Goal: Task Accomplishment & Management: Manage account settings

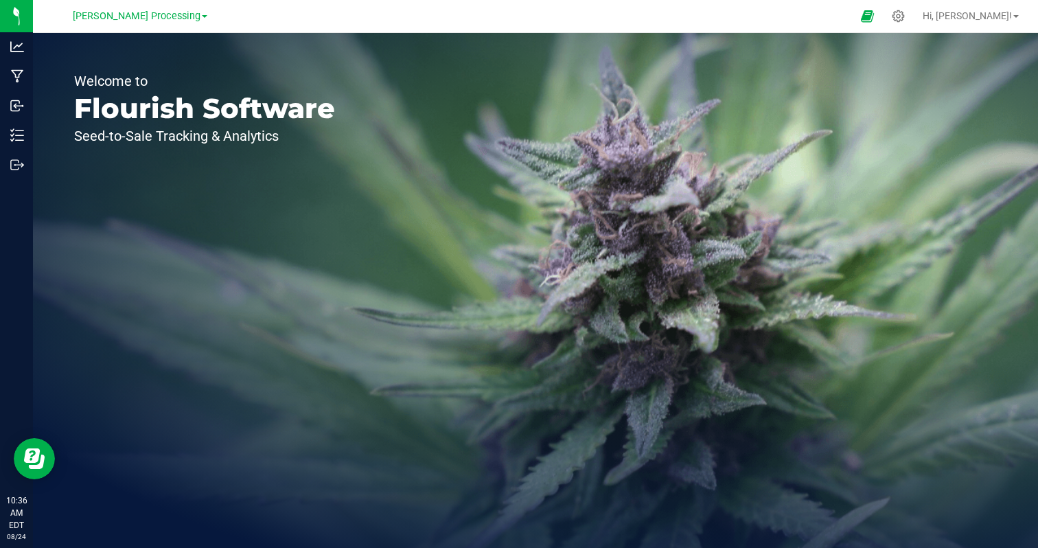
click at [928, 148] on div "Welcome to Flourish Software Seed-to-Sale Tracking & Analytics" at bounding box center [535, 290] width 1005 height 515
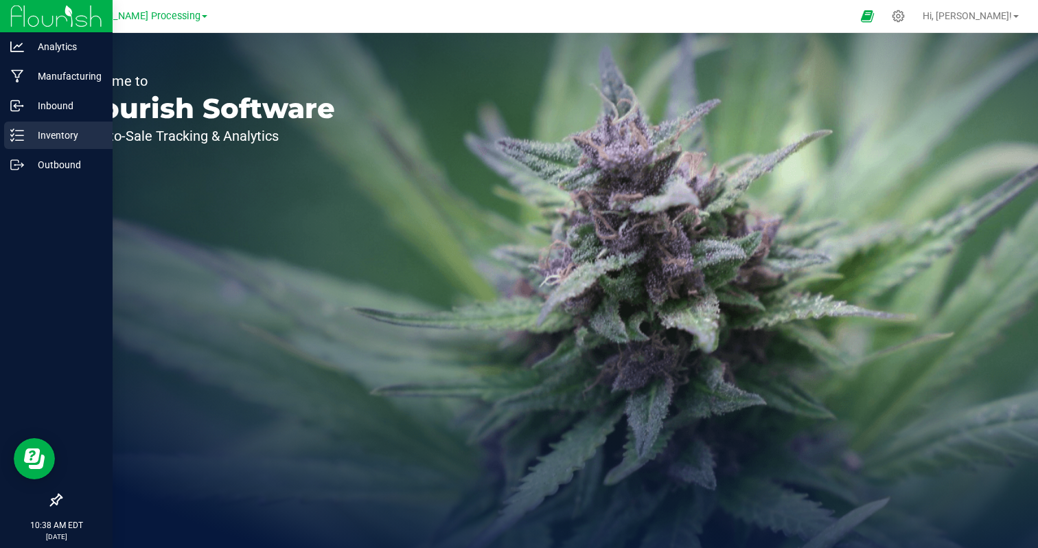
click at [53, 142] on p "Inventory" at bounding box center [65, 135] width 82 height 16
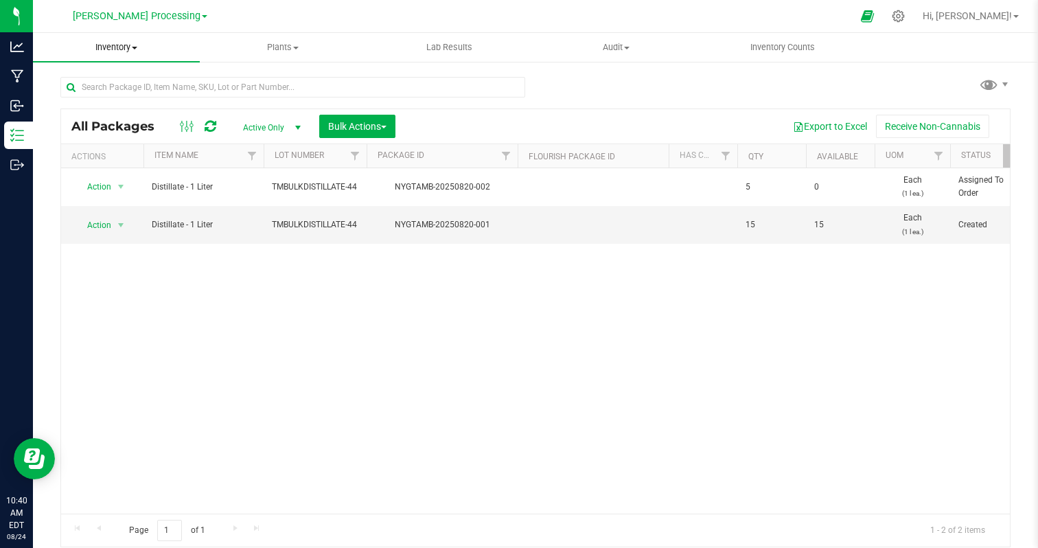
click at [114, 49] on span "Inventory" at bounding box center [116, 47] width 167 height 12
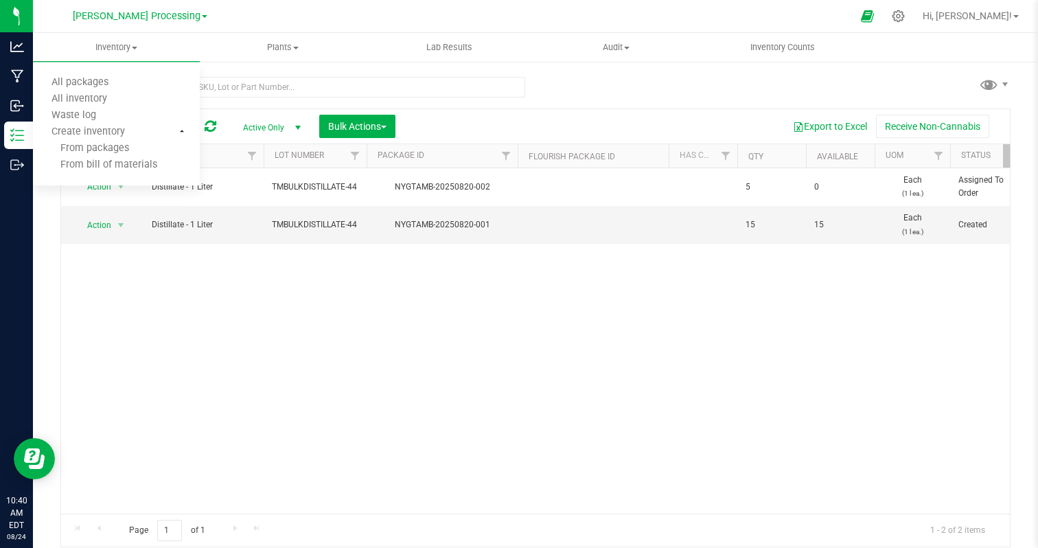
click at [220, 268] on div "Action Action Edit attributes Global inventory Locate package Package audit log…" at bounding box center [535, 340] width 949 height 345
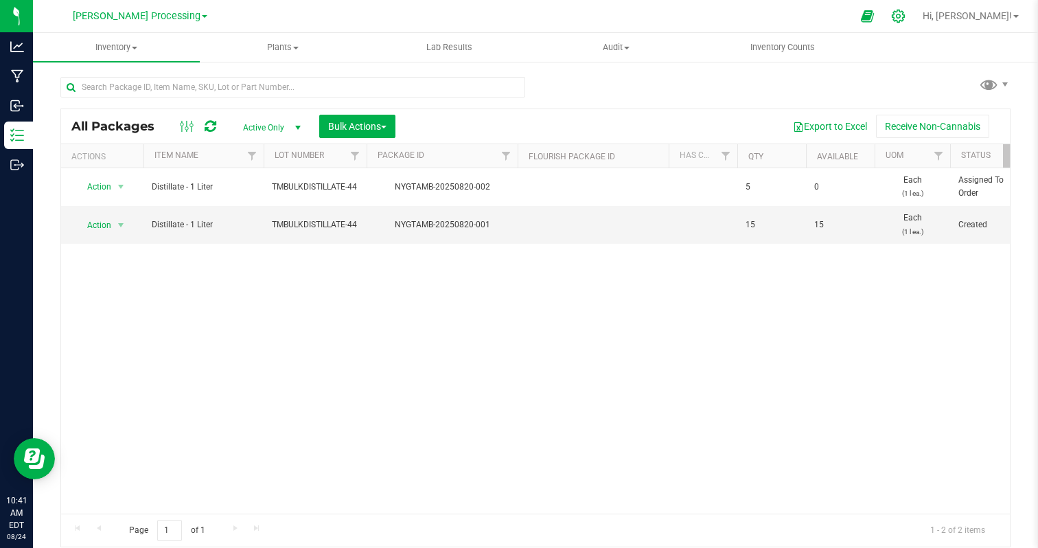
click at [916, 23] on div at bounding box center [899, 16] width 34 height 30
click at [906, 22] on icon at bounding box center [898, 16] width 14 height 14
click at [944, 16] on div "[PERSON_NAME] Processing Hi, [PERSON_NAME]! Inventory All packages All inventor…" at bounding box center [535, 274] width 1005 height 548
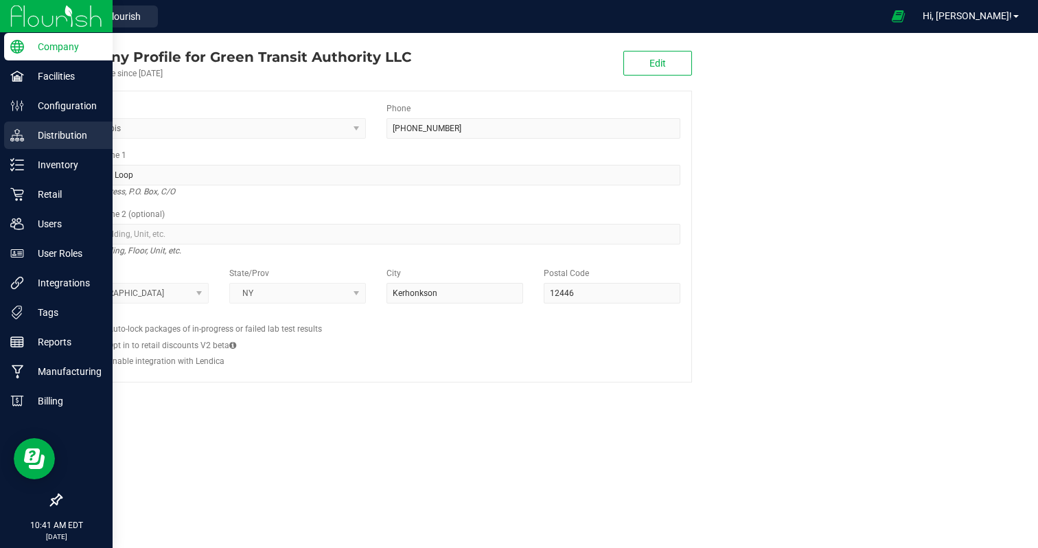
click at [50, 135] on p "Distribution" at bounding box center [65, 135] width 82 height 16
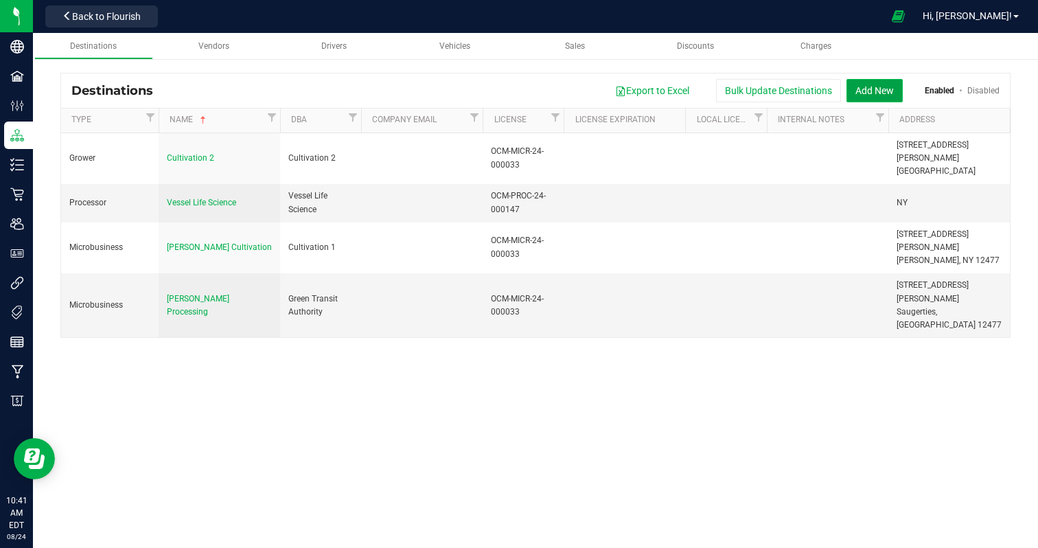
click at [862, 89] on button "Add New" at bounding box center [875, 90] width 56 height 23
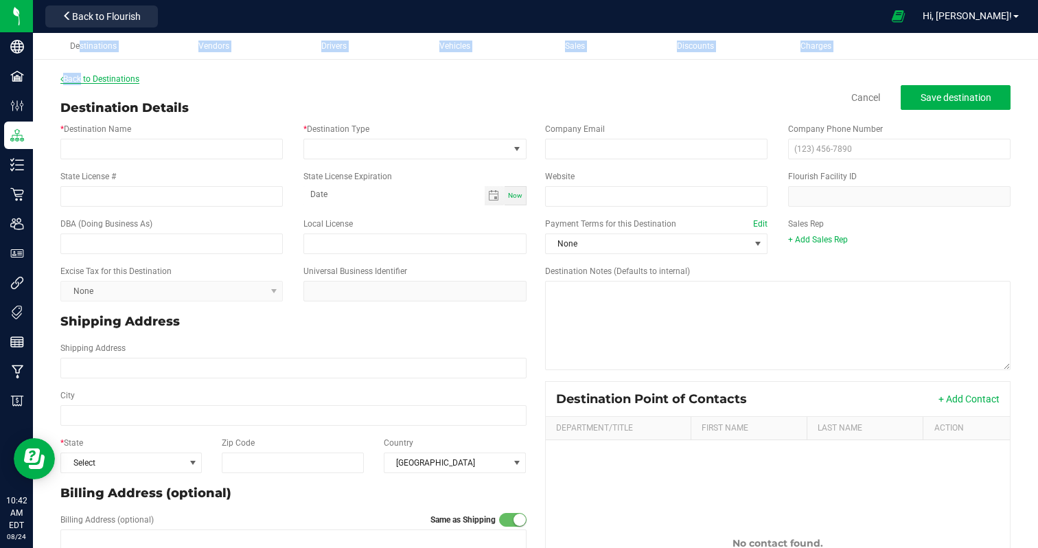
drag, startPoint x: 76, startPoint y: 47, endPoint x: 78, endPoint y: 81, distance: 34.4
click at [78, 82] on distribution "Destinations Vendors Drivers Vehicles Sales Discounts Charges Back to Destinati…" at bounding box center [535, 349] width 1005 height 633
click at [78, 81] on link "Back to Destinations" at bounding box center [99, 79] width 79 height 10
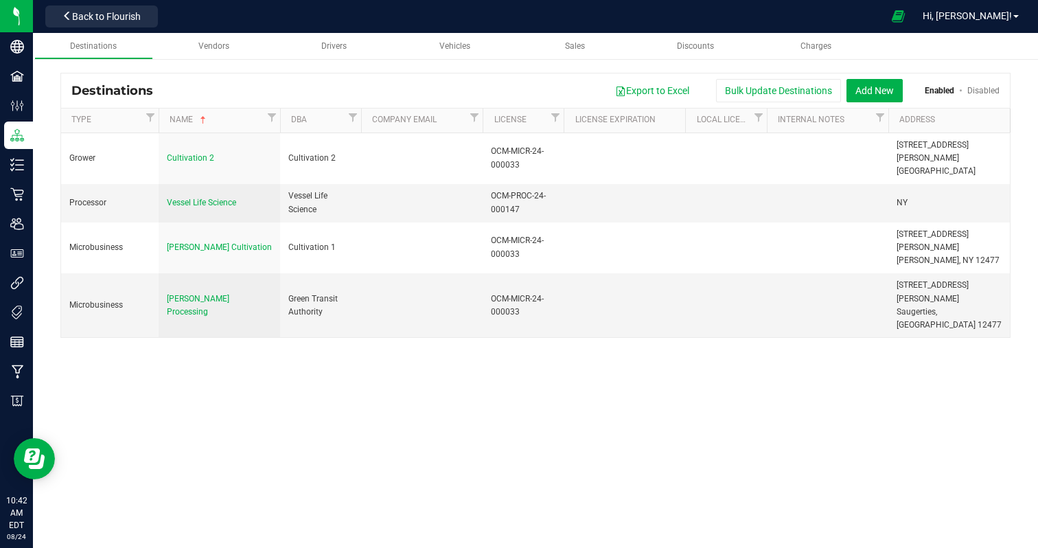
click at [135, 334] on div "Destinations Vendors Drivers Vehicles Sales Discounts Charges Destinations Expo…" at bounding box center [535, 218] width 1005 height 371
click at [122, 18] on span "Back to Flourish" at bounding box center [106, 16] width 69 height 11
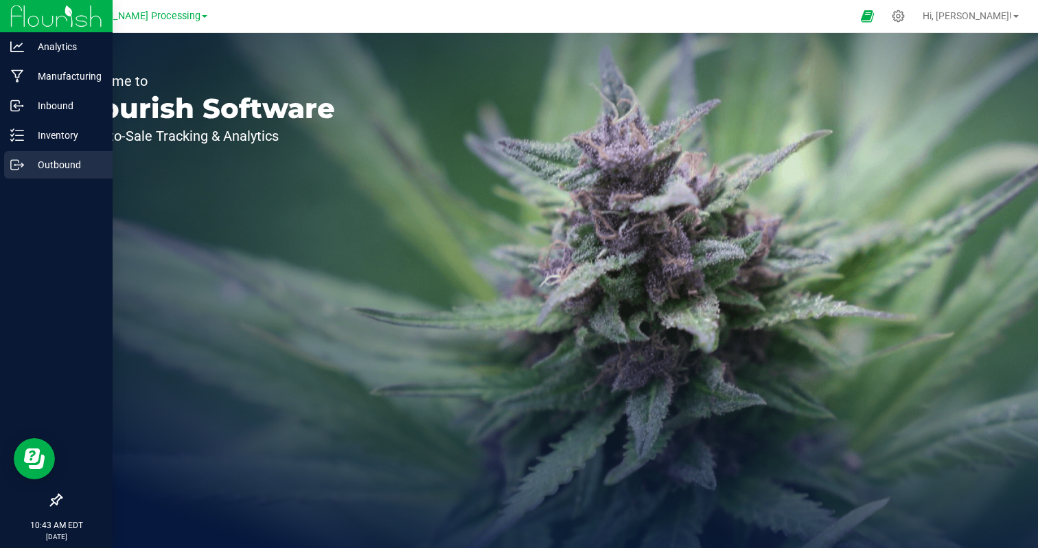
click at [48, 166] on p "Outbound" at bounding box center [65, 165] width 82 height 16
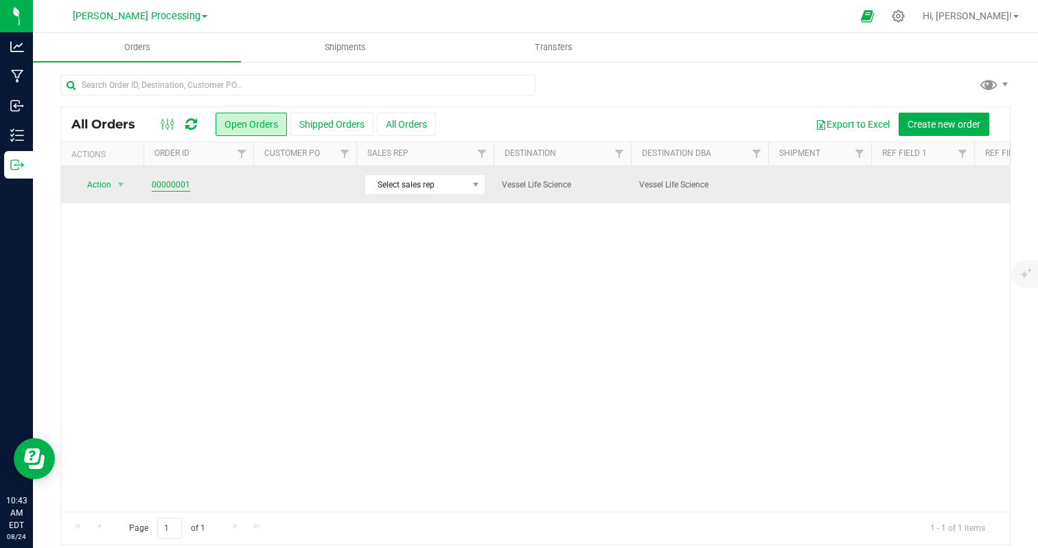
click at [172, 181] on link "00000001" at bounding box center [171, 185] width 38 height 13
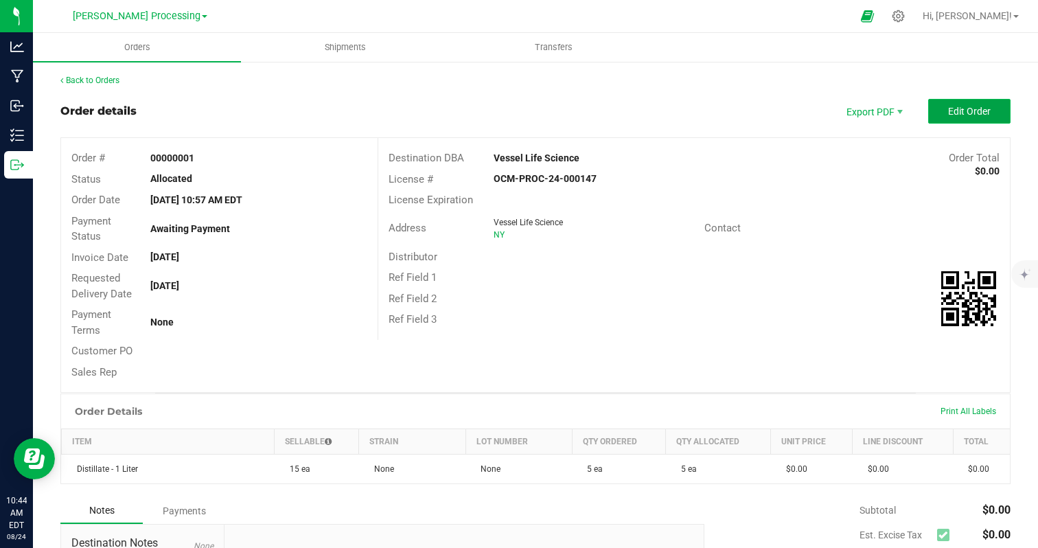
click at [948, 103] on button "Edit Order" at bounding box center [970, 111] width 82 height 25
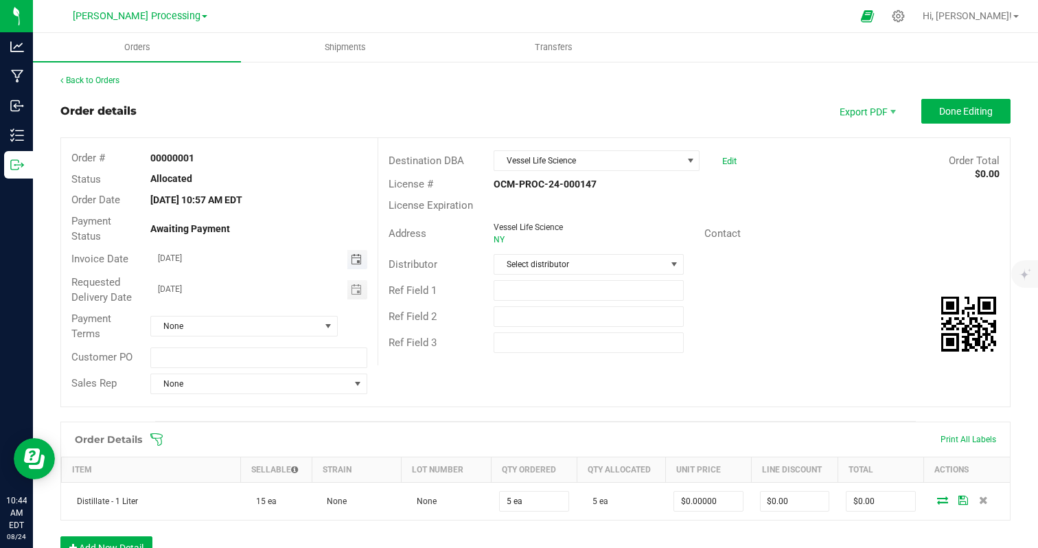
click at [354, 260] on span "Toggle calendar" at bounding box center [356, 259] width 11 height 11
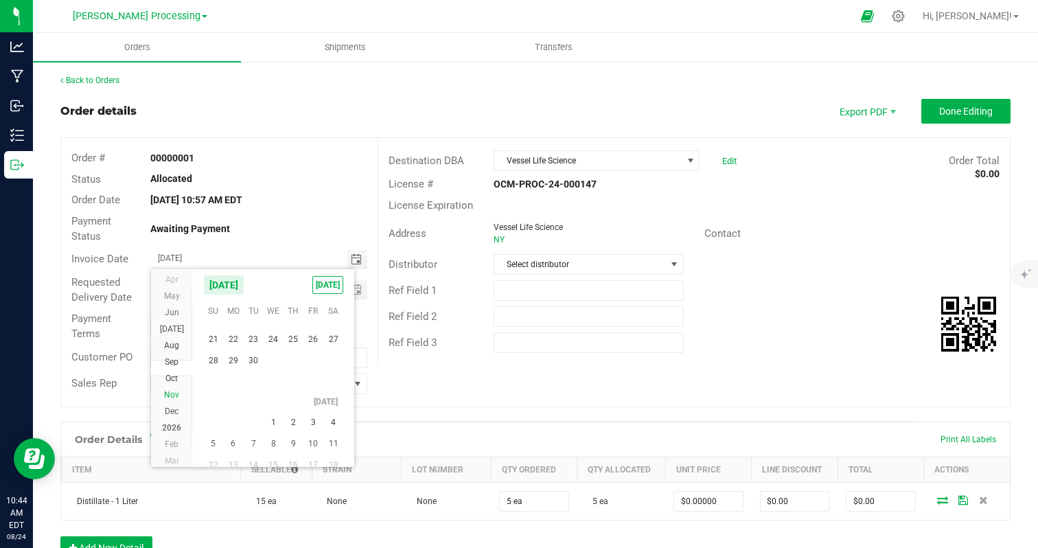
scroll to position [222858, 0]
click at [176, 397] on li "Nov" at bounding box center [171, 393] width 41 height 16
click at [293, 367] on span "13" at bounding box center [294, 371] width 20 height 21
type input "[DATE]"
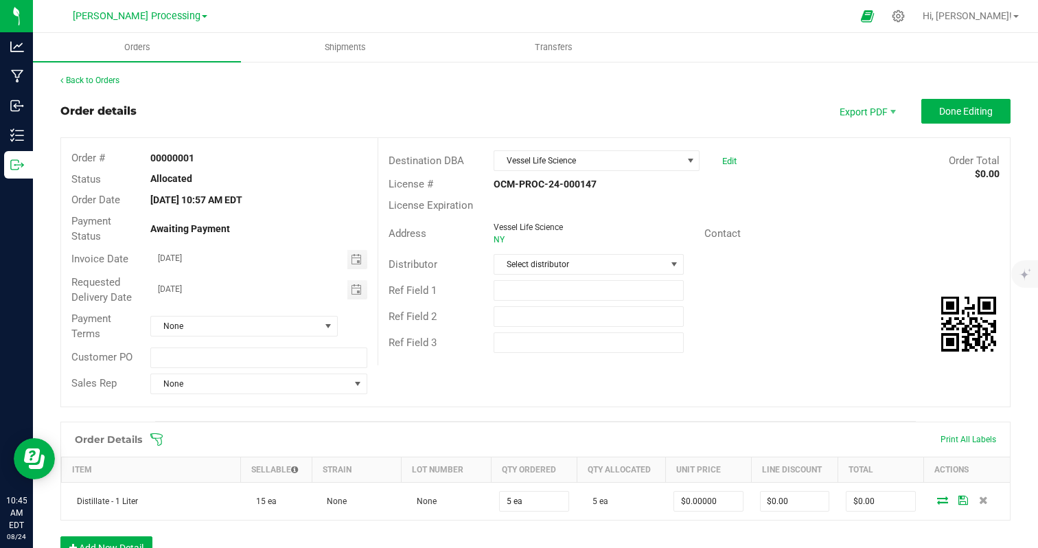
click at [242, 205] on strong "[DATE] 10:57 AM EDT" at bounding box center [196, 199] width 92 height 11
click at [242, 199] on strong "[DATE] 10:57 AM EDT" at bounding box center [196, 199] width 92 height 11
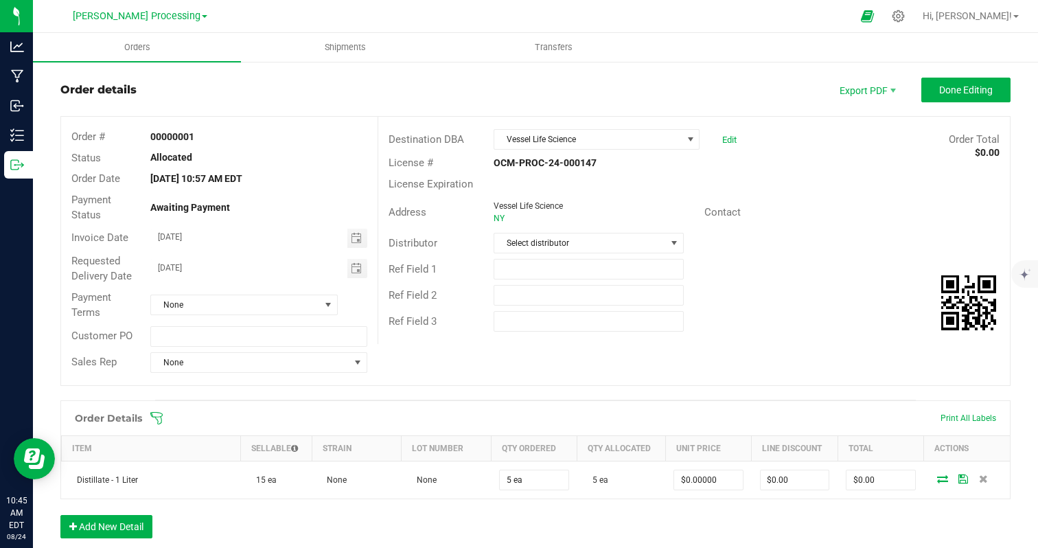
scroll to position [22, 0]
click at [526, 243] on span "Select distributor" at bounding box center [580, 242] width 172 height 19
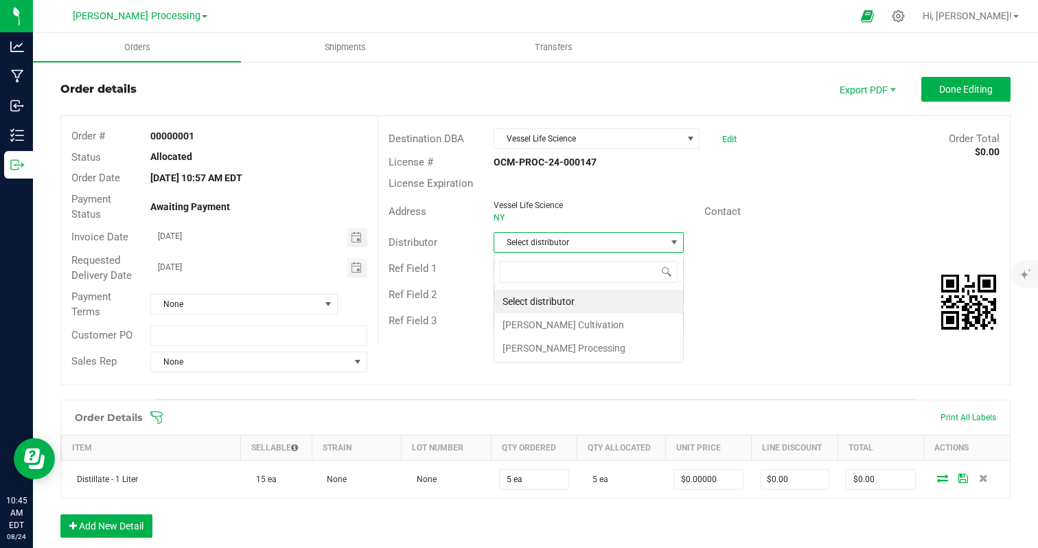
scroll to position [21, 190]
click at [526, 348] on li "[PERSON_NAME] Processing" at bounding box center [588, 348] width 189 height 23
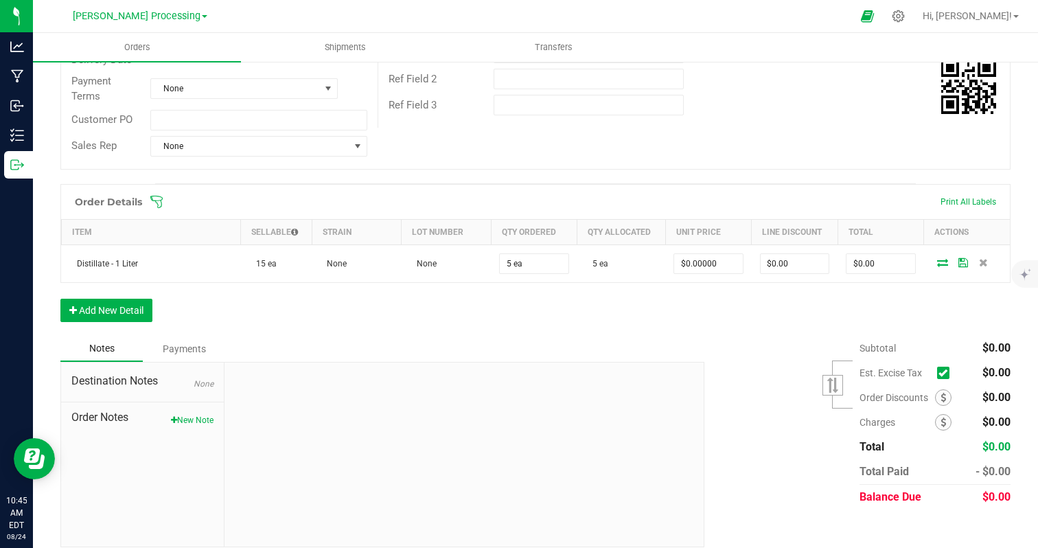
scroll to position [250, 0]
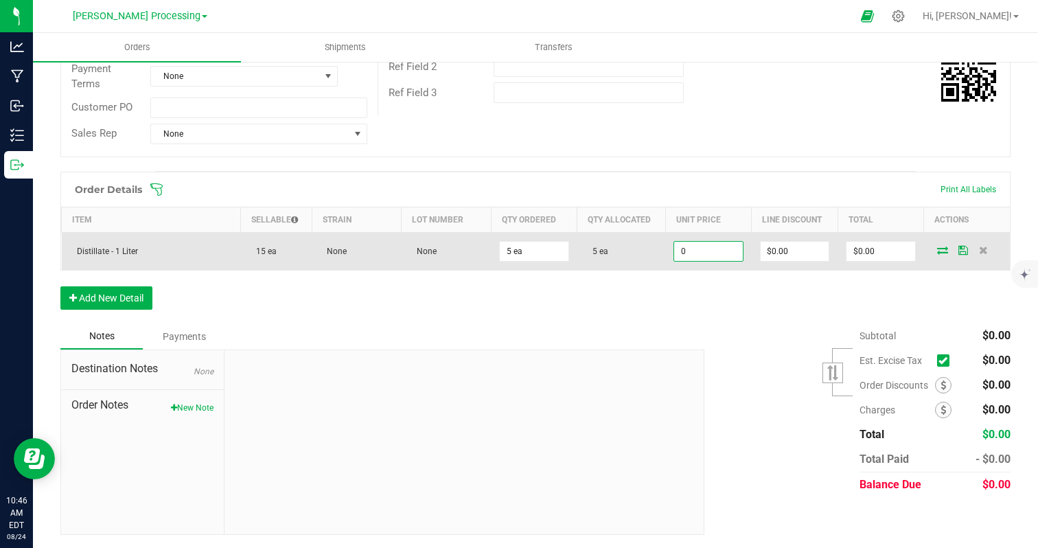
click at [725, 249] on input "0" at bounding box center [708, 251] width 68 height 19
type input "$1,200.00000"
type input "0"
type input "$6,000.00"
click at [815, 255] on input "0" at bounding box center [795, 251] width 68 height 19
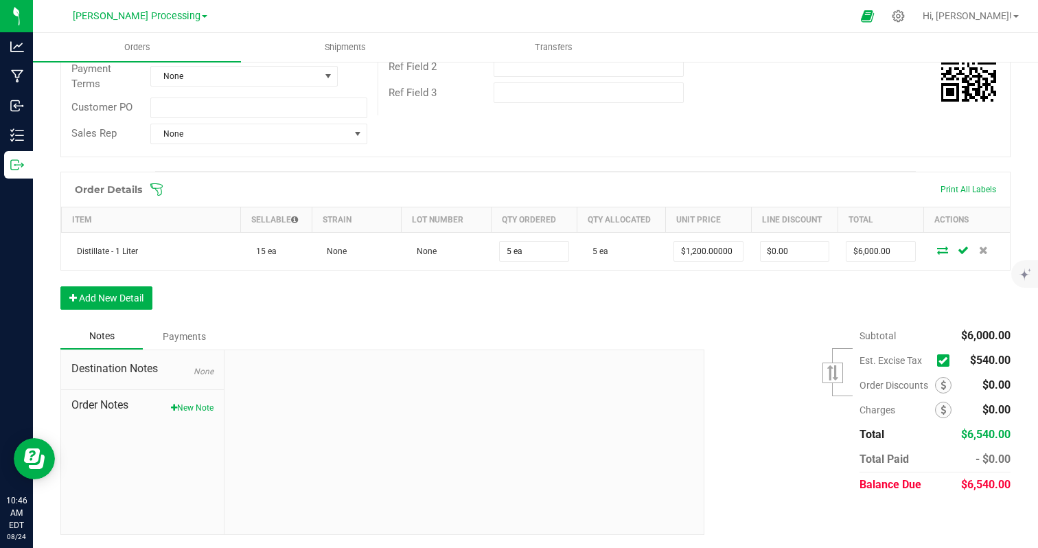
click at [941, 361] on icon at bounding box center [943, 361] width 9 height 0
click at [0, 0] on input "checkbox" at bounding box center [0, 0] width 0 height 0
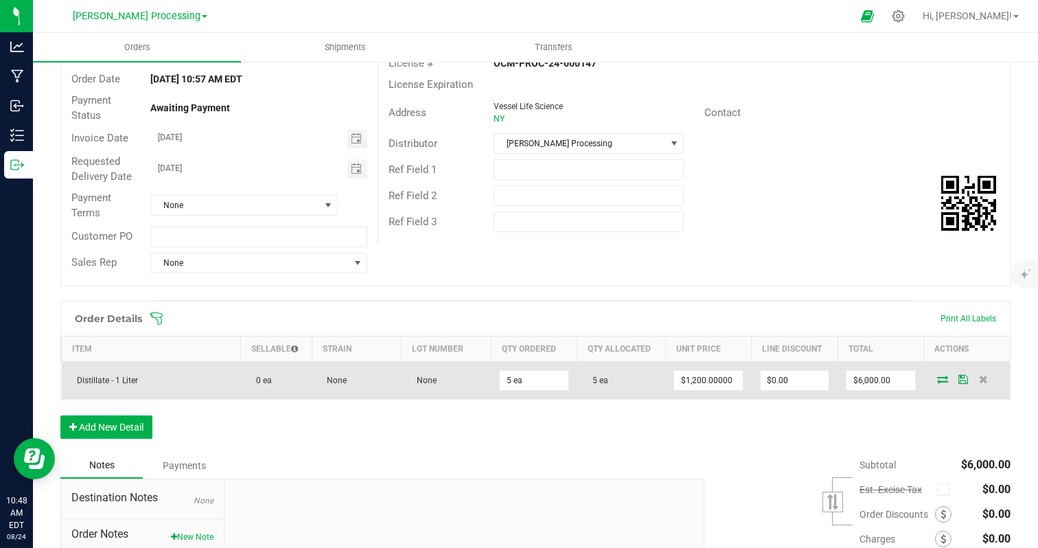
scroll to position [0, 0]
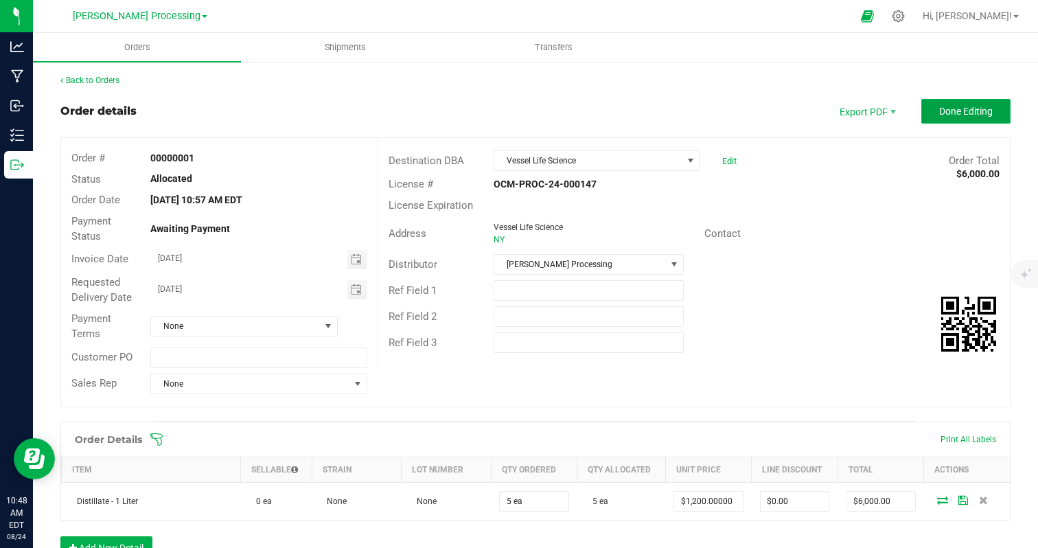
click at [966, 106] on span "Done Editing" at bounding box center [967, 111] width 54 height 11
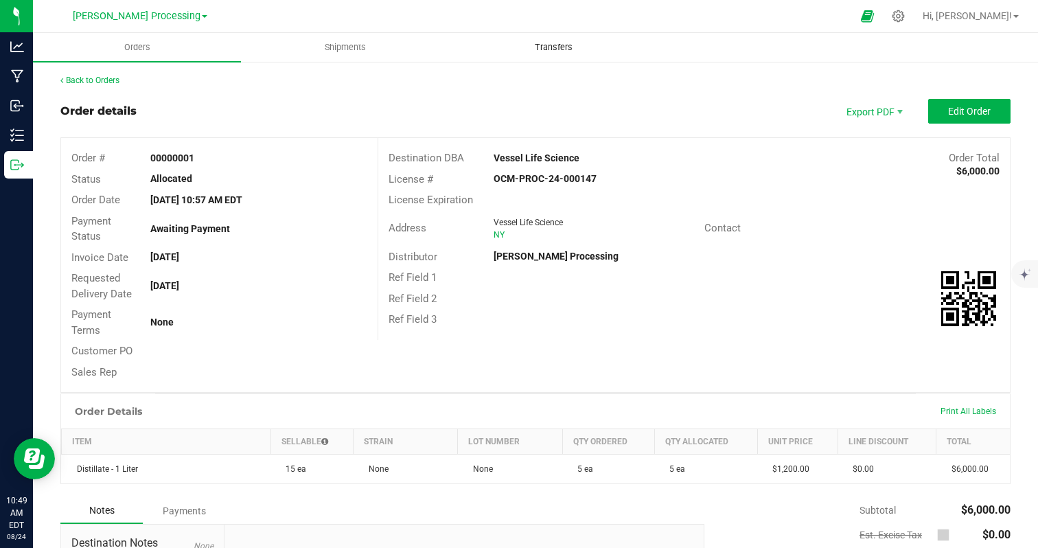
click at [457, 45] on uib-tab-heading "Transfers" at bounding box center [554, 47] width 207 height 27
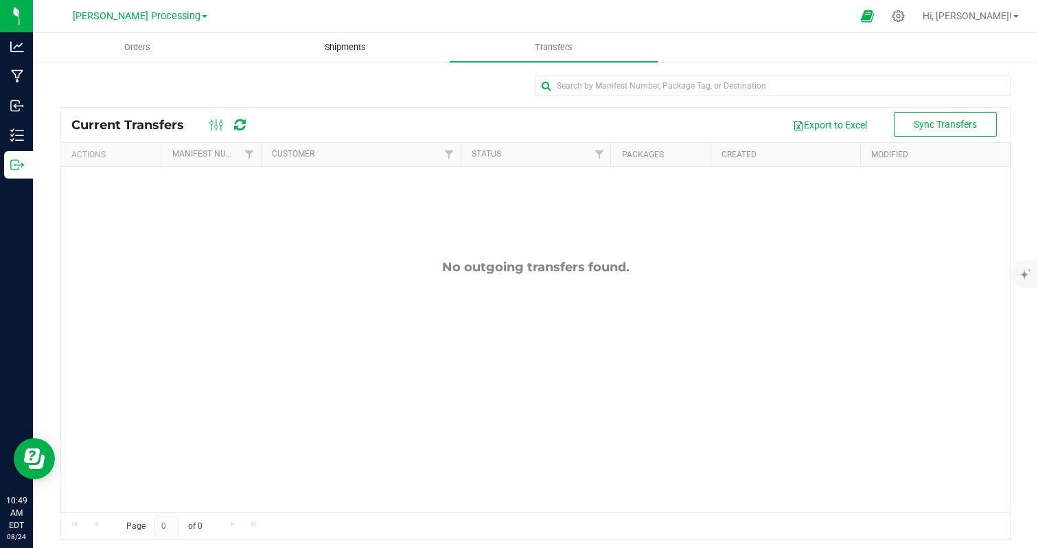
click at [362, 41] on span "Shipments" at bounding box center [345, 47] width 78 height 12
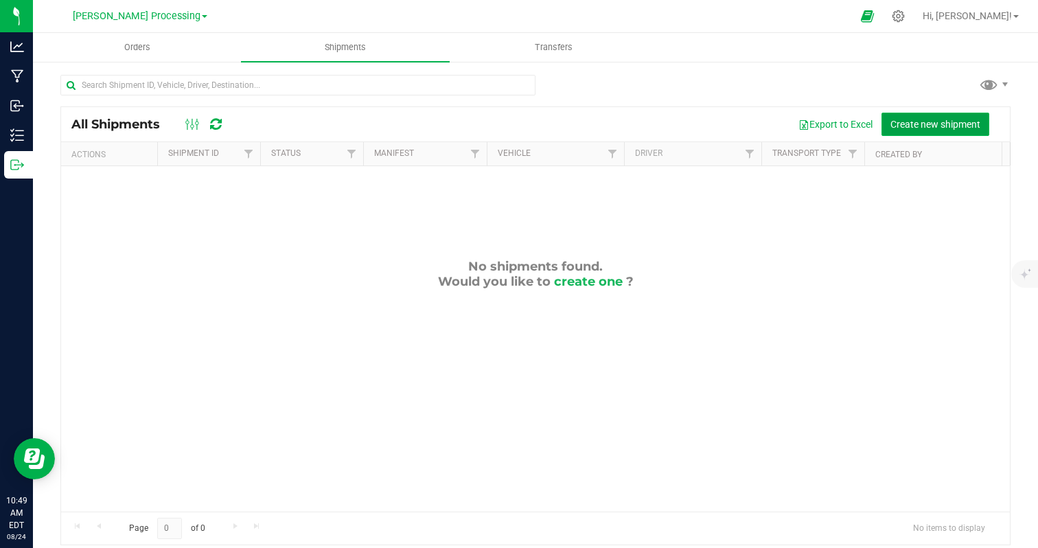
click at [897, 124] on span "Create new shipment" at bounding box center [936, 124] width 90 height 11
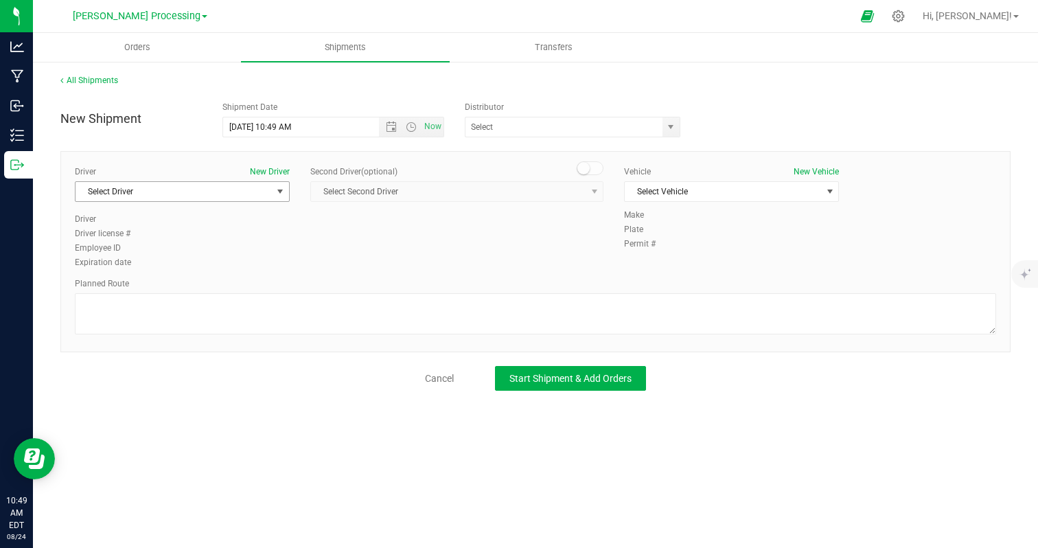
click at [279, 194] on span "select" at bounding box center [280, 191] width 11 height 11
click at [262, 170] on button "New Driver" at bounding box center [270, 172] width 40 height 12
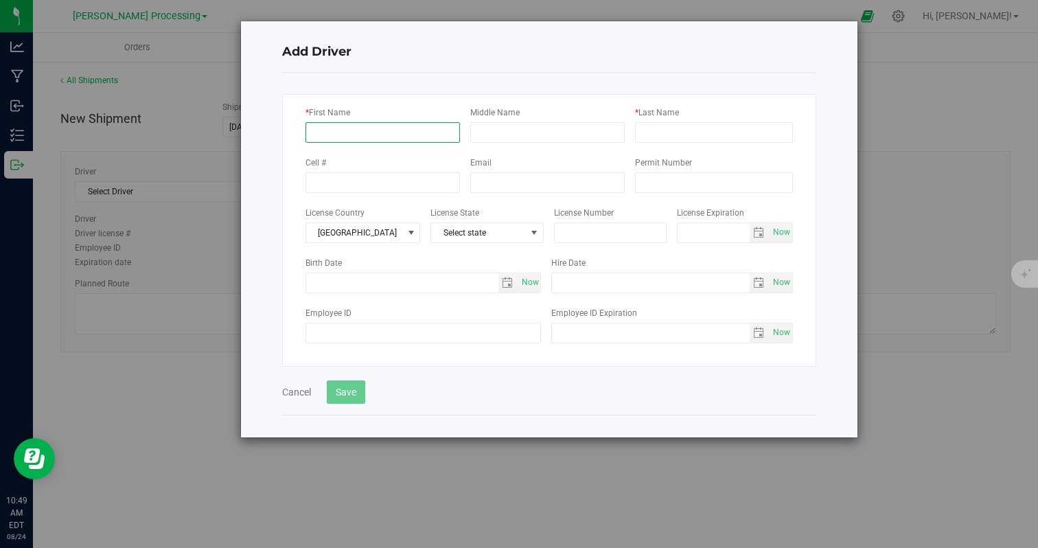
click at [319, 130] on input "* First Name" at bounding box center [383, 132] width 155 height 21
type input "[PERSON_NAME]"
type input "M"
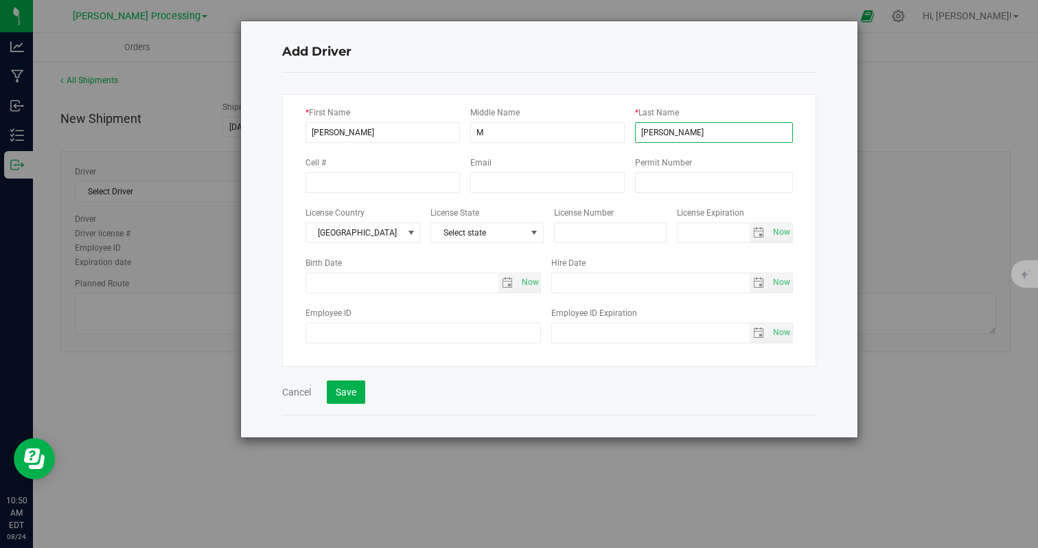
type input "[PERSON_NAME]"
type input "2124608643"
type input "[PERSON_NAME][EMAIL_ADDRESS][DOMAIN_NAME]"
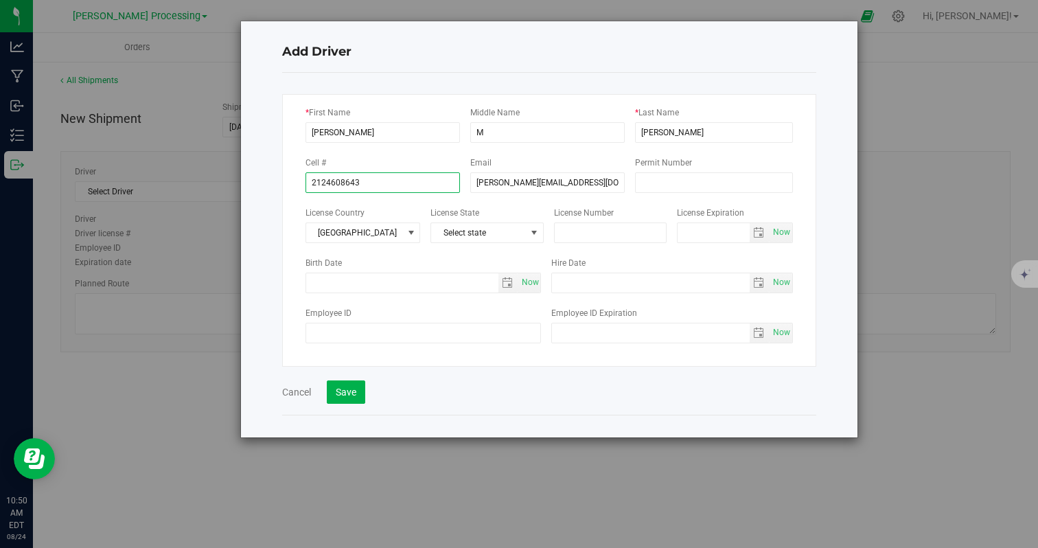
type input "[PHONE_NUMBER]"
drag, startPoint x: 571, startPoint y: 179, endPoint x: 458, endPoint y: 178, distance: 113.3
click at [458, 178] on div "Cell # [PHONE_NUMBER] Email [PERSON_NAME][EMAIL_ADDRESS][DOMAIN_NAME] Permit Nu…" at bounding box center [550, 174] width 488 height 38
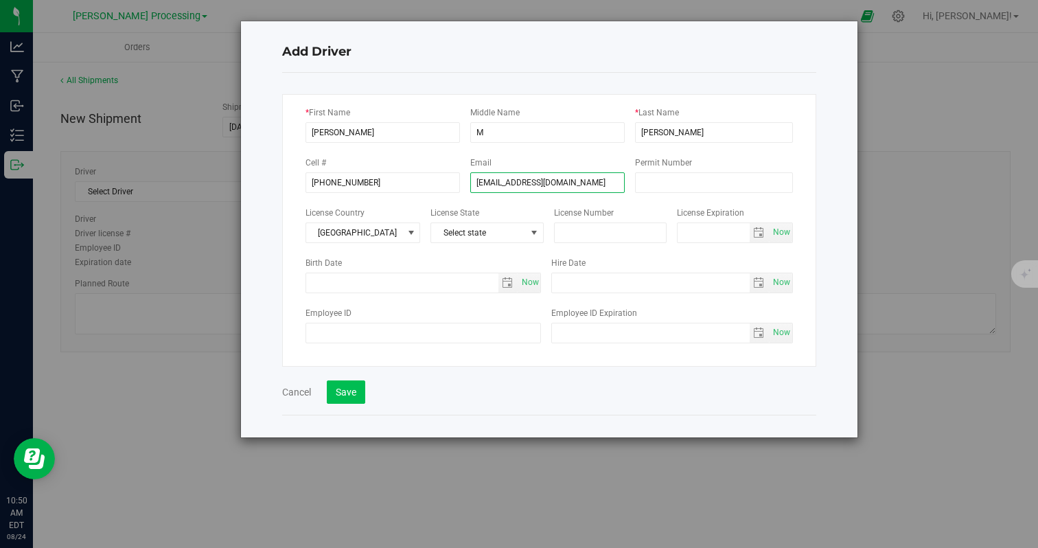
type input "[EMAIL_ADDRESS][DOMAIN_NAME]"
click at [334, 397] on button "Save" at bounding box center [346, 391] width 38 height 23
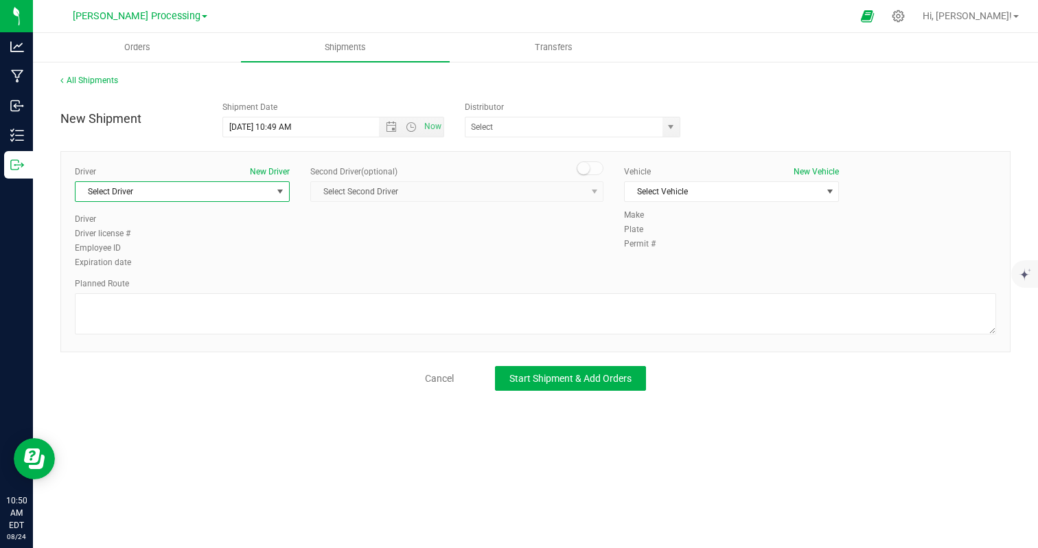
click at [281, 188] on span "select" at bounding box center [280, 191] width 11 height 11
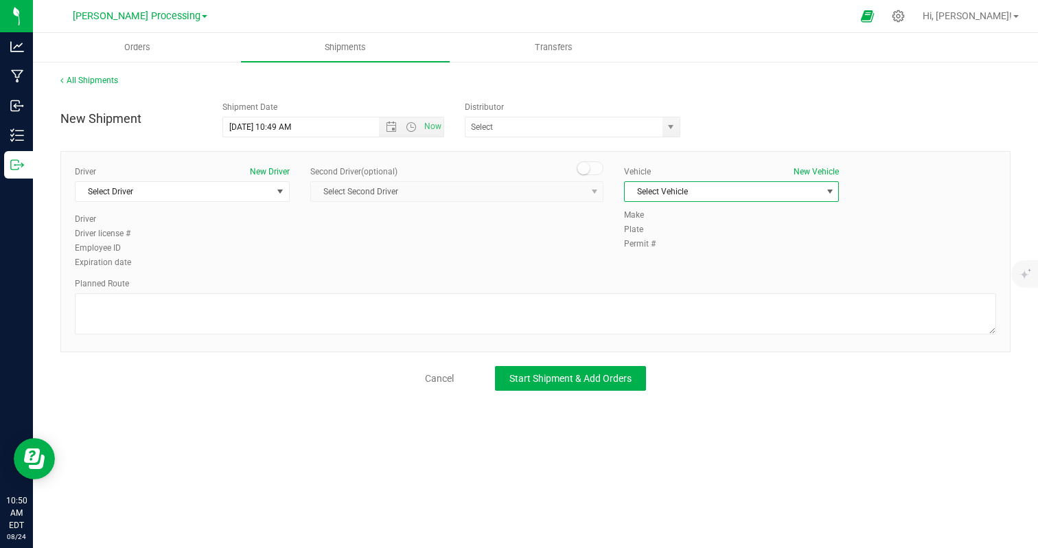
click at [674, 191] on span "Select Vehicle" at bounding box center [723, 191] width 196 height 19
click at [814, 170] on button "New Vehicle" at bounding box center [816, 172] width 45 height 12
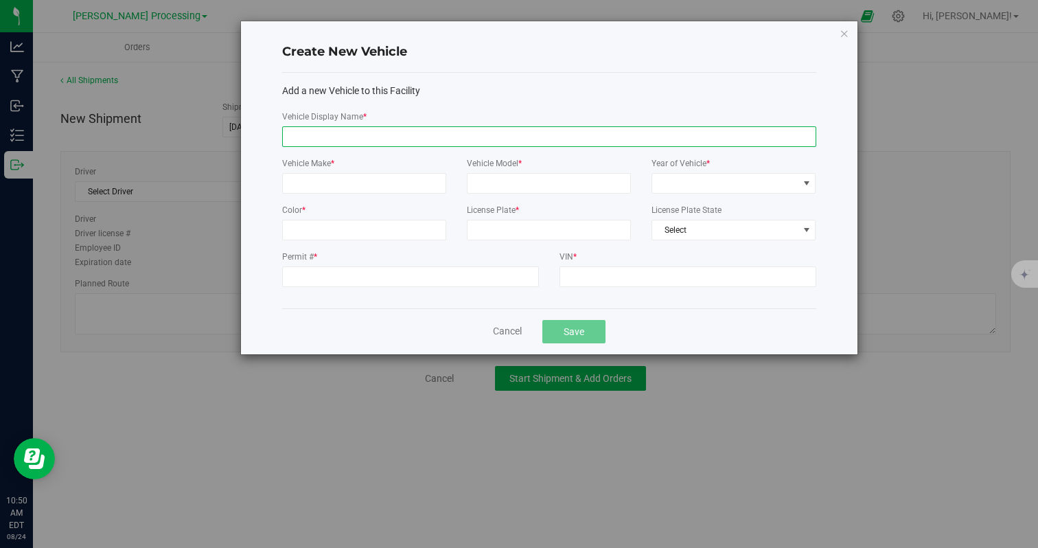
click at [389, 134] on input "Vehicle Display Name *" at bounding box center [549, 136] width 534 height 21
type input "Pontiac"
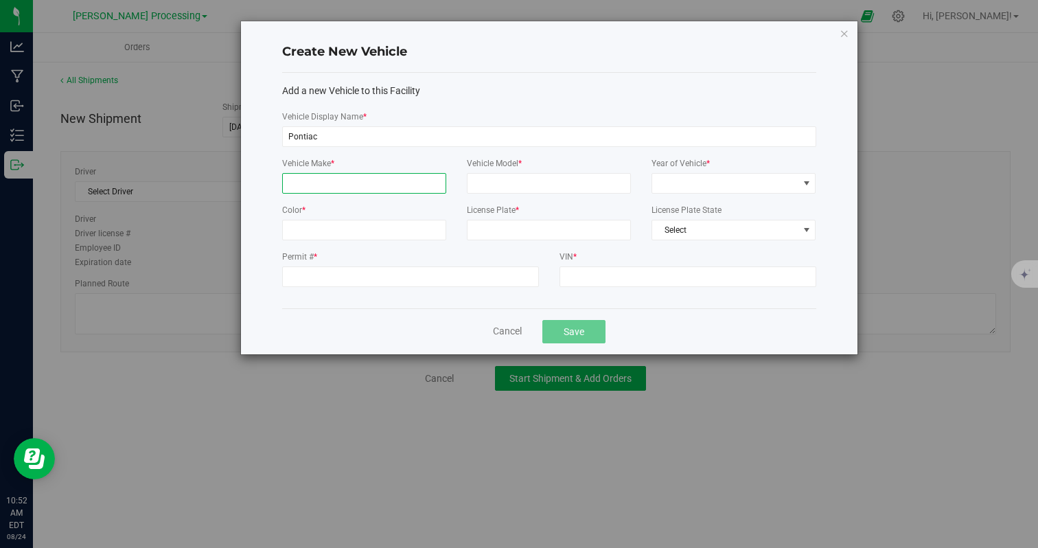
click at [417, 187] on input "Vehicle Make *" at bounding box center [364, 183] width 164 height 21
type input "Subaru"
type input "Forester"
click at [683, 186] on span at bounding box center [725, 183] width 146 height 19
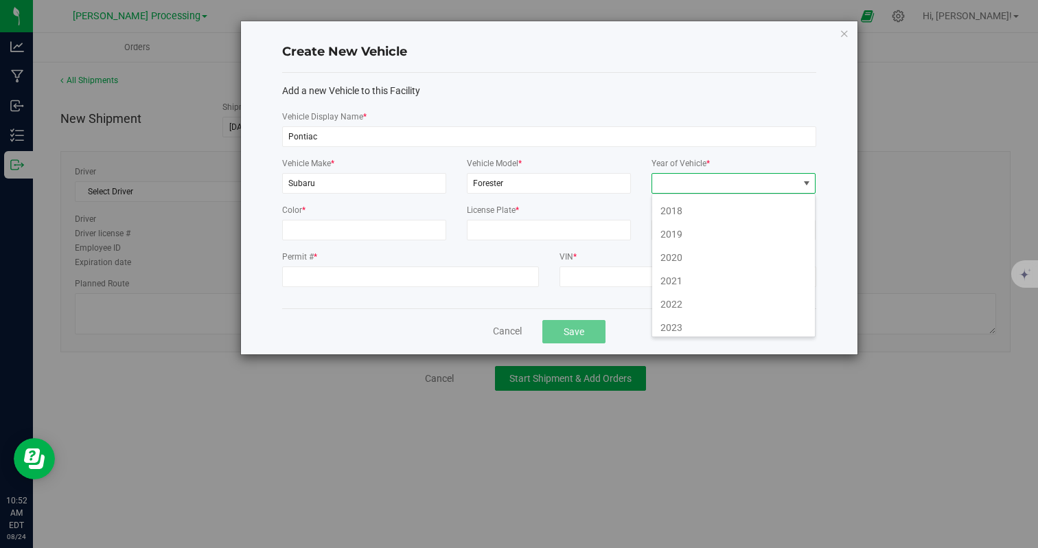
scroll to position [960, 0]
click at [671, 295] on li "2025" at bounding box center [733, 298] width 163 height 23
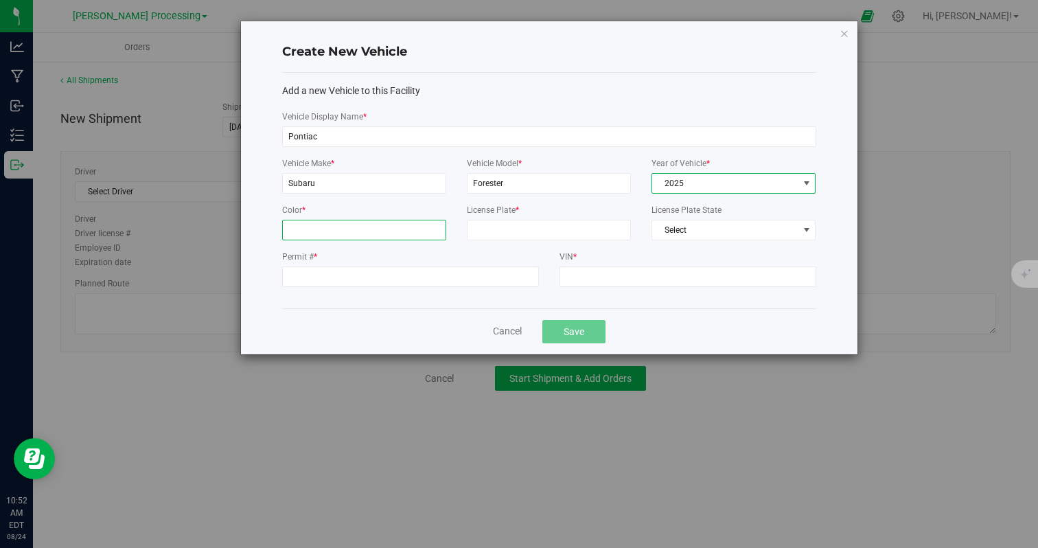
click at [389, 233] on input "Color *" at bounding box center [364, 230] width 164 height 21
type input "Silver"
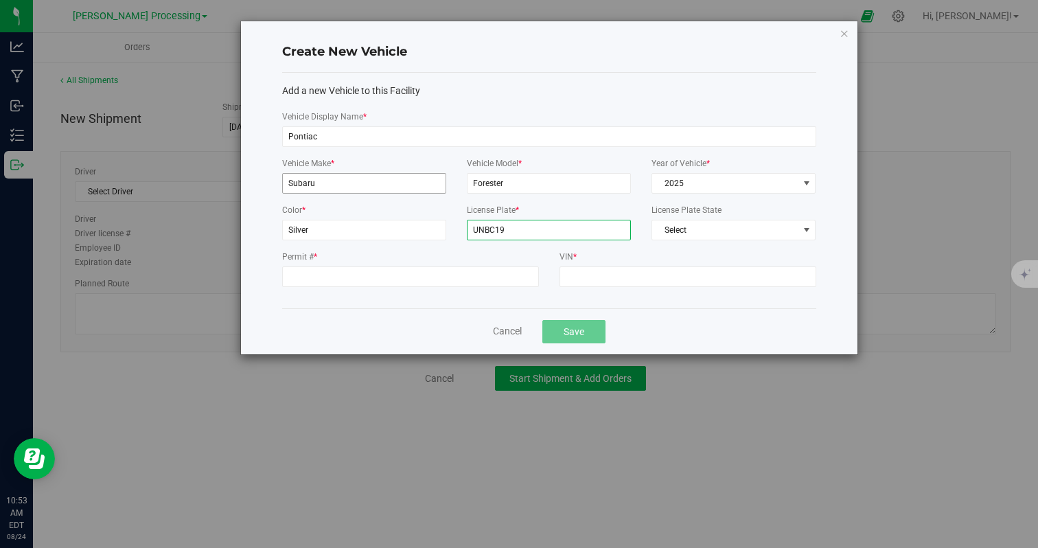
type input "UNBC19"
drag, startPoint x: 325, startPoint y: 189, endPoint x: 247, endPoint y: 174, distance: 79.7
click at [247, 174] on div "Create New Vehicle Add a new Vehicle to this Facility Vehicle Display Name * Po…" at bounding box center [549, 187] width 617 height 333
type input "Pontiac"
type input "VIbe"
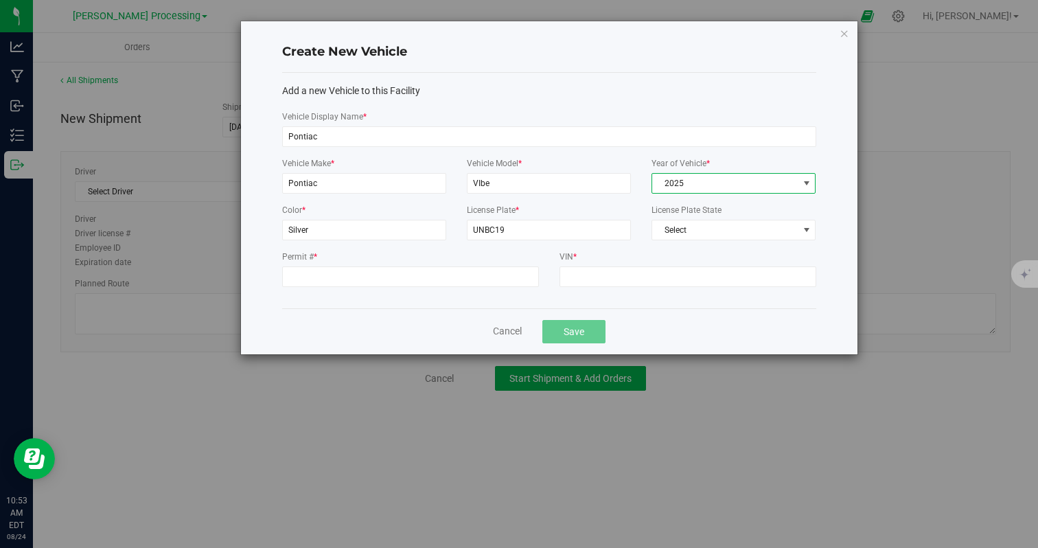
click at [707, 185] on span "2025" at bounding box center [725, 183] width 146 height 19
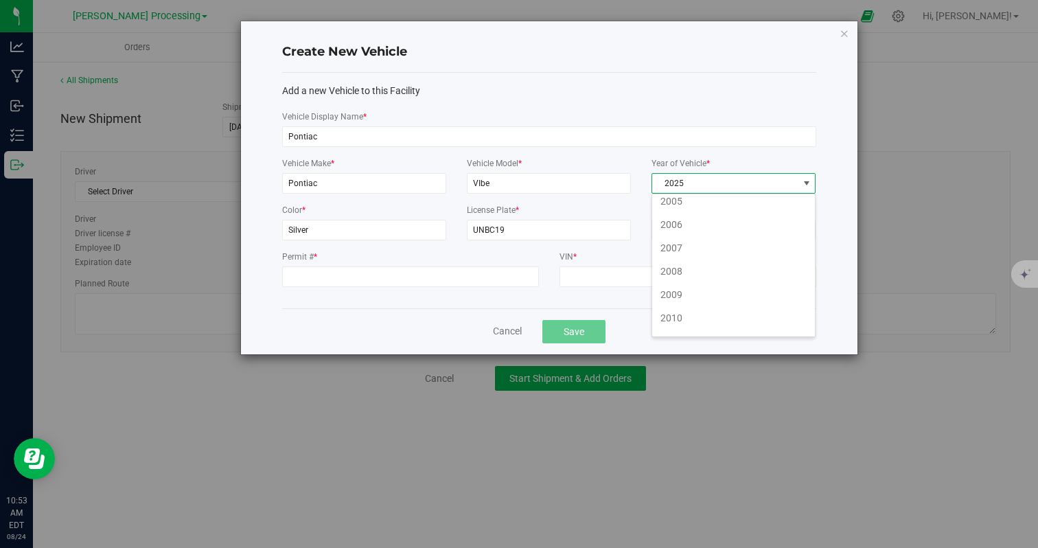
scroll to position [591, 0]
click at [696, 288] on li "2009" at bounding box center [733, 293] width 163 height 23
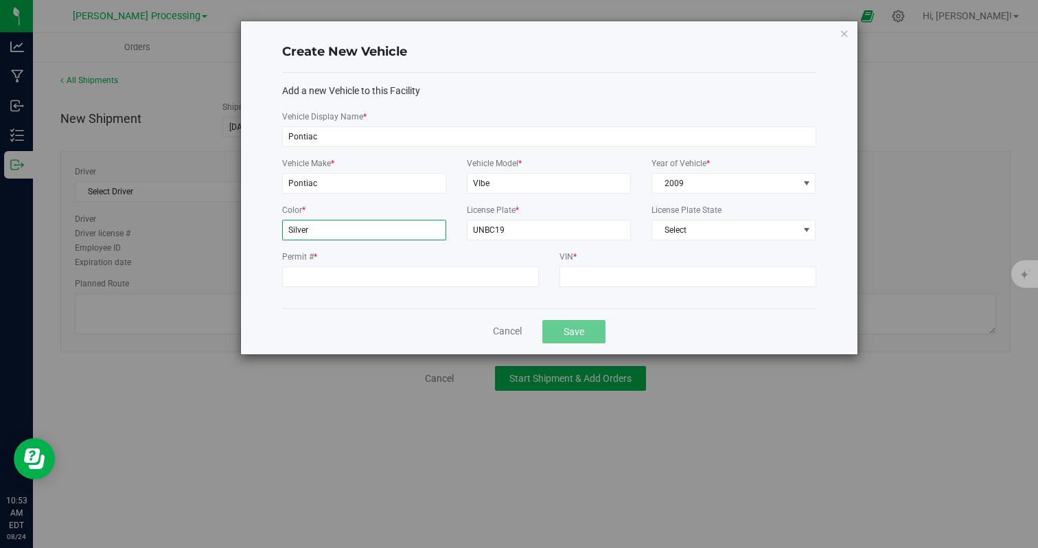
drag, startPoint x: 326, startPoint y: 236, endPoint x: 236, endPoint y: 221, distance: 91.1
click at [236, 221] on div "Create New Vehicle Add a new Vehicle to this Facility Vehicle Display Name * Po…" at bounding box center [525, 188] width 668 height 334
type input "Navy"
click at [709, 231] on span "Select" at bounding box center [725, 229] width 146 height 19
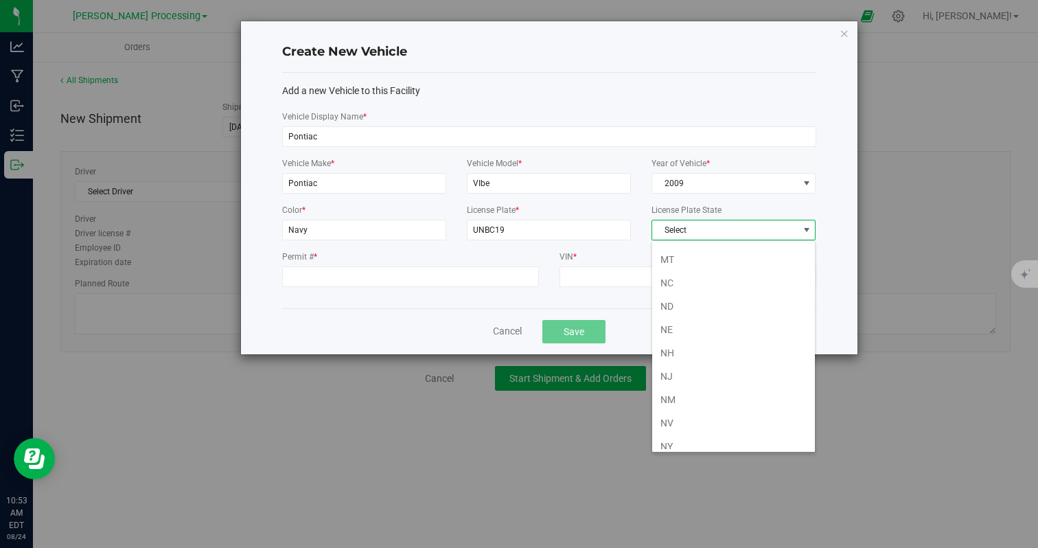
scroll to position [604, 0]
click at [680, 376] on li "NJ" at bounding box center [733, 374] width 163 height 23
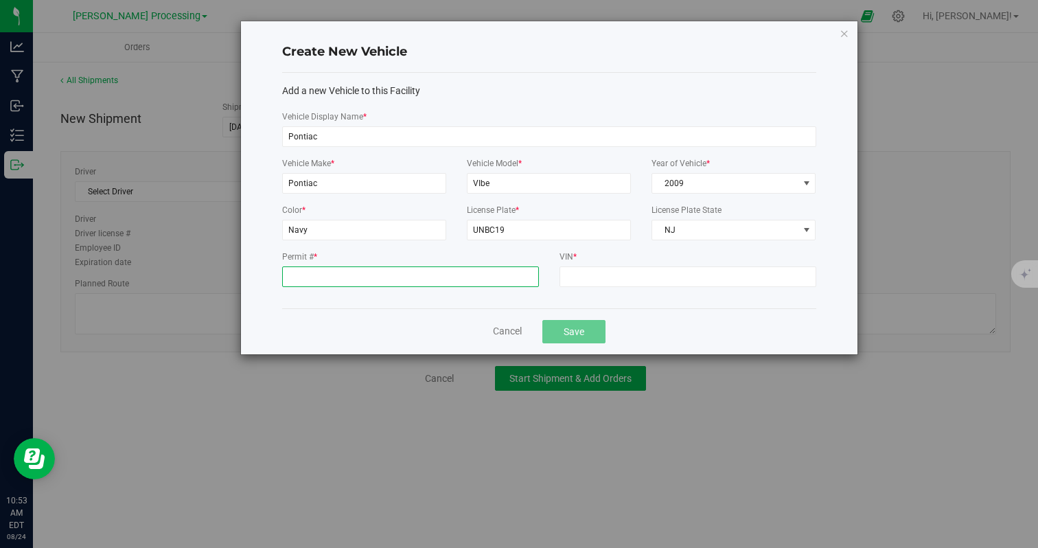
click at [384, 276] on input "Permit # *" at bounding box center [410, 276] width 257 height 21
type input "01"
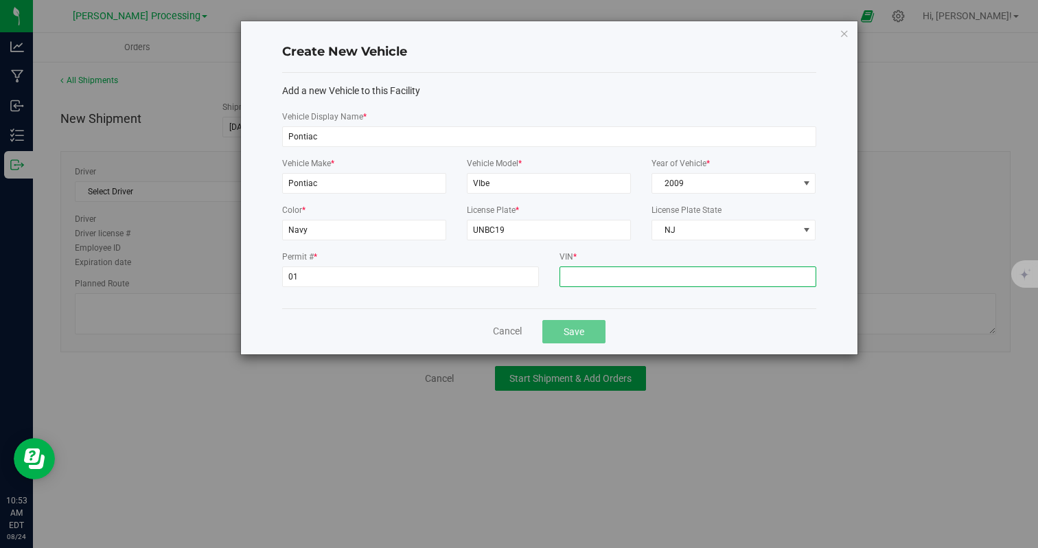
click at [668, 276] on input "VIN *" at bounding box center [688, 276] width 257 height 21
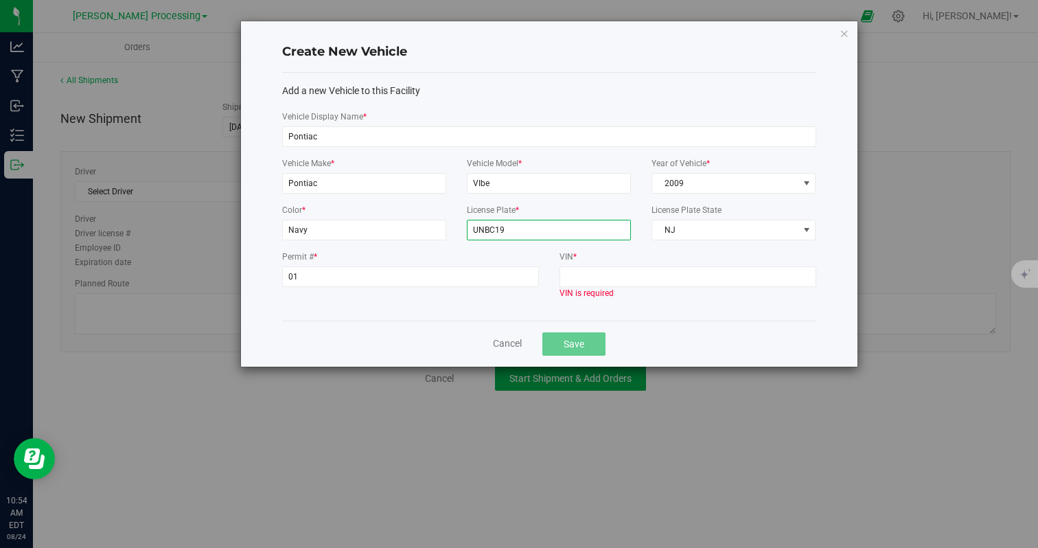
drag, startPoint x: 513, startPoint y: 237, endPoint x: 461, endPoint y: 226, distance: 53.3
click at [461, 226] on div "License Plate * UNBC19" at bounding box center [549, 227] width 185 height 47
click at [506, 229] on input "C19UNB*V1234KC8743" at bounding box center [549, 230] width 164 height 21
click at [569, 230] on input "C19UNB8V1234KC8743" at bounding box center [549, 230] width 164 height 21
drag, startPoint x: 582, startPoint y: 226, endPoint x: 508, endPoint y: 229, distance: 74.3
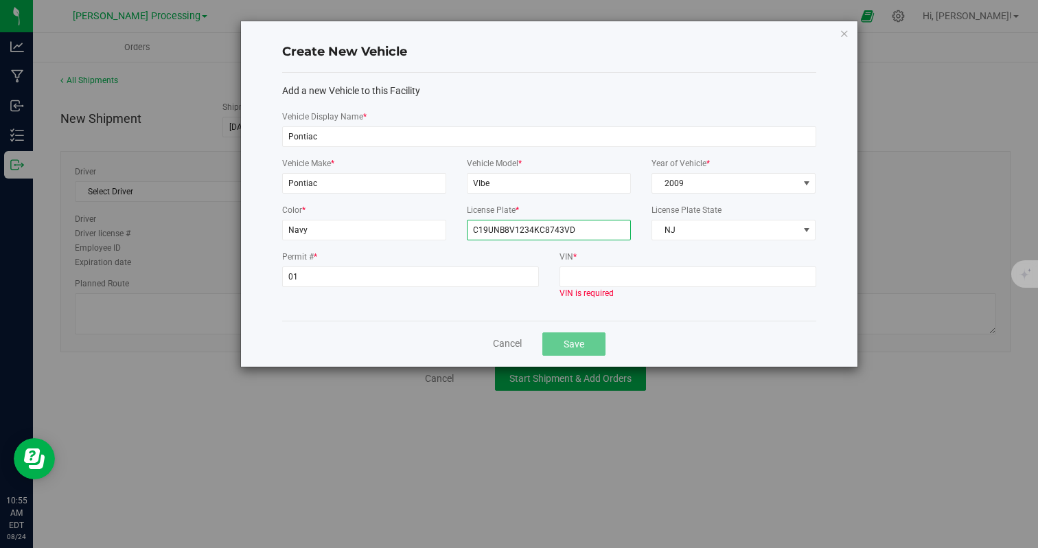
click at [508, 229] on input "C19UNB8V1234KC8743VD" at bounding box center [549, 230] width 164 height 21
type input "C19UNB8"
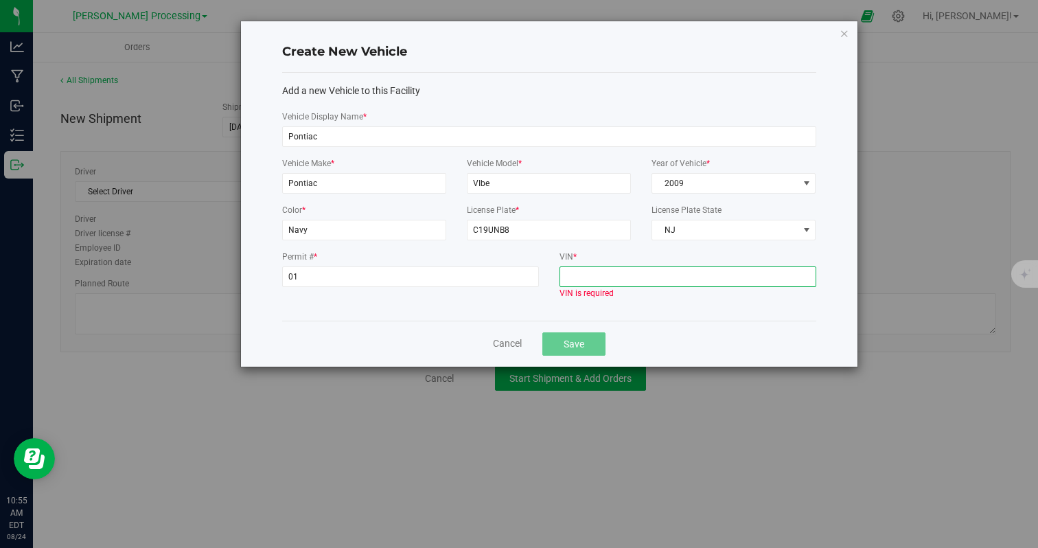
click at [576, 283] on input "VIN *" at bounding box center [688, 276] width 257 height 21
paste input "V1234KC8743VD"
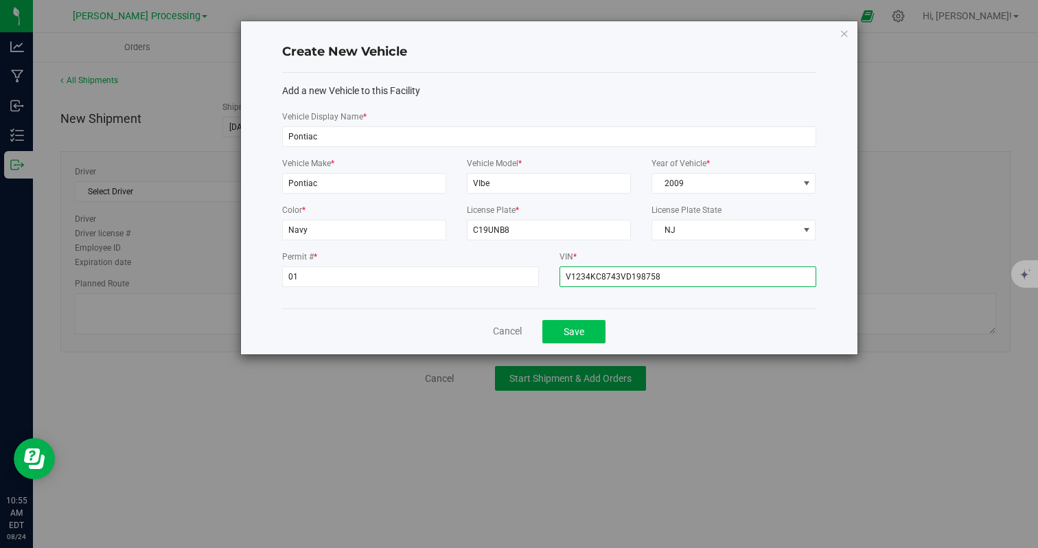
type input "V1234KC8743VD198758"
click at [572, 328] on button "Save" at bounding box center [574, 331] width 63 height 23
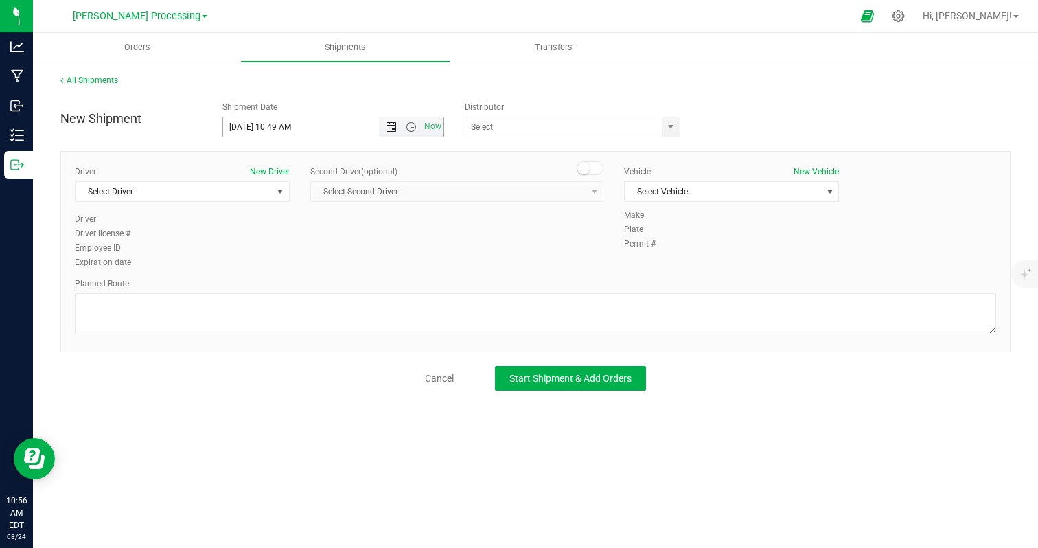
click at [394, 131] on span "Open the date view" at bounding box center [391, 127] width 11 height 11
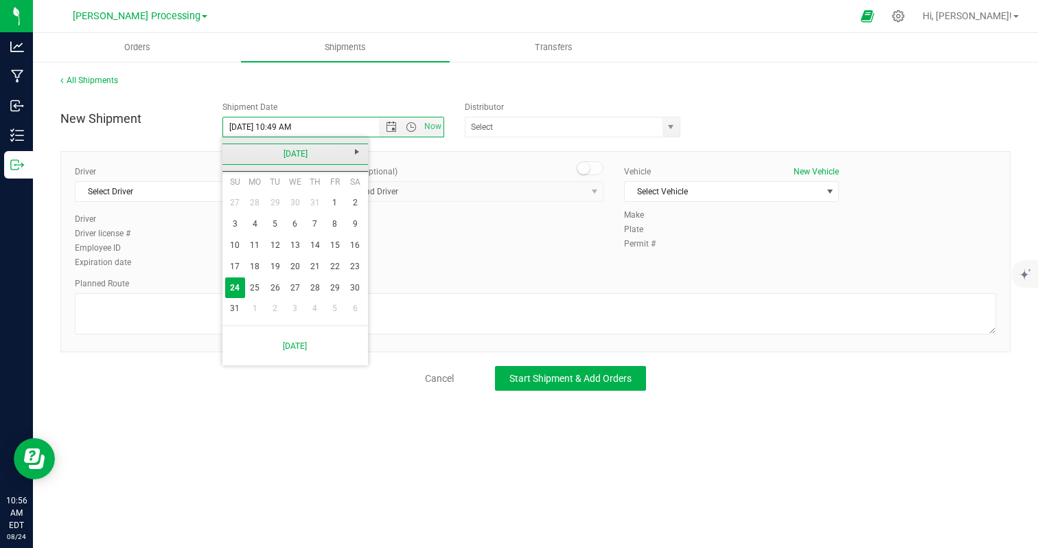
click at [229, 152] on link "[DATE]" at bounding box center [296, 154] width 148 height 21
click at [229, 152] on link "2025" at bounding box center [296, 154] width 148 height 21
click at [229, 152] on link "[DATE]-[DATE]" at bounding box center [296, 154] width 148 height 21
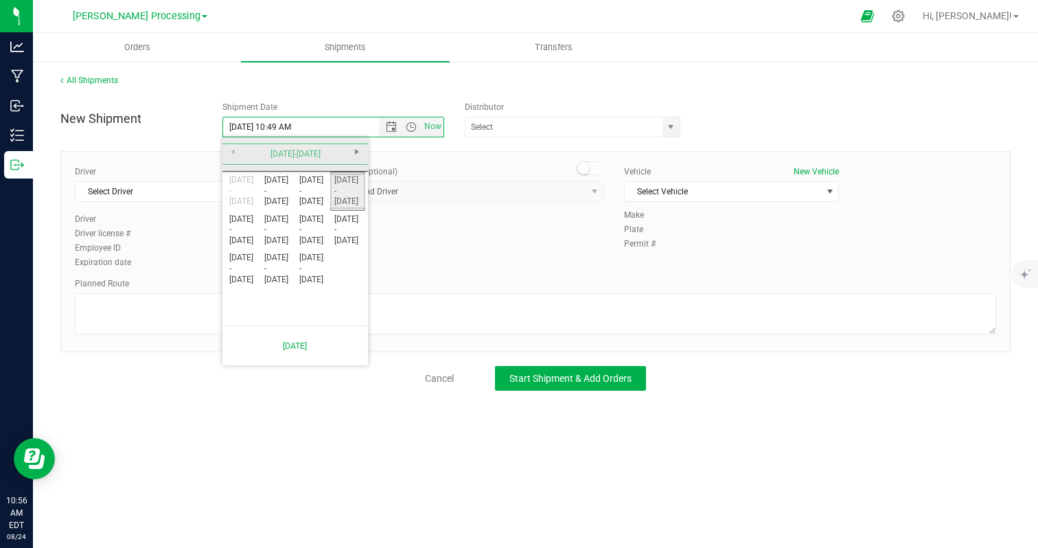
click at [342, 196] on link "[DATE] - [DATE]" at bounding box center [347, 191] width 35 height 35
click at [312, 235] on link "2025" at bounding box center [312, 230] width 35 height 35
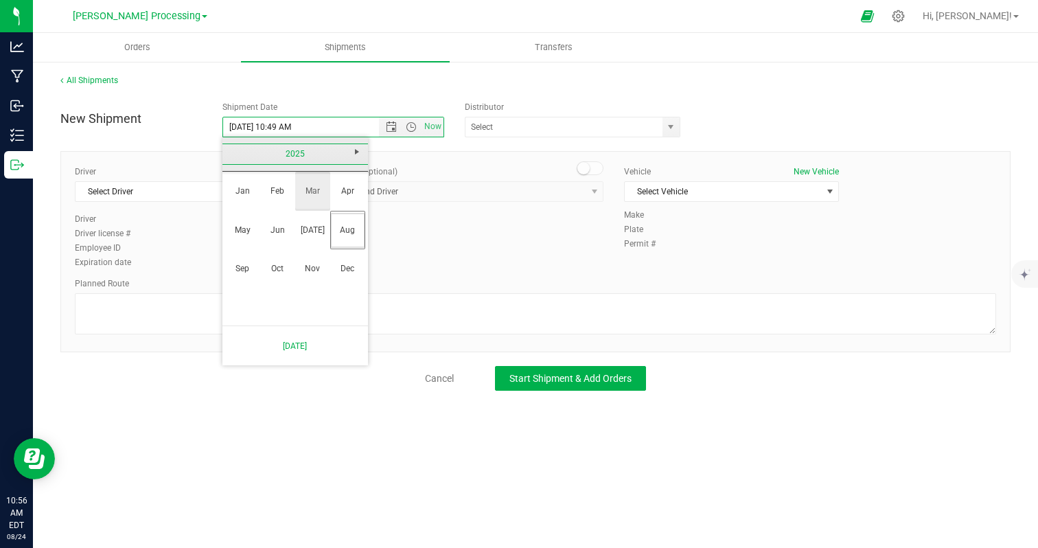
click at [312, 196] on link "Mar" at bounding box center [312, 191] width 35 height 35
click at [317, 247] on link "13" at bounding box center [315, 245] width 20 height 21
type input "[DATE] 10:49 AM"
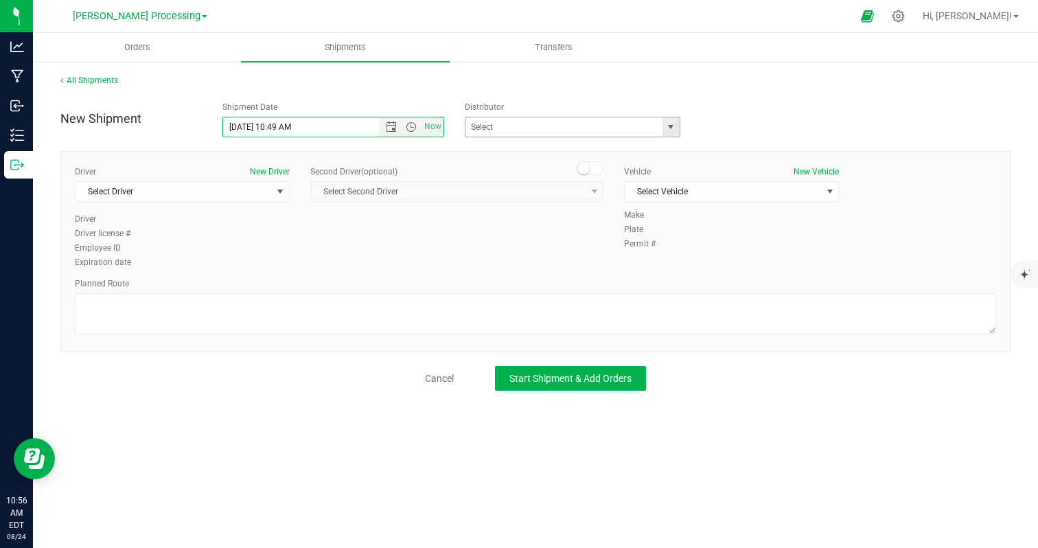
click at [672, 130] on span "select" at bounding box center [670, 127] width 11 height 11
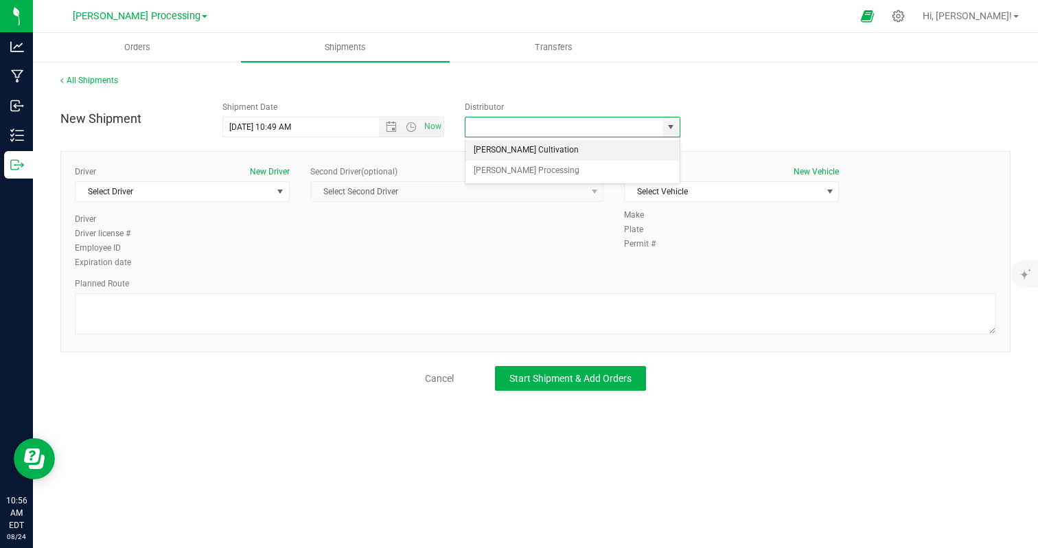
click at [631, 146] on li "[PERSON_NAME] Cultivation" at bounding box center [573, 150] width 214 height 21
type input "[PERSON_NAME] Cultivation"
click at [280, 194] on span "select" at bounding box center [280, 191] width 11 height 11
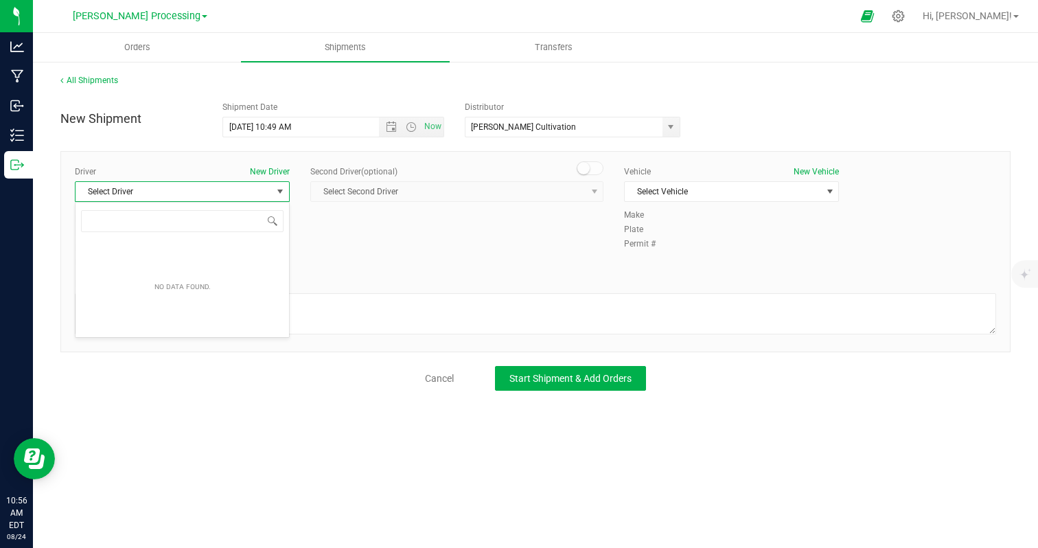
click at [280, 194] on span "select" at bounding box center [280, 191] width 11 height 11
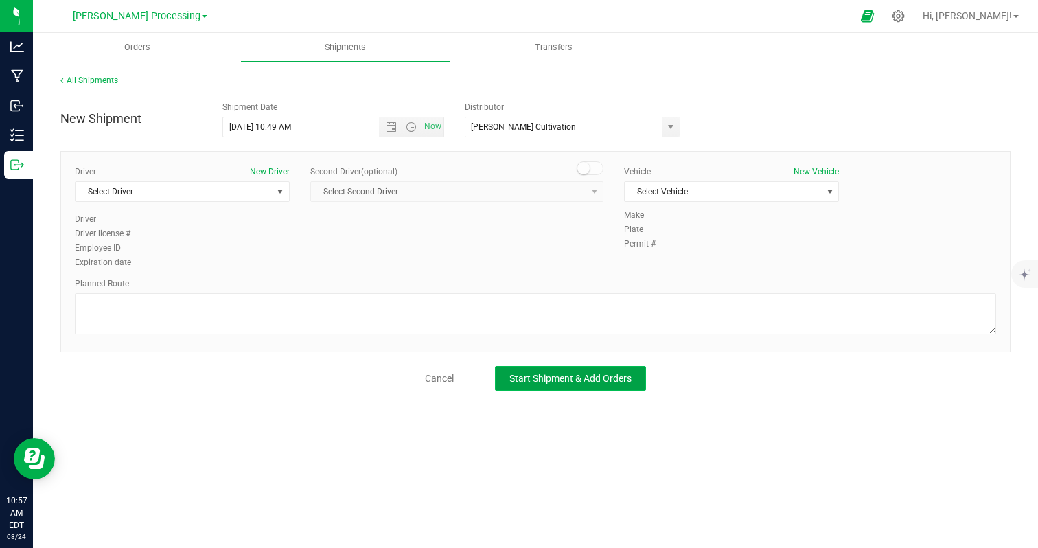
click at [519, 379] on span "Start Shipment & Add Orders" at bounding box center [571, 378] width 122 height 11
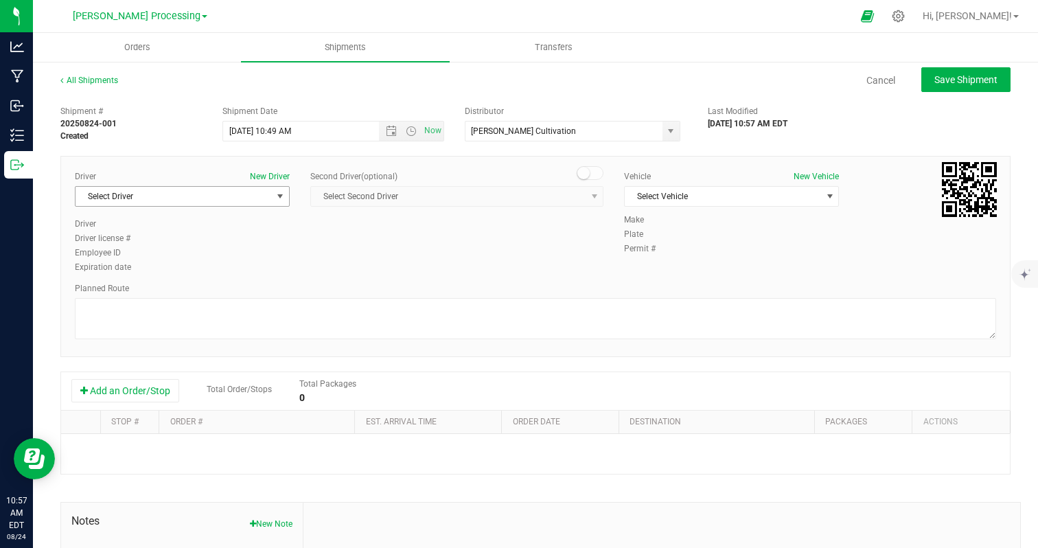
click at [278, 196] on span "select" at bounding box center [280, 196] width 11 height 11
click at [265, 244] on li "[PERSON_NAME]" at bounding box center [183, 254] width 214 height 21
click at [637, 192] on span "Select Vehicle" at bounding box center [723, 196] width 196 height 19
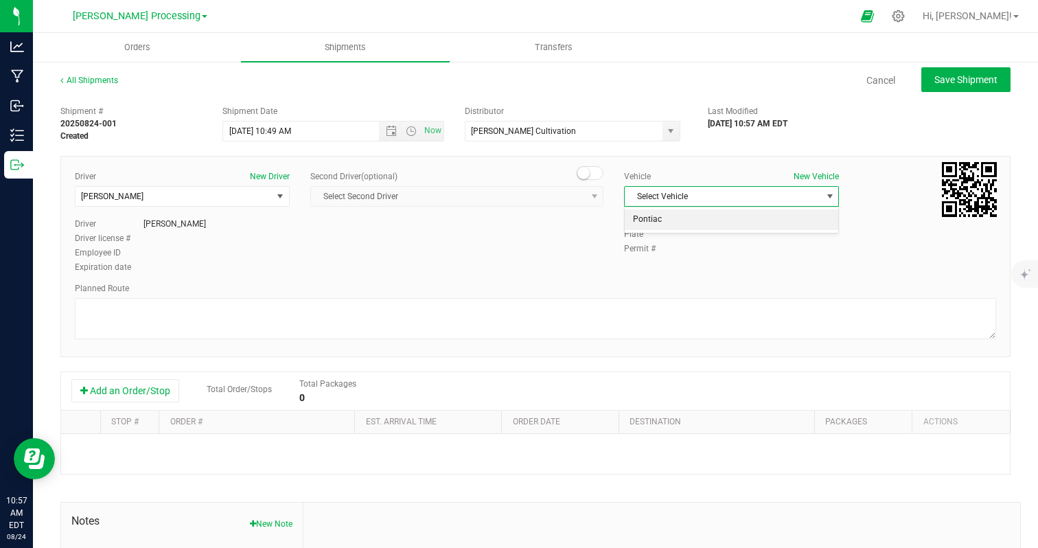
click at [637, 220] on li "Pontiac" at bounding box center [732, 219] width 214 height 21
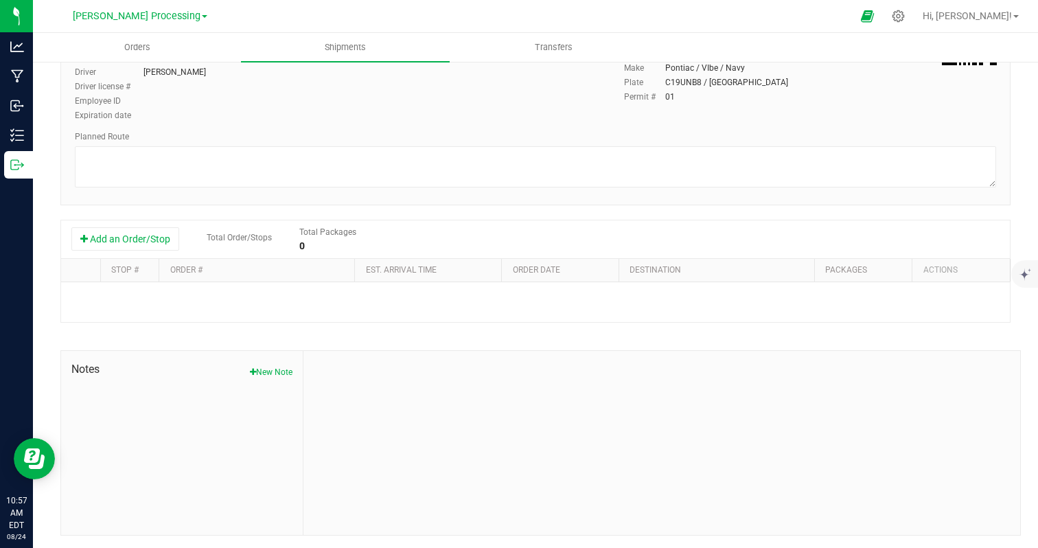
scroll to position [153, 0]
click at [120, 234] on button "Add an Order/Stop" at bounding box center [125, 237] width 108 height 23
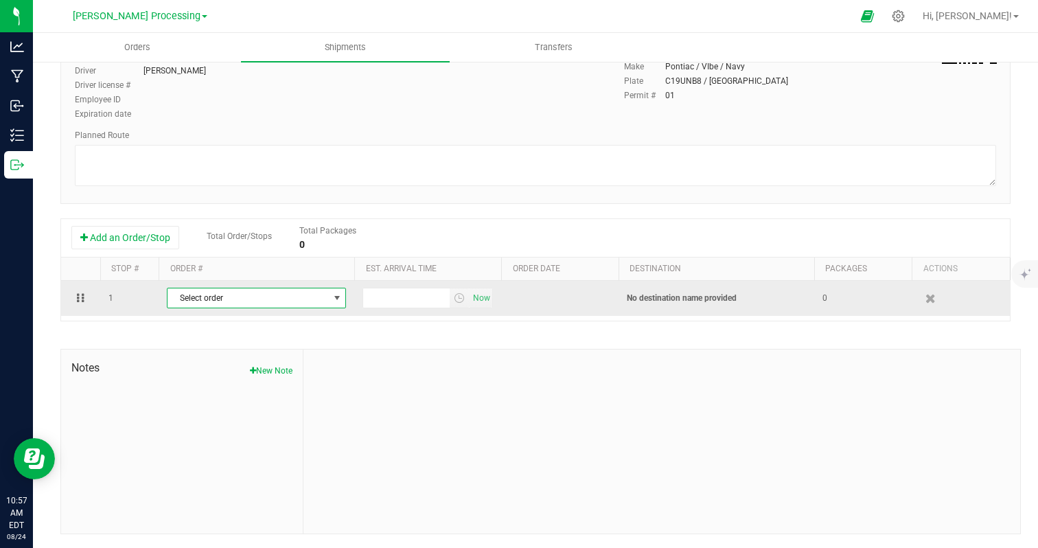
click at [286, 299] on span "Select order" at bounding box center [248, 297] width 161 height 19
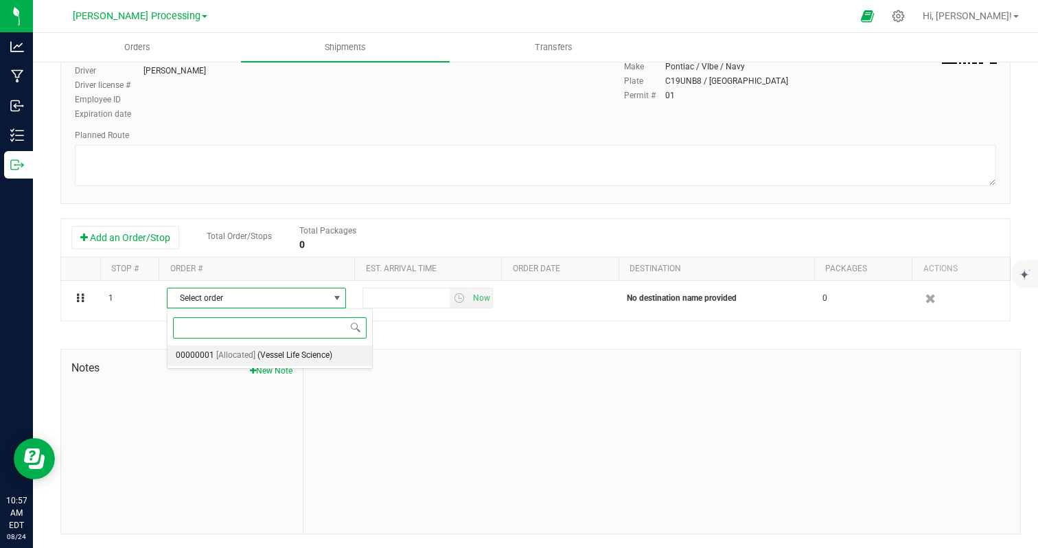
click at [278, 363] on span "(Vessel Life Science)" at bounding box center [295, 356] width 75 height 18
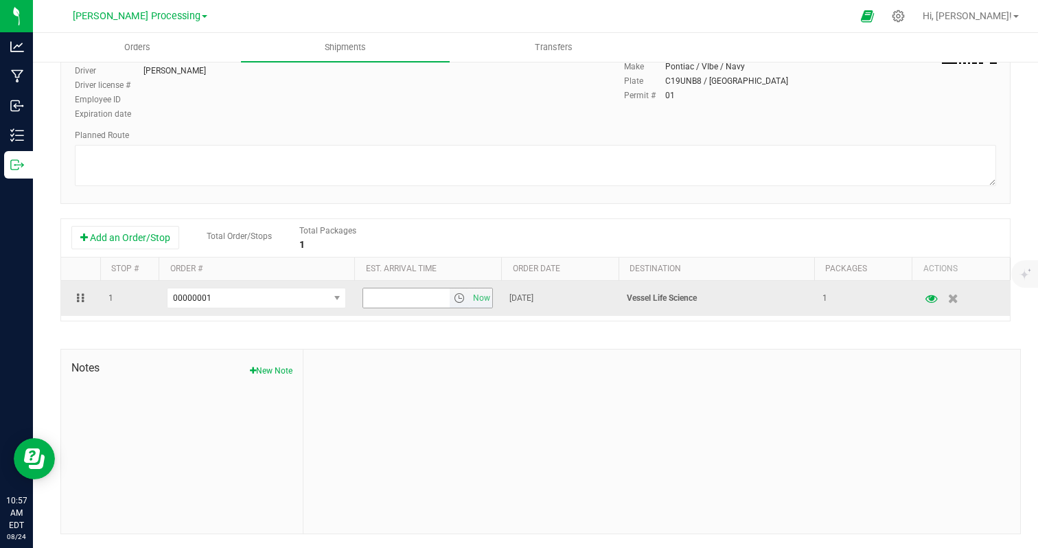
click at [457, 301] on span "select" at bounding box center [459, 298] width 11 height 11
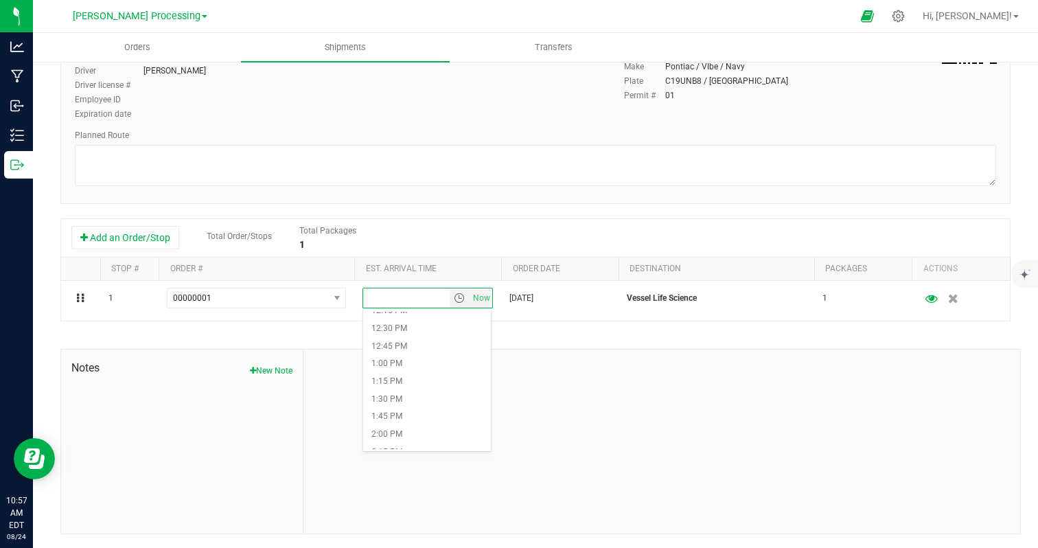
scroll to position [866, 0]
click at [393, 363] on li "12:45 PM" at bounding box center [427, 355] width 128 height 18
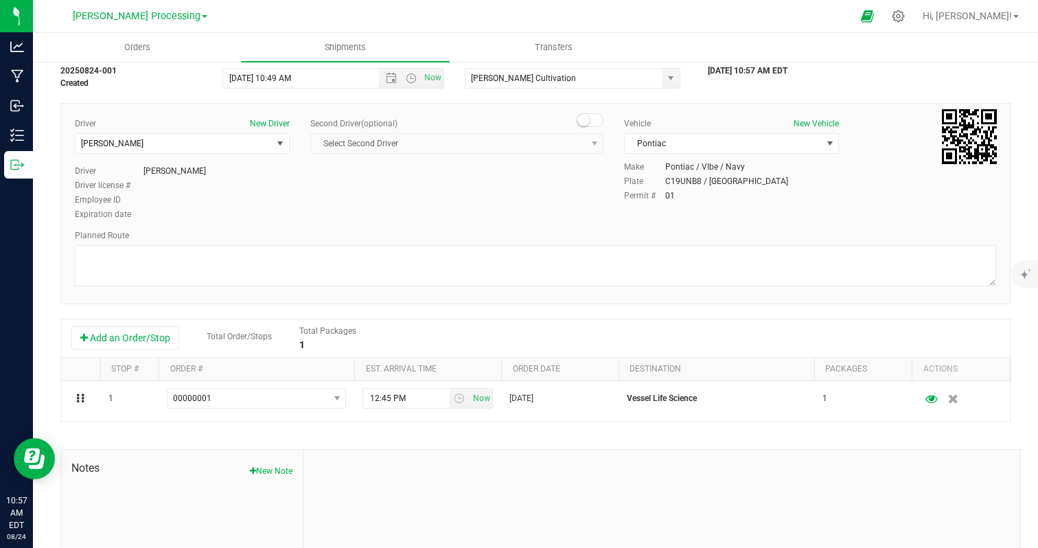
scroll to position [0, 0]
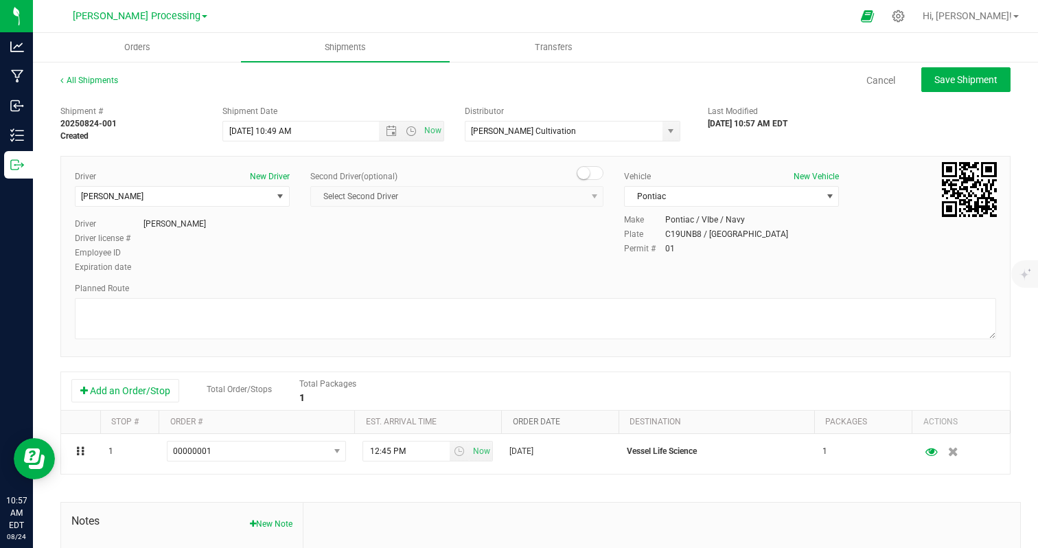
click at [545, 421] on link "Order date" at bounding box center [536, 422] width 47 height 10
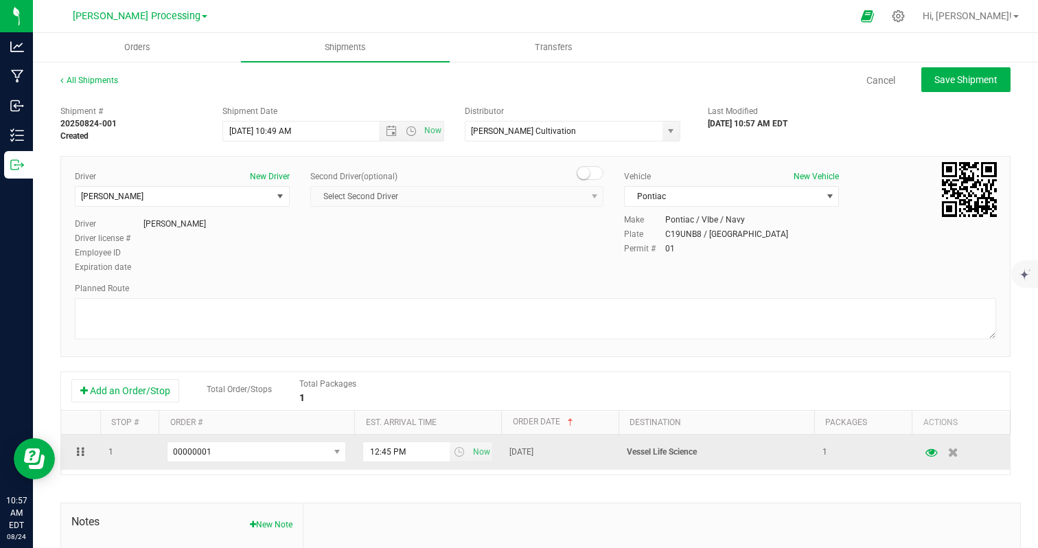
click at [591, 454] on td "[DATE]" at bounding box center [559, 452] width 117 height 35
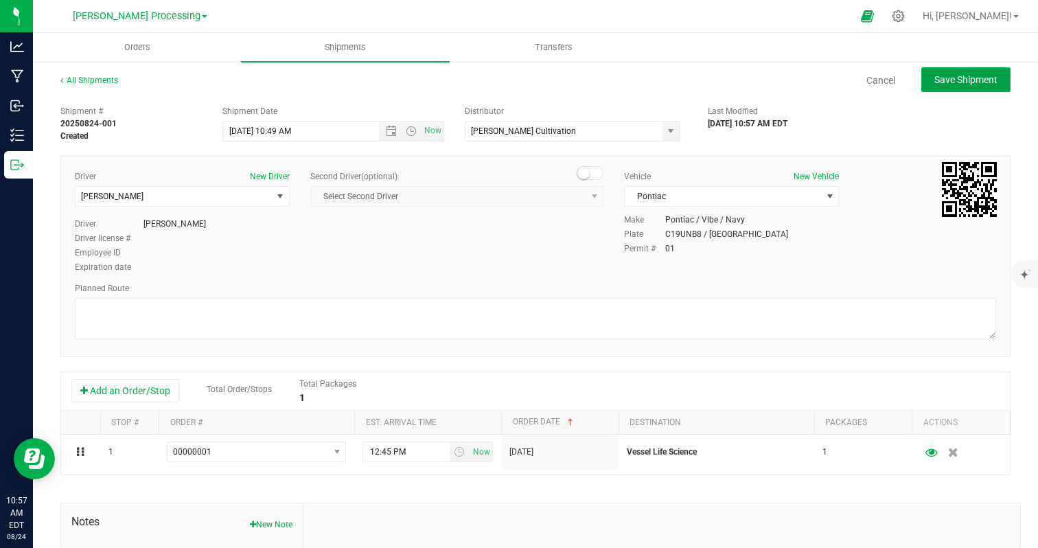
click at [936, 87] on button "Save Shipment" at bounding box center [966, 79] width 89 height 25
type input "[DATE] 2:49 PM"
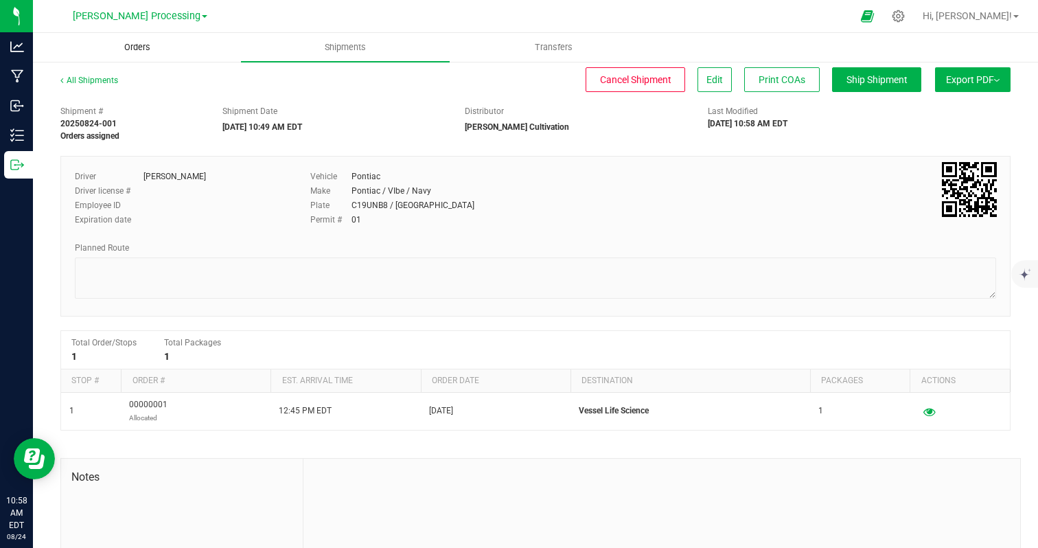
click at [140, 49] on span "Orders" at bounding box center [137, 47] width 63 height 12
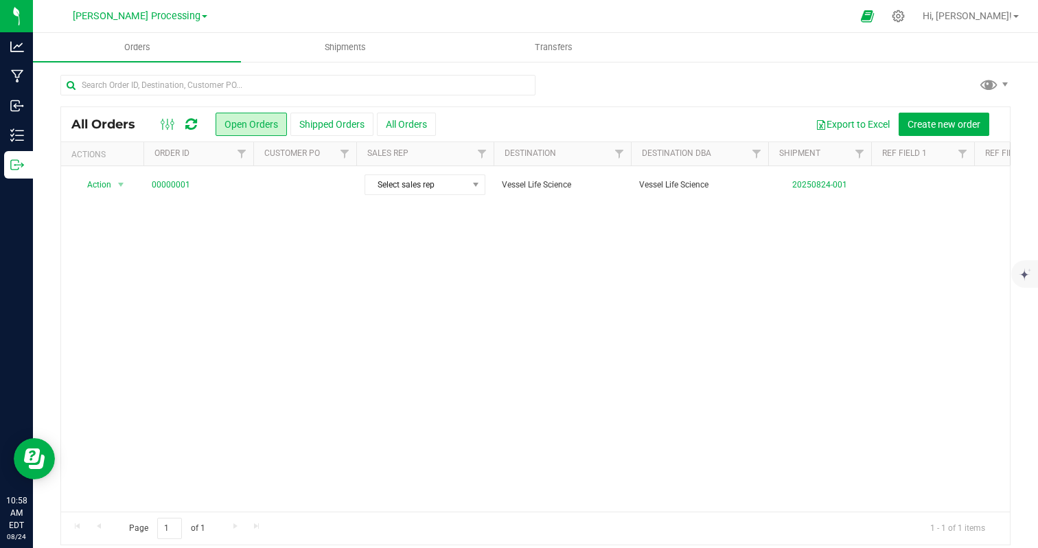
click at [194, 154] on th "Order ID" at bounding box center [199, 154] width 110 height 24
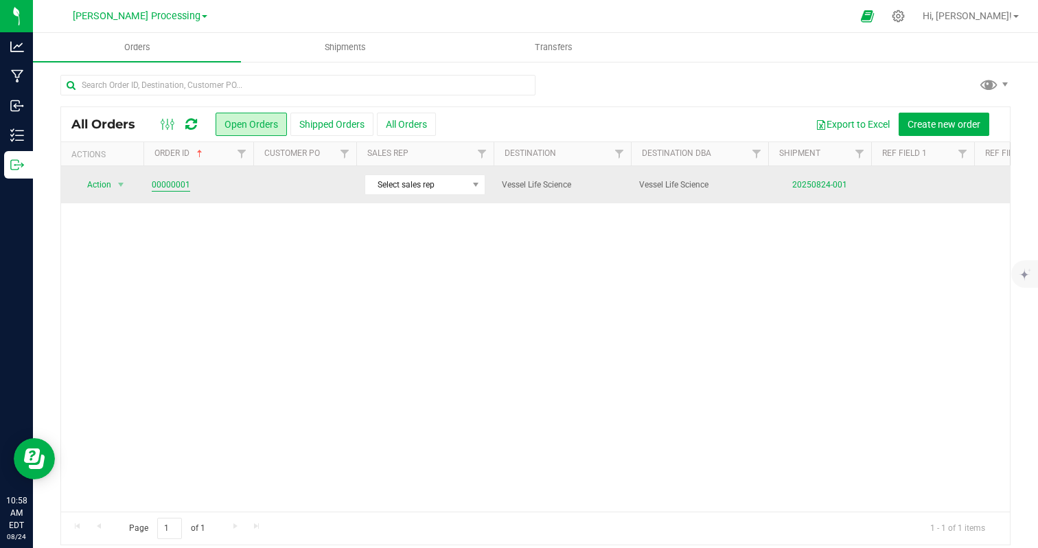
click at [174, 189] on link "00000001" at bounding box center [171, 185] width 38 height 13
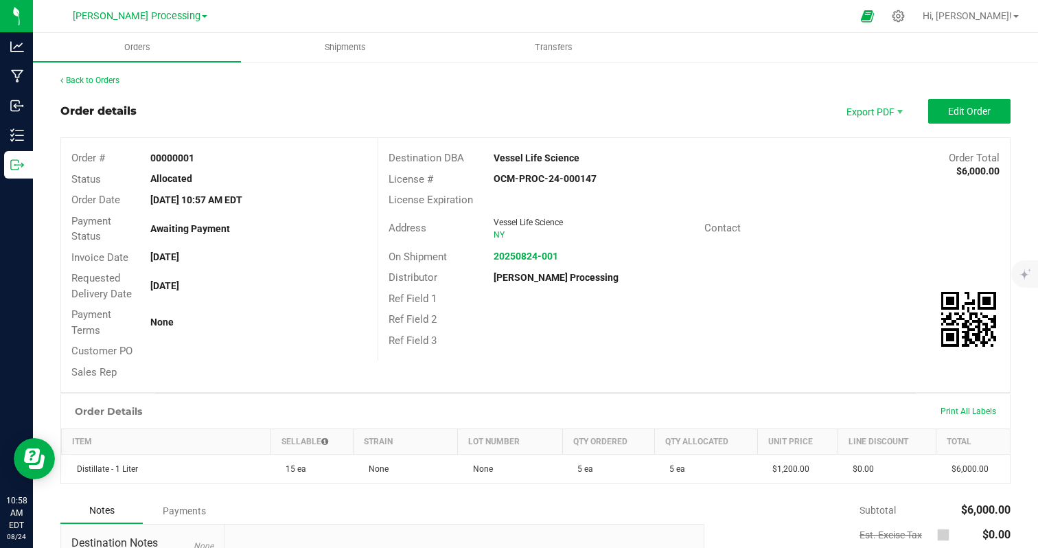
click at [168, 201] on strong "[DATE] 10:57 AM EDT" at bounding box center [196, 199] width 92 height 11
drag, startPoint x: 169, startPoint y: 199, endPoint x: 201, endPoint y: 199, distance: 32.3
click at [201, 199] on strong "[DATE] 10:57 AM EDT" at bounding box center [196, 199] width 92 height 11
click at [944, 114] on button "Edit Order" at bounding box center [970, 111] width 82 height 25
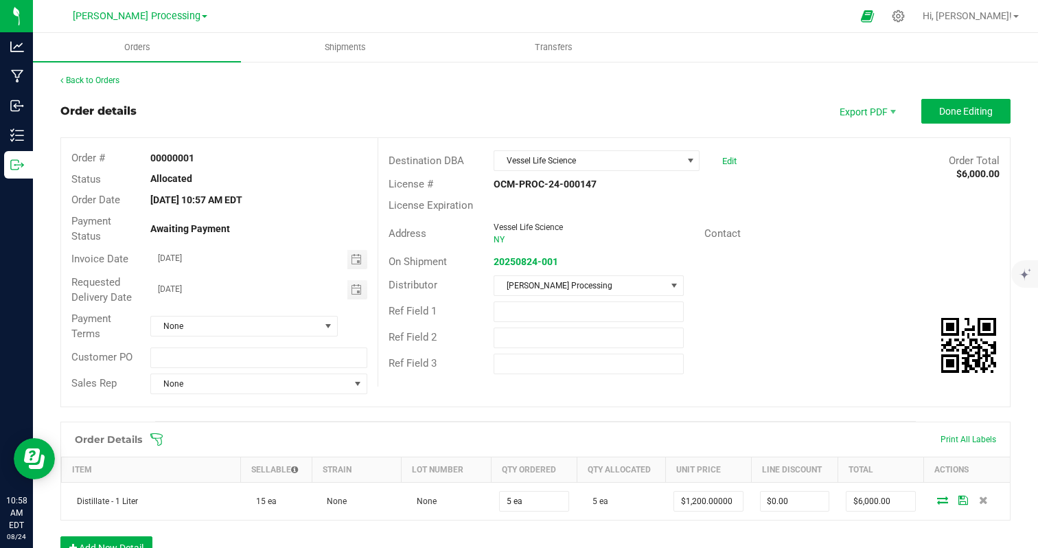
click at [236, 198] on strong "[DATE] 10:57 AM EDT" at bounding box center [196, 199] width 92 height 11
click at [381, 52] on span "Shipments" at bounding box center [345, 47] width 78 height 12
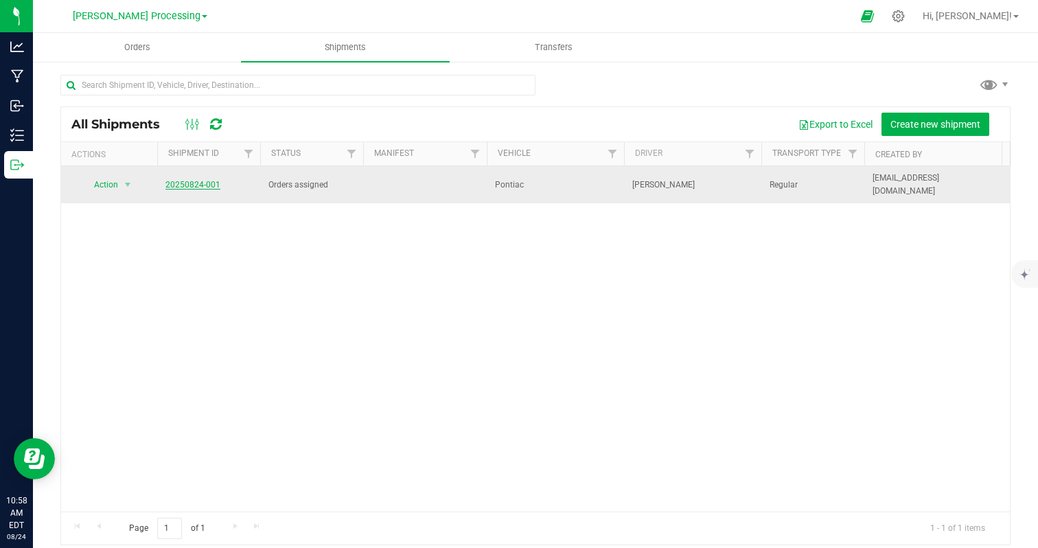
click at [210, 180] on link "20250824-001" at bounding box center [193, 185] width 55 height 10
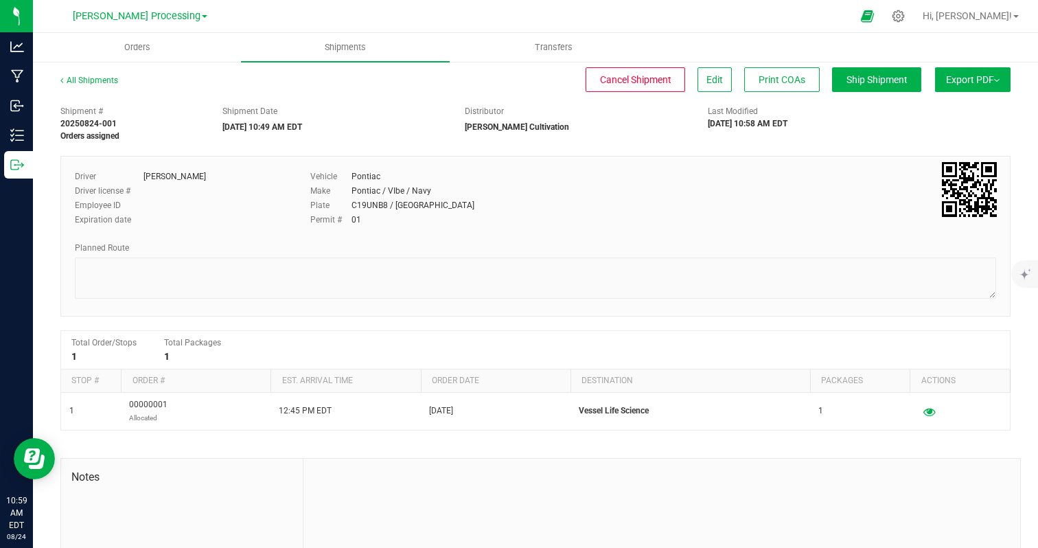
click at [994, 78] on button "Export PDF" at bounding box center [973, 79] width 76 height 25
click at [945, 150] on span "NY Manifest" at bounding box center [931, 151] width 45 height 10
click at [945, 152] on span "NY Manifest" at bounding box center [931, 151] width 45 height 10
click at [864, 84] on span "Ship Shipment" at bounding box center [877, 79] width 61 height 11
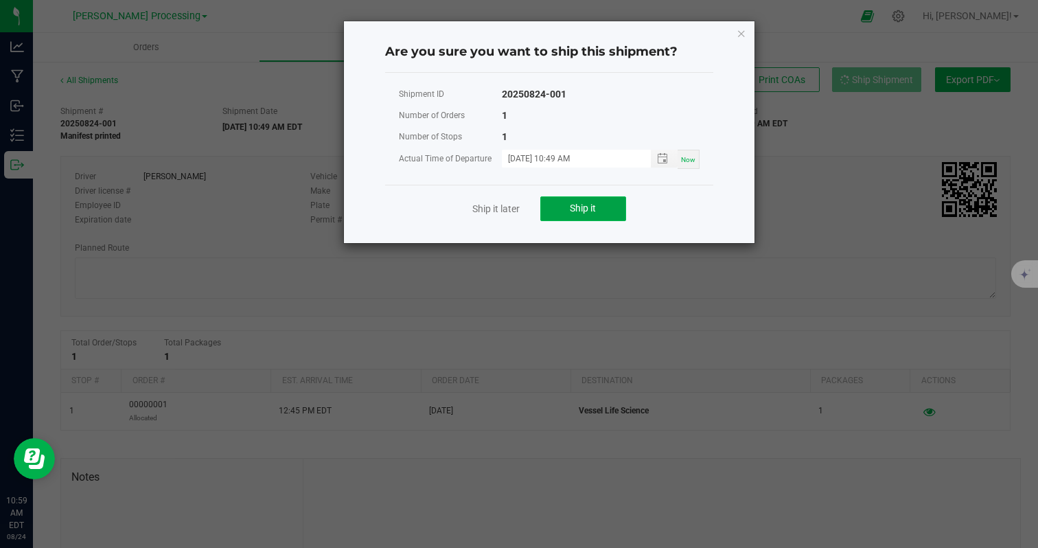
click at [549, 207] on button "Ship it" at bounding box center [584, 208] width 86 height 25
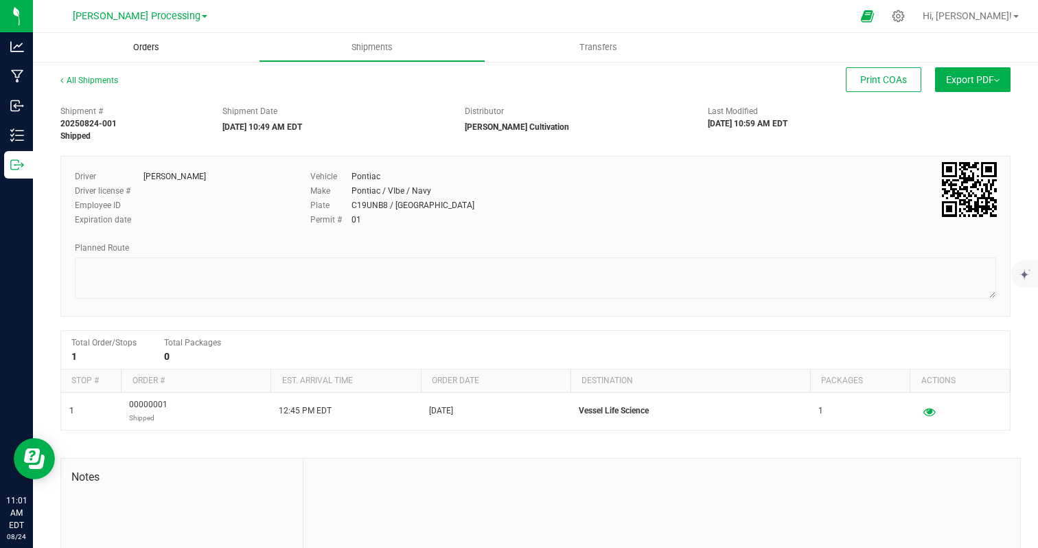
click at [154, 56] on uib-tab-heading "Orders" at bounding box center [146, 47] width 226 height 29
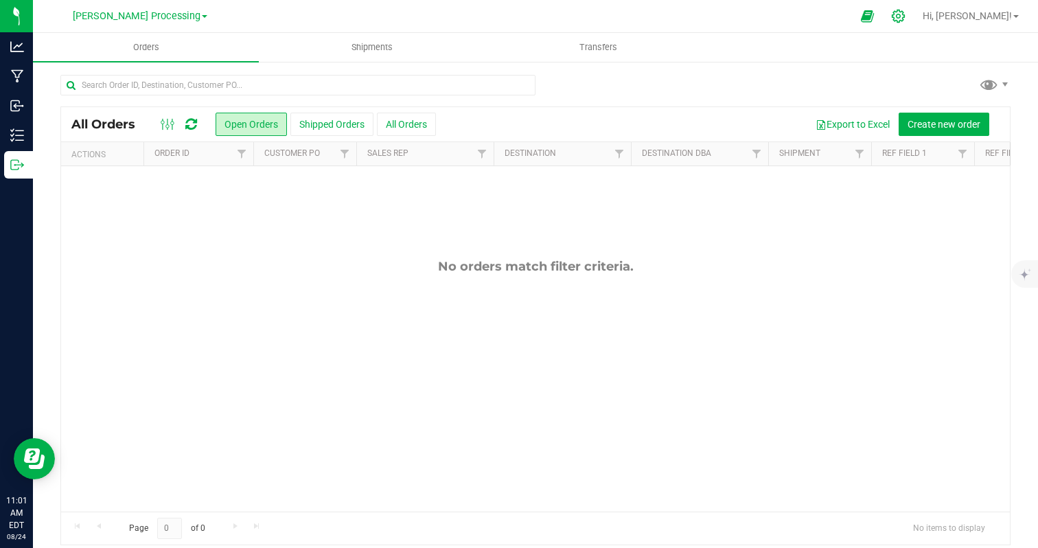
click at [906, 15] on icon at bounding box center [898, 16] width 14 height 14
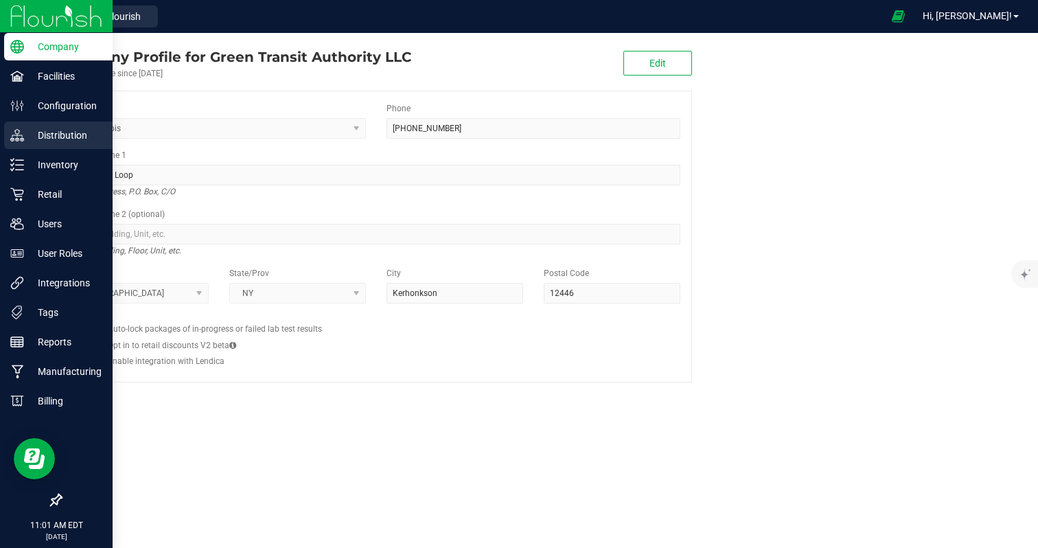
click at [53, 135] on p "Distribution" at bounding box center [65, 135] width 82 height 16
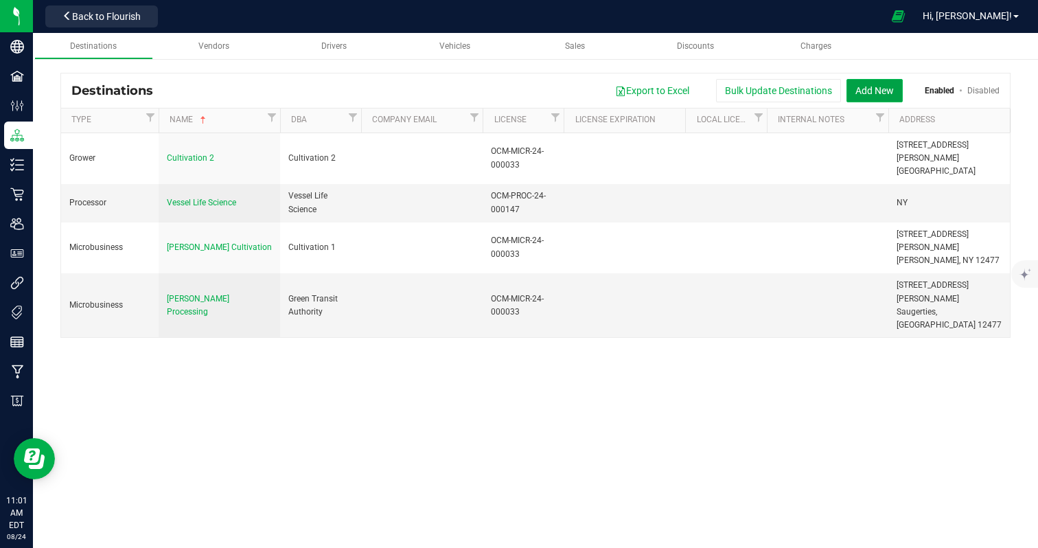
click at [875, 92] on button "Add New" at bounding box center [875, 90] width 56 height 23
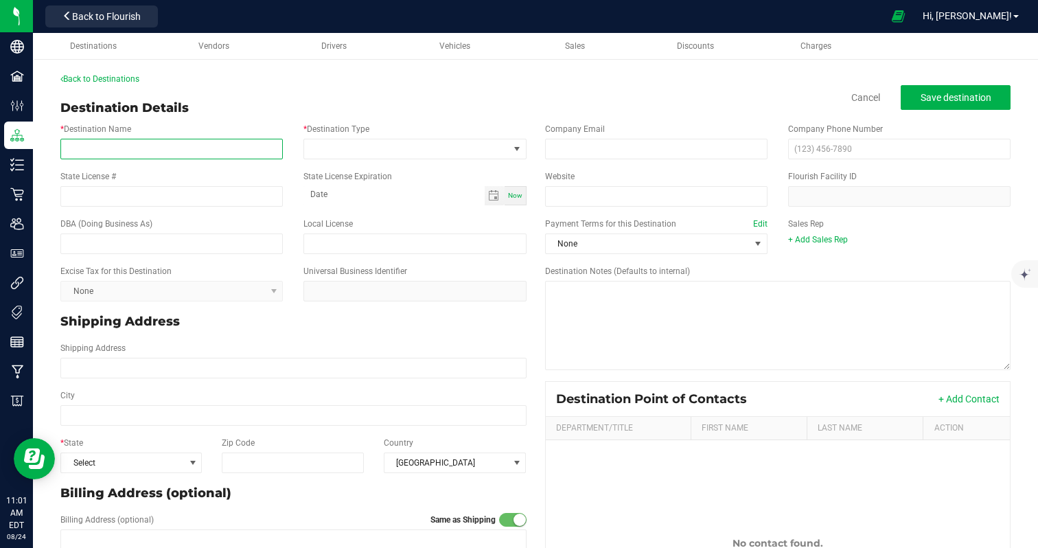
click at [198, 152] on input "* Destination Name" at bounding box center [171, 149] width 223 height 21
drag, startPoint x: 162, startPoint y: 152, endPoint x: 37, endPoint y: 141, distance: 125.4
click at [37, 141] on div "Back to Destinations Destination Details Cancel Save destination * Destination …" at bounding box center [535, 362] width 1005 height 607
paste input "Beez Honey, Inc."
type input "Beezy Beez Honey, Inc."
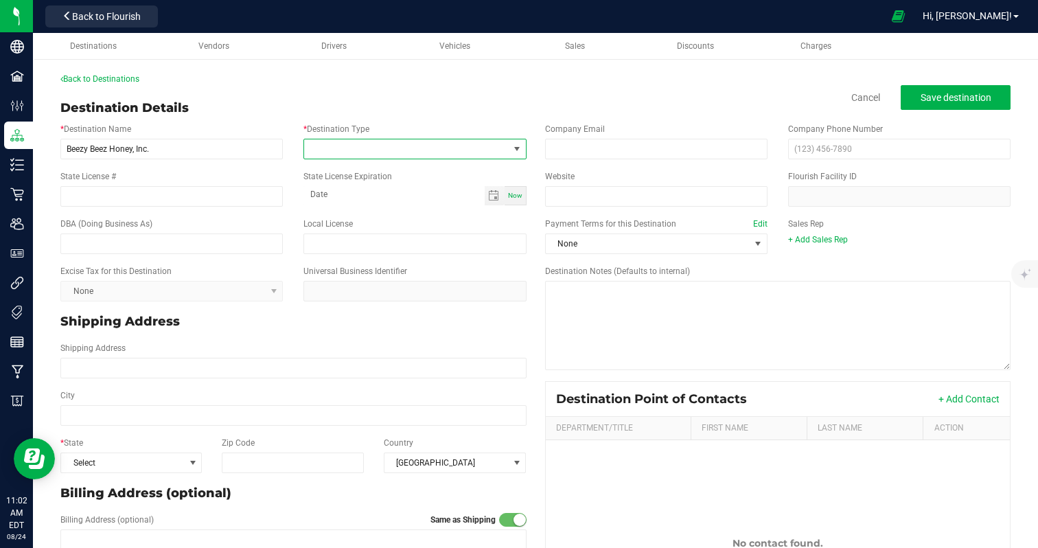
click at [324, 146] on span at bounding box center [406, 148] width 204 height 19
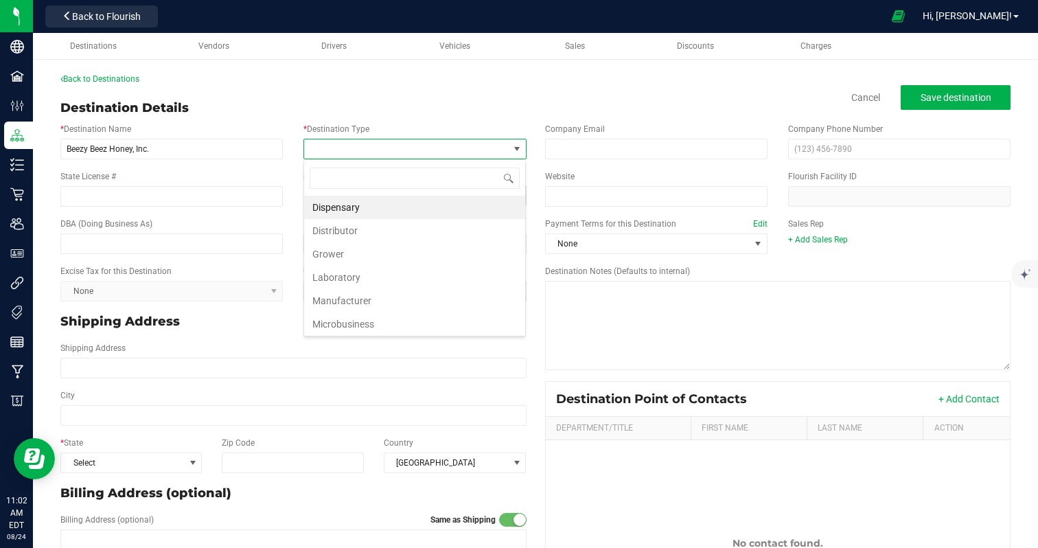
scroll to position [21, 223]
click at [317, 303] on li "Manufacturer" at bounding box center [414, 300] width 221 height 23
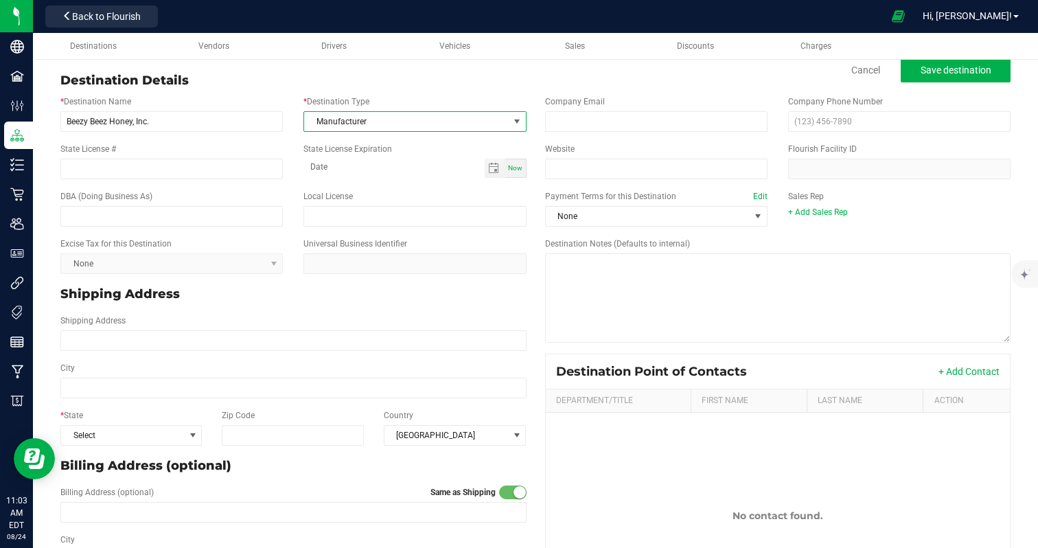
scroll to position [14, 0]
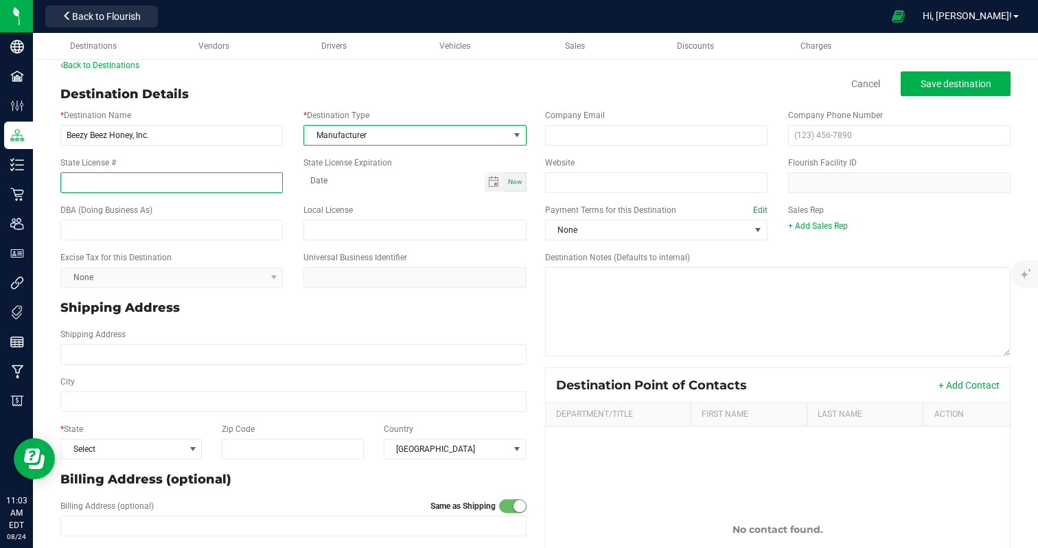
click at [168, 183] on input "State License #" at bounding box center [171, 182] width 223 height 21
paste input "OCM-PROC-24-000130"
type input "OCM-PROC-24-000130"
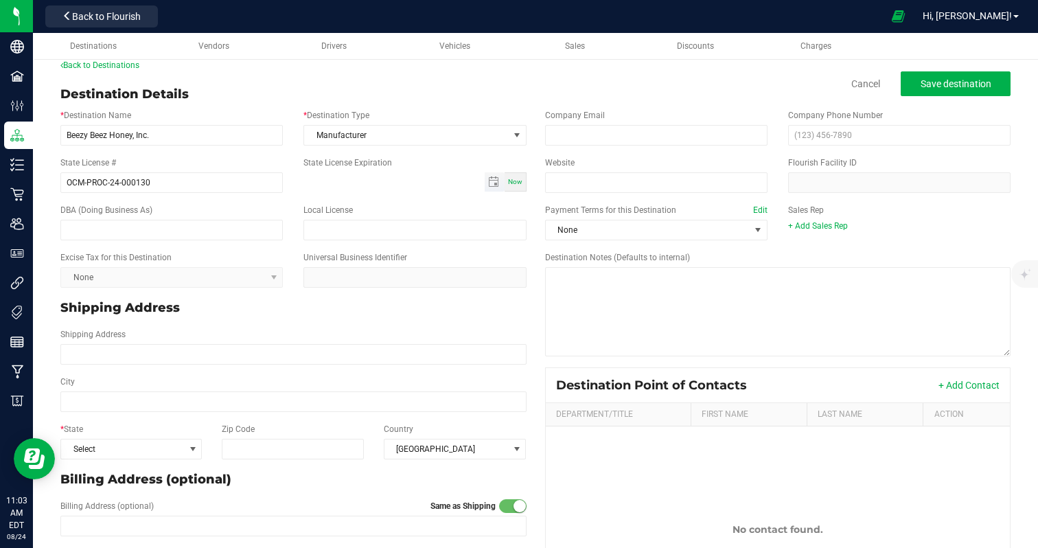
type input "month-day-year"
click at [335, 184] on input "month-day-year" at bounding box center [394, 180] width 181 height 17
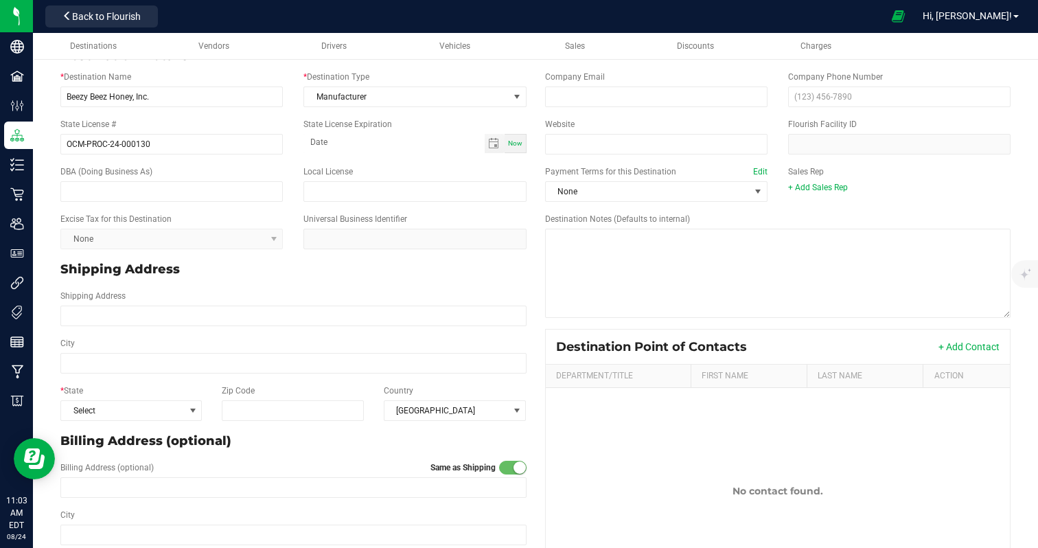
scroll to position [54, 0]
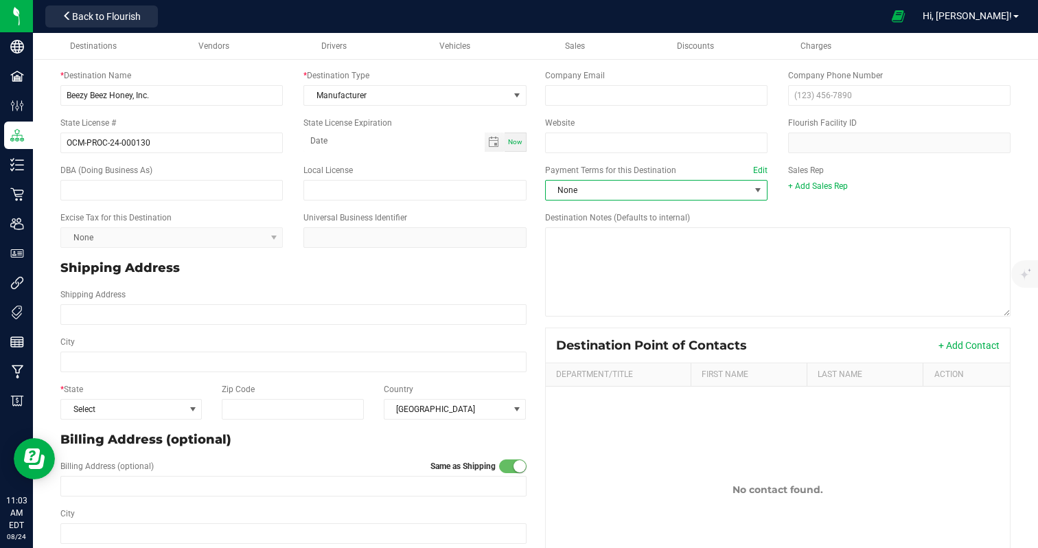
click at [569, 189] on span "None" at bounding box center [648, 190] width 204 height 19
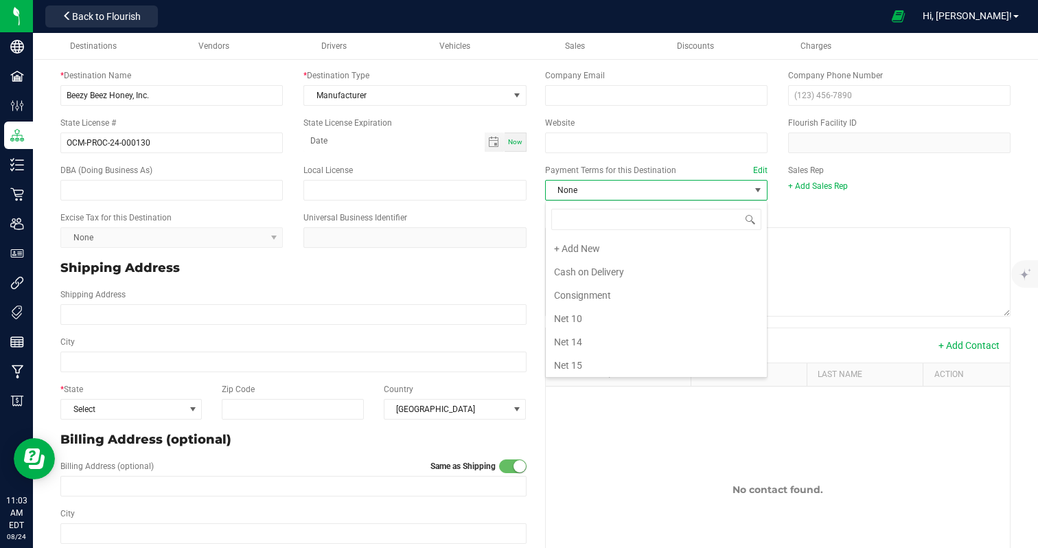
scroll to position [21, 223]
click at [644, 190] on span "None" at bounding box center [648, 190] width 204 height 19
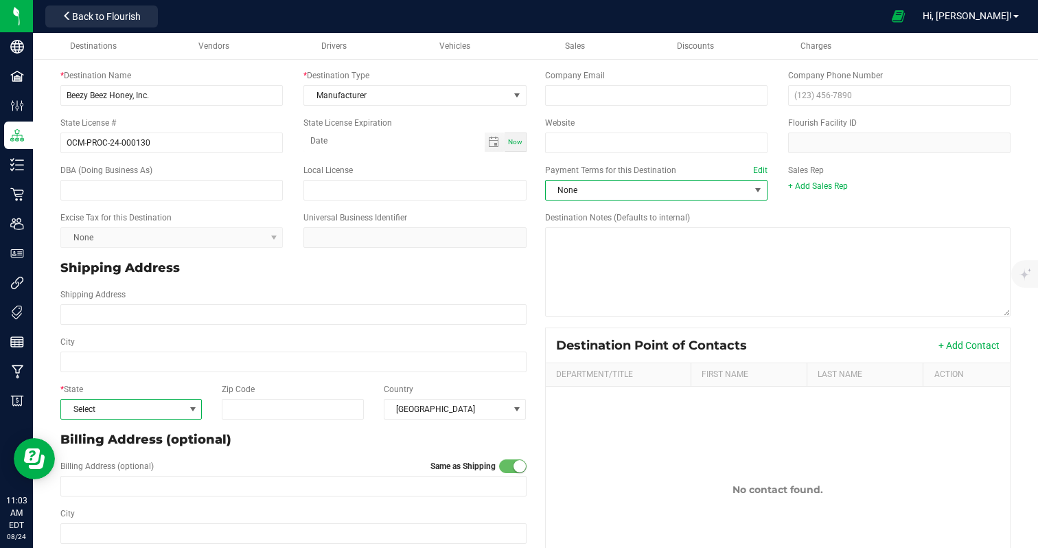
click at [192, 411] on span at bounding box center [192, 409] width 11 height 11
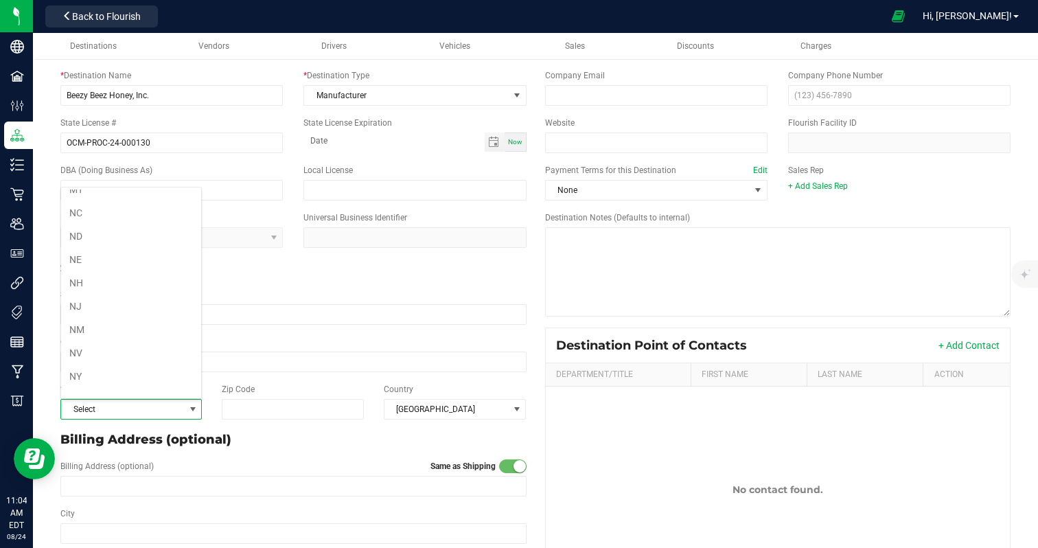
scroll to position [622, 0]
click at [126, 378] on li "NY" at bounding box center [131, 373] width 140 height 23
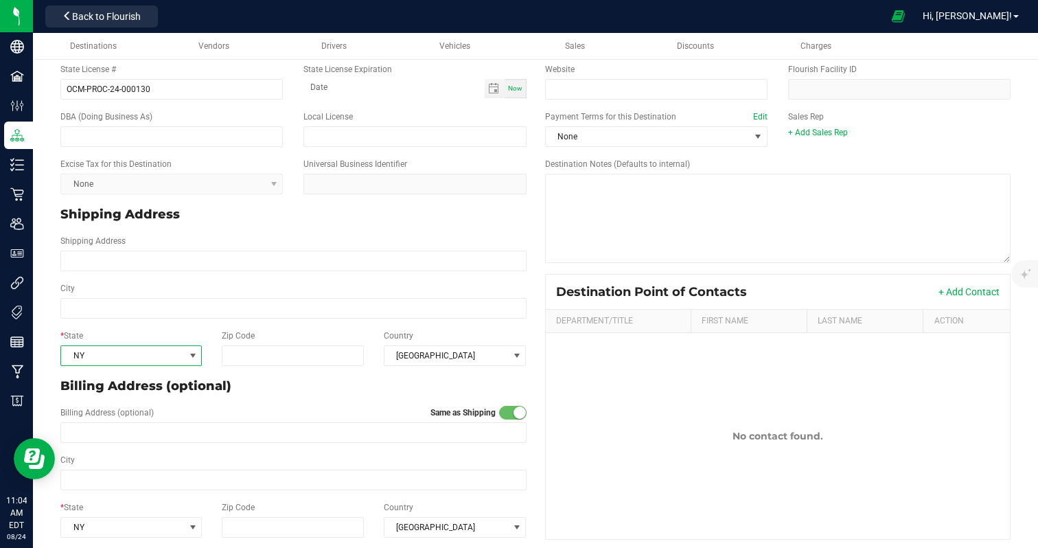
scroll to position [118, 0]
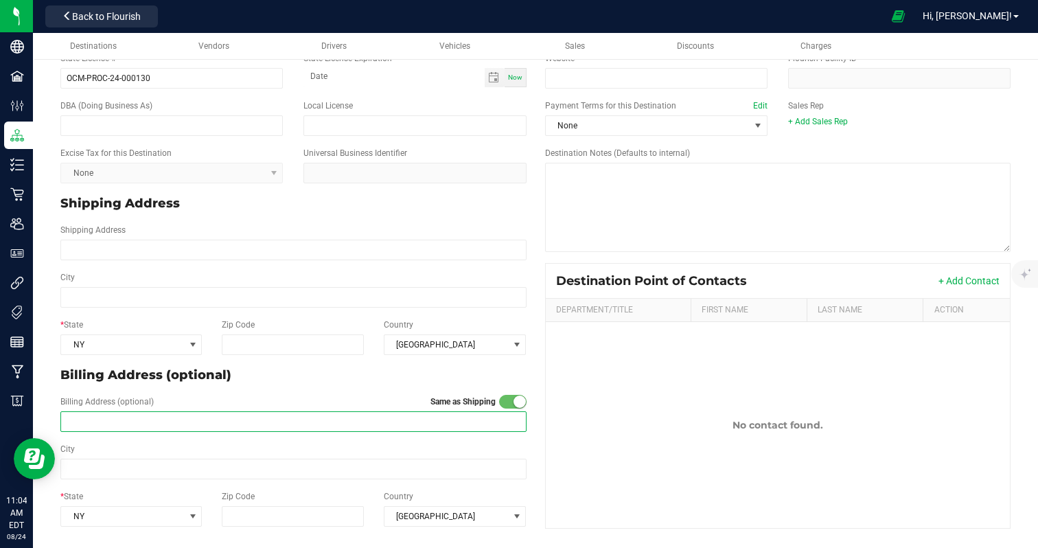
click at [99, 423] on input "text" at bounding box center [293, 421] width 466 height 21
paste input "[STREET_ADDRESS]"
type input "[STREET_ADDRESS]"
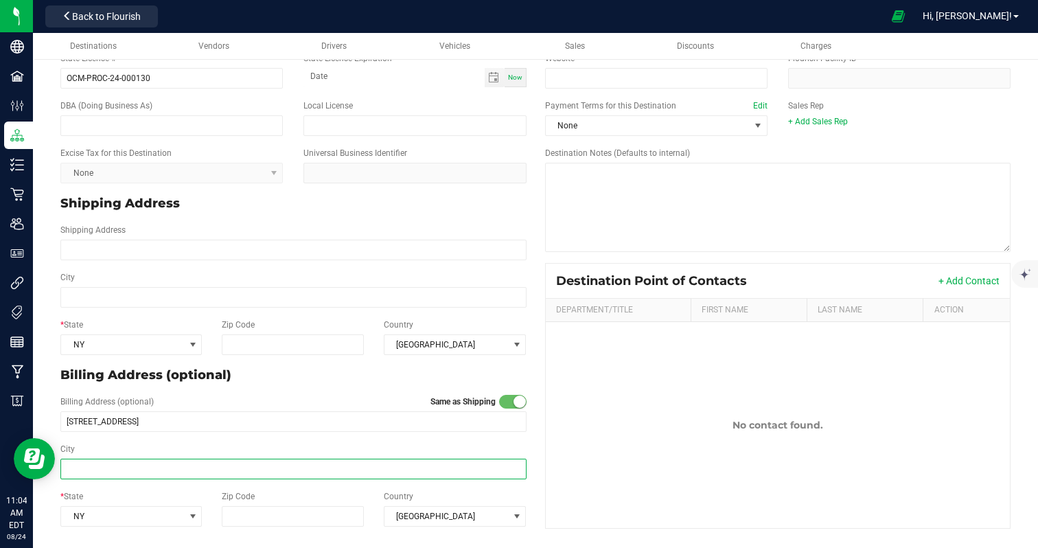
click at [79, 466] on input "City" at bounding box center [293, 469] width 466 height 21
type input "[GEOGRAPHIC_DATA]"
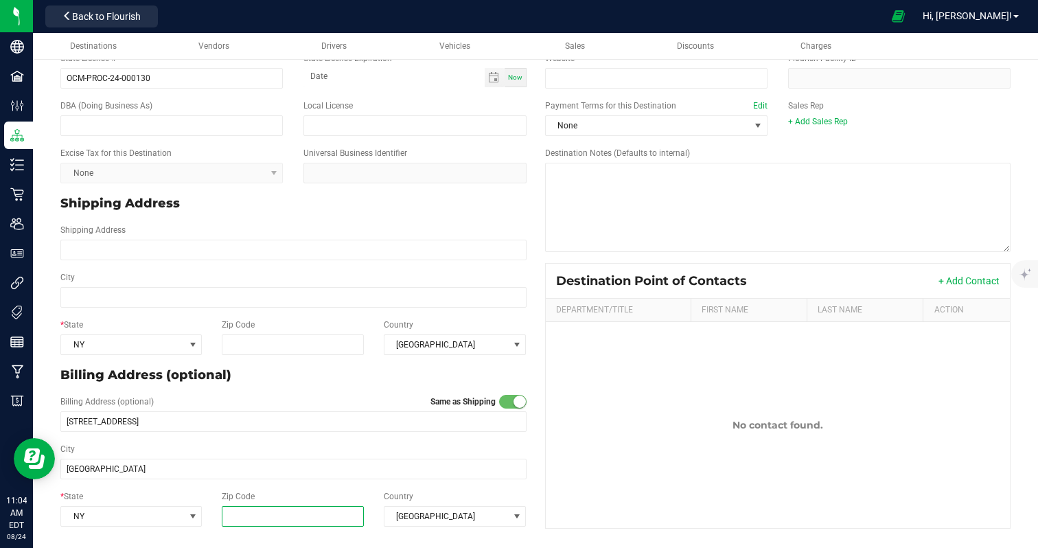
click at [257, 512] on input "Zip Code" at bounding box center [293, 516] width 143 height 21
paste input "10314"
type input "10314"
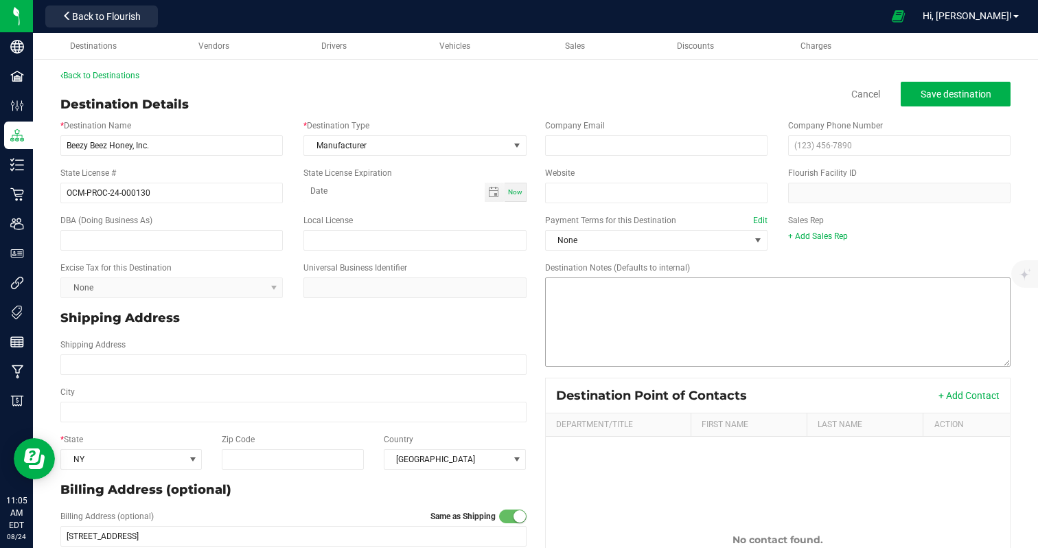
scroll to position [0, 0]
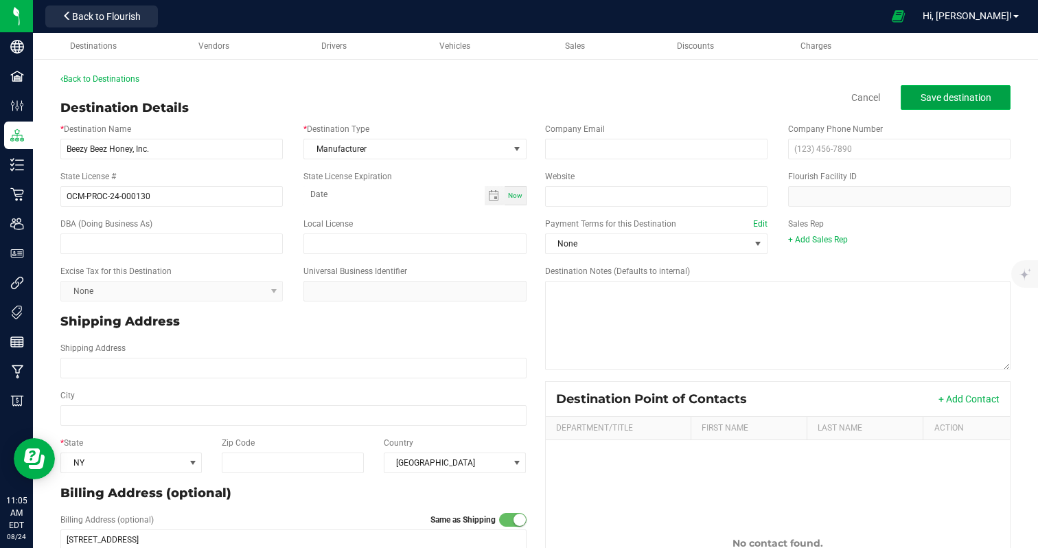
click at [927, 103] on button "Save destination" at bounding box center [956, 97] width 110 height 25
click at [111, 13] on span "Back to Flourish" at bounding box center [106, 16] width 69 height 11
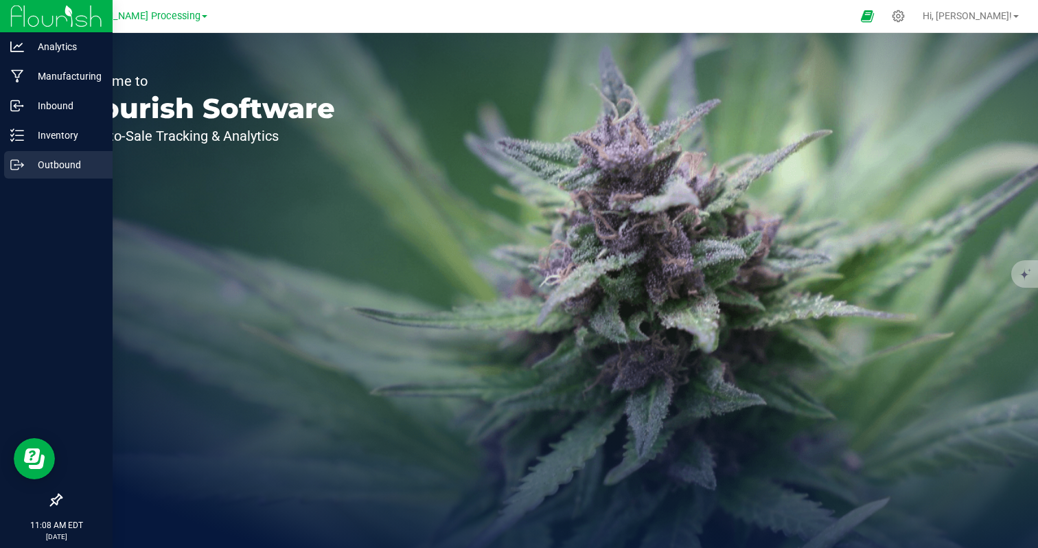
click at [76, 169] on p "Outbound" at bounding box center [65, 165] width 82 height 16
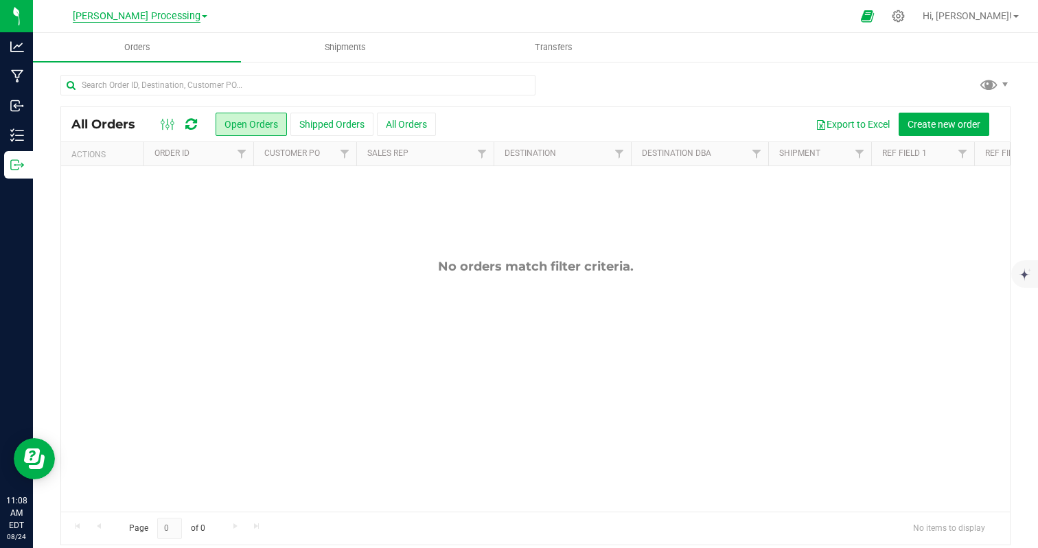
click at [184, 15] on span "[PERSON_NAME] Processing" at bounding box center [137, 16] width 128 height 12
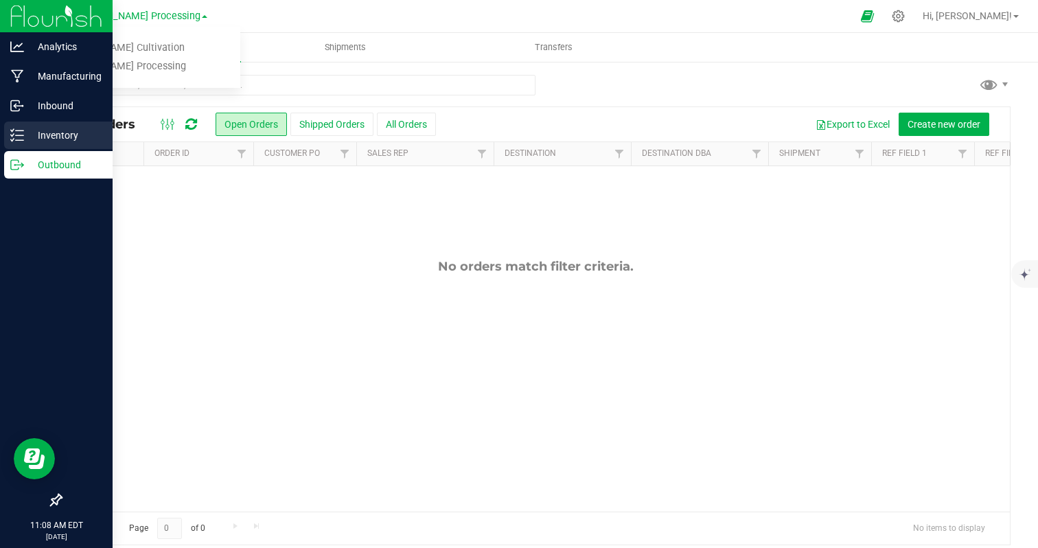
click at [57, 137] on p "Inventory" at bounding box center [65, 135] width 82 height 16
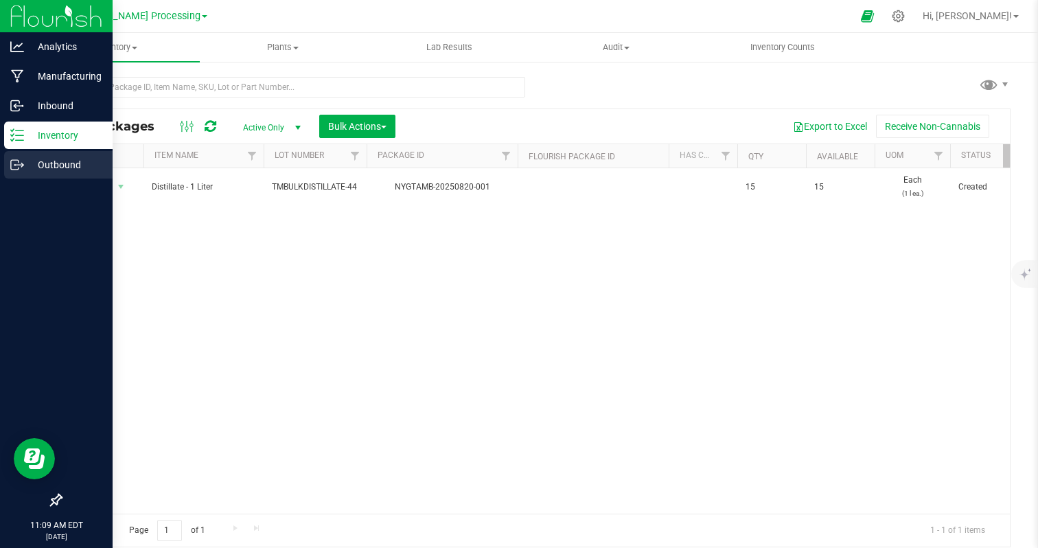
click at [46, 161] on p "Outbound" at bounding box center [65, 165] width 82 height 16
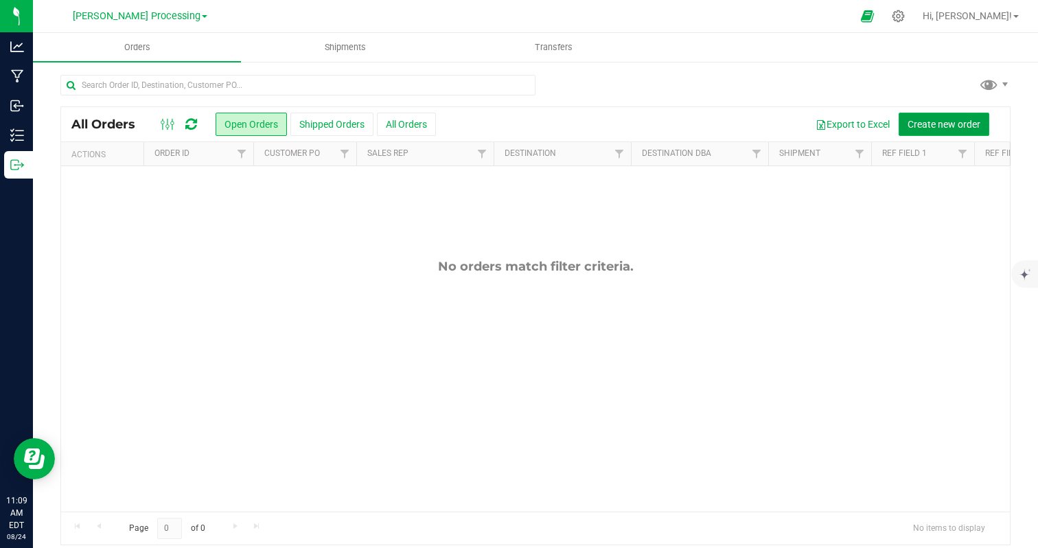
click at [924, 126] on span "Create new order" at bounding box center [944, 124] width 73 height 11
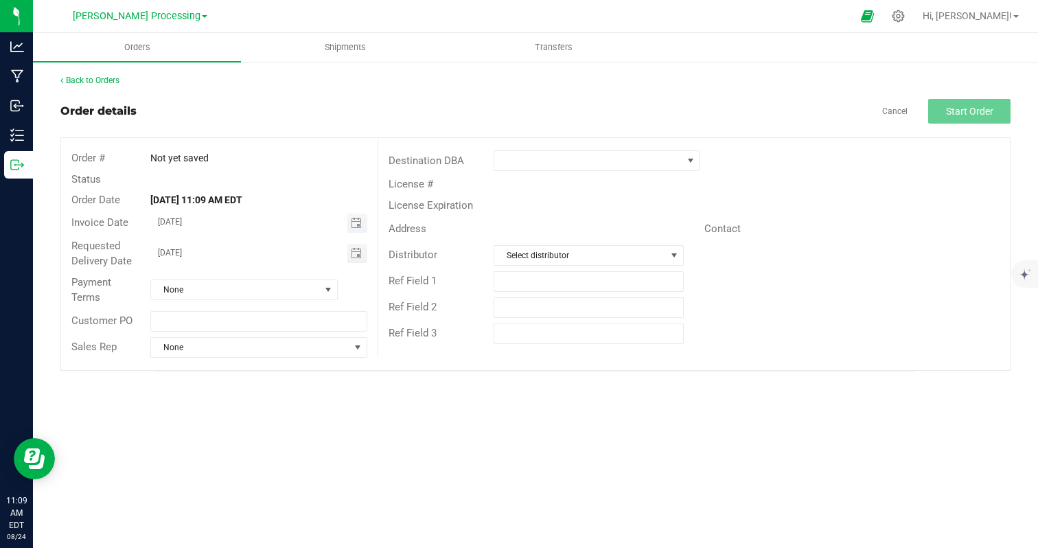
click at [168, 222] on input "[DATE]" at bounding box center [249, 222] width 196 height 17
click at [357, 222] on span "Toggle calendar" at bounding box center [356, 223] width 11 height 11
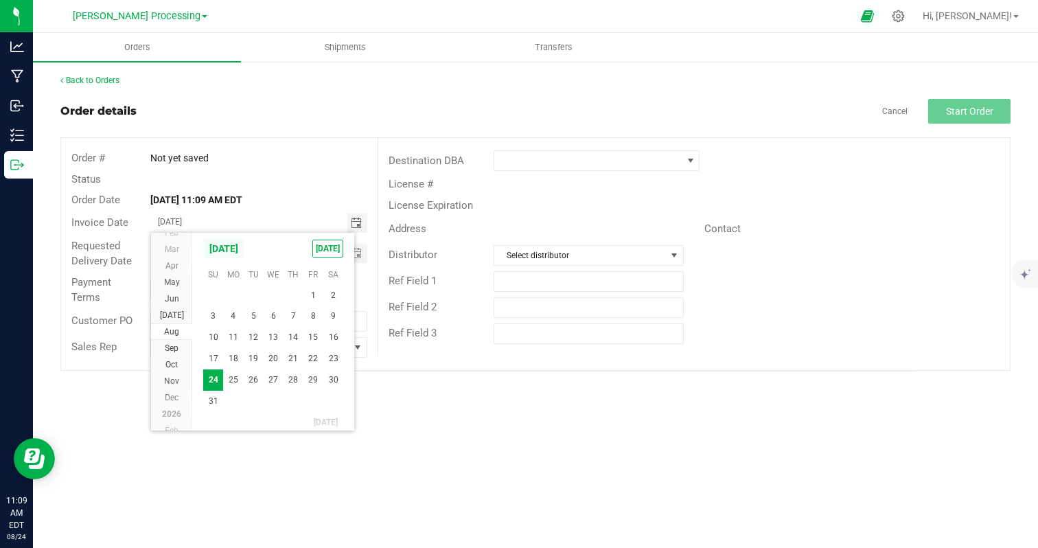
click at [243, 248] on span "[DATE]" at bounding box center [223, 248] width 41 height 21
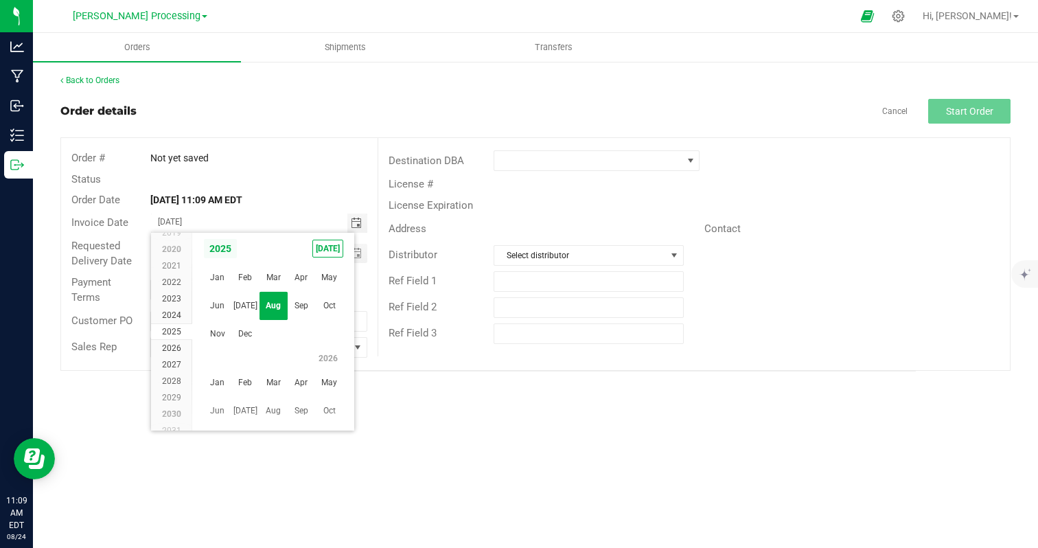
click at [218, 246] on span "2025" at bounding box center [220, 248] width 34 height 21
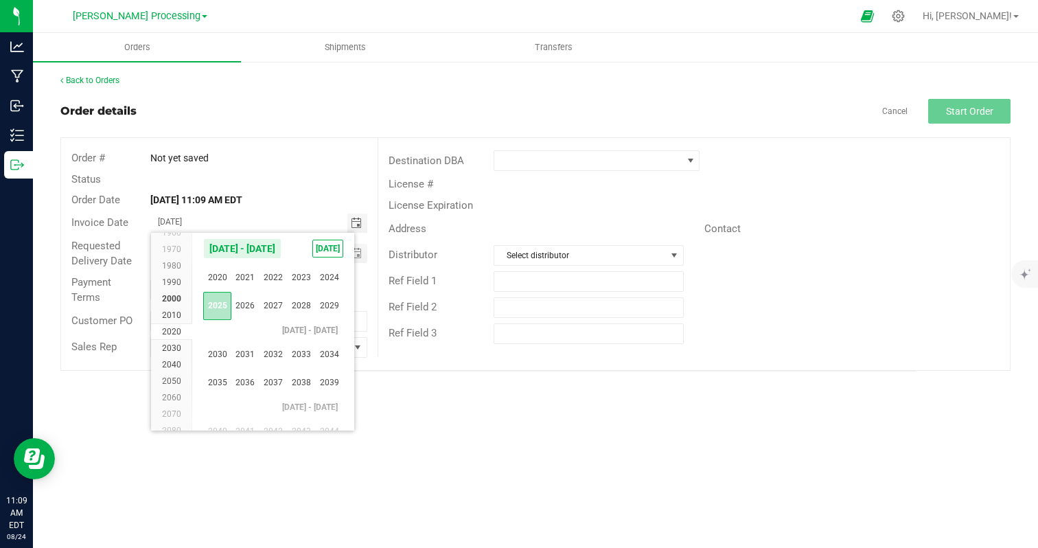
click at [218, 306] on span "2025" at bounding box center [217, 306] width 28 height 28
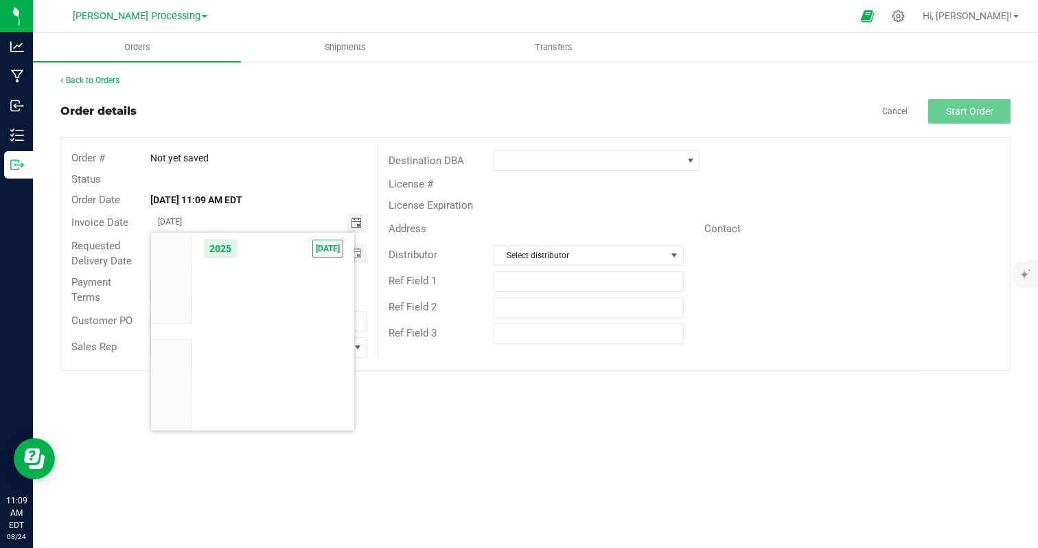
scroll to position [13083, 0]
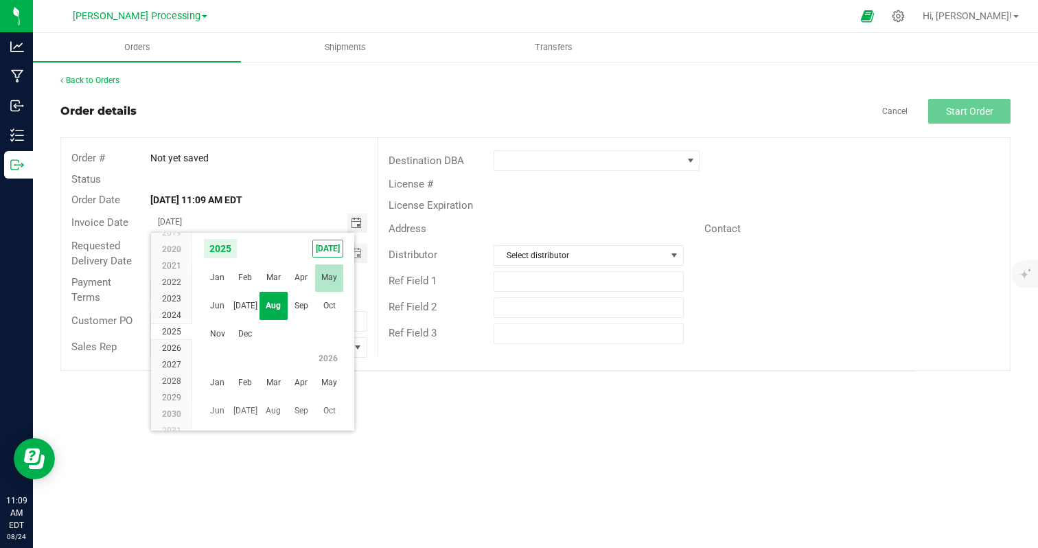
click at [324, 277] on span "May" at bounding box center [329, 278] width 28 height 28
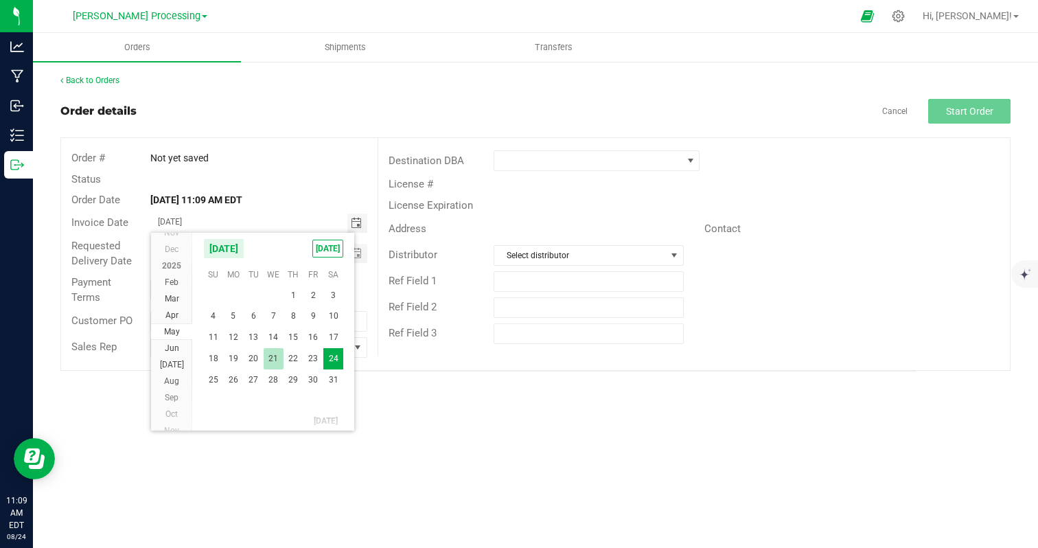
click at [275, 362] on span "21" at bounding box center [274, 358] width 20 height 21
type input "[DATE]"
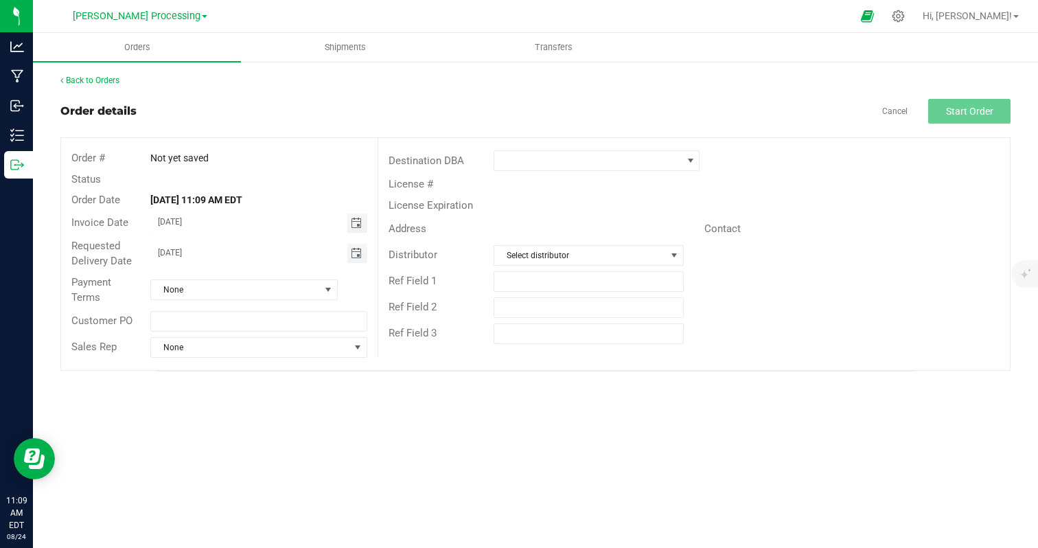
click at [359, 255] on span "Toggle calendar" at bounding box center [356, 253] width 11 height 11
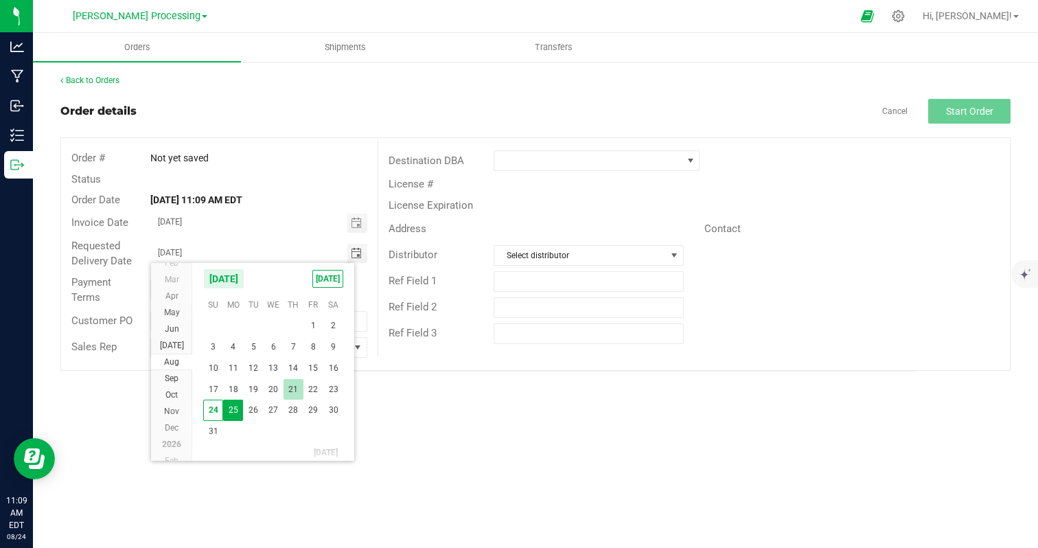
click at [291, 393] on span "21" at bounding box center [294, 389] width 20 height 21
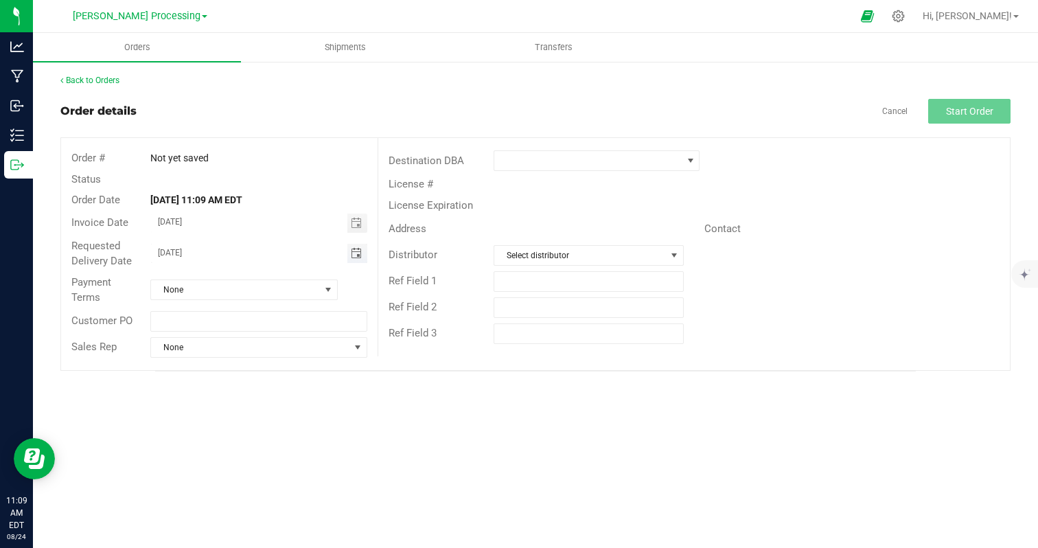
click at [354, 256] on span "Toggle calendar" at bounding box center [356, 253] width 11 height 11
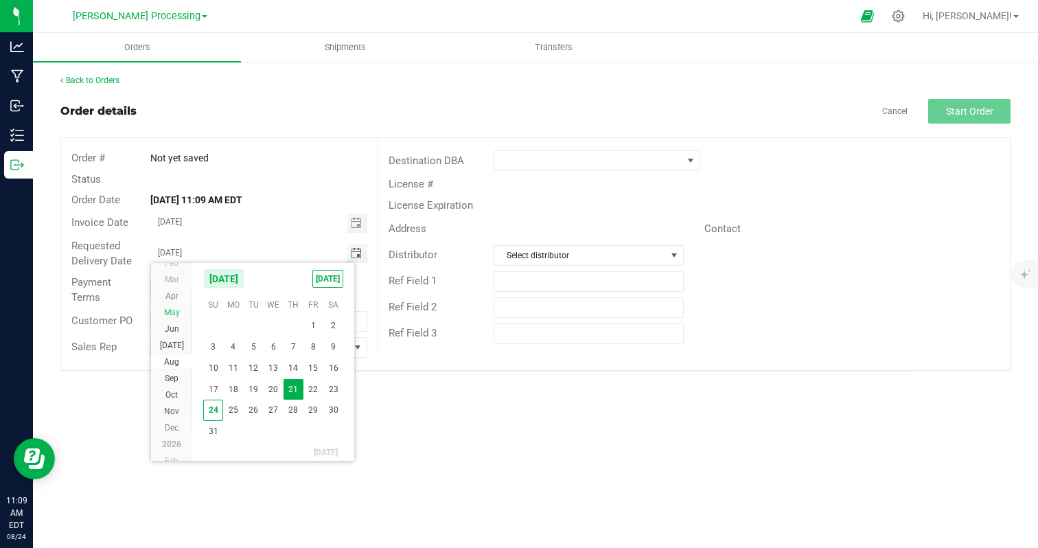
click at [176, 314] on span "May" at bounding box center [172, 313] width 16 height 10
click at [295, 383] on span "22" at bounding box center [294, 388] width 20 height 21
type input "[DATE]"
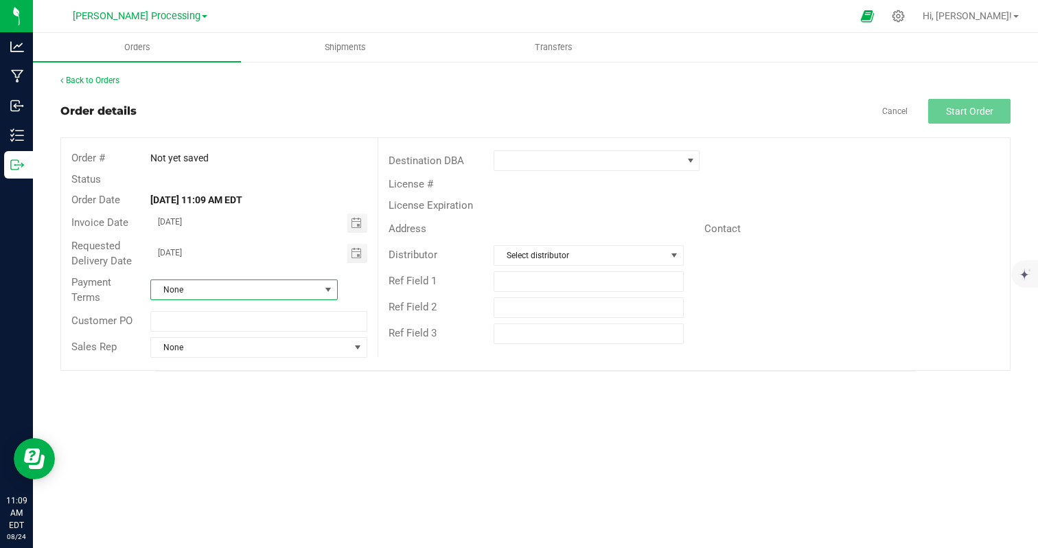
click at [231, 293] on span "None" at bounding box center [235, 289] width 169 height 19
click at [236, 380] on li "Cash on Delivery" at bounding box center [244, 372] width 186 height 23
click at [525, 166] on span at bounding box center [587, 160] width 187 height 19
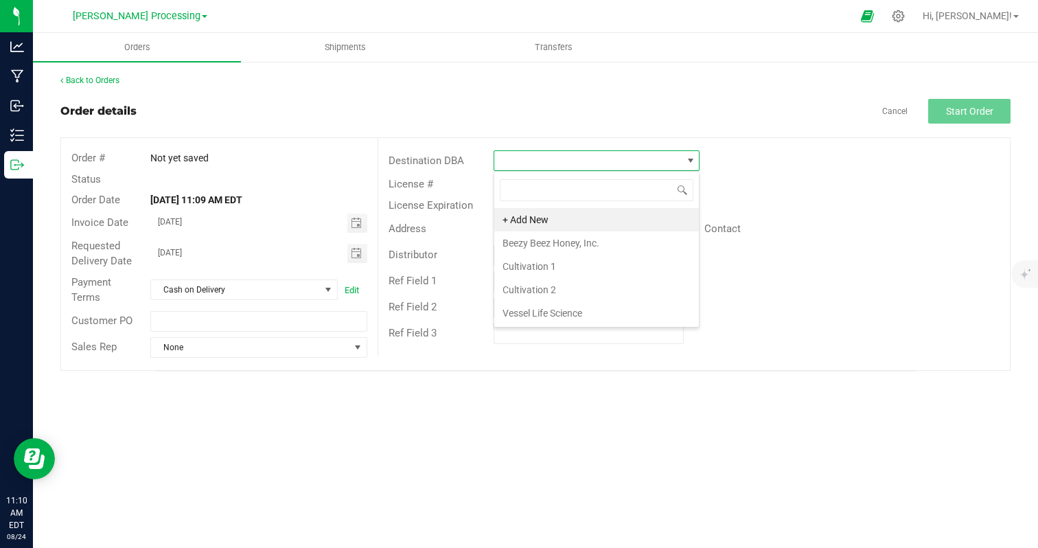
scroll to position [21, 206]
click at [529, 242] on li "Beezy Beez Honey, Inc." at bounding box center [596, 242] width 205 height 23
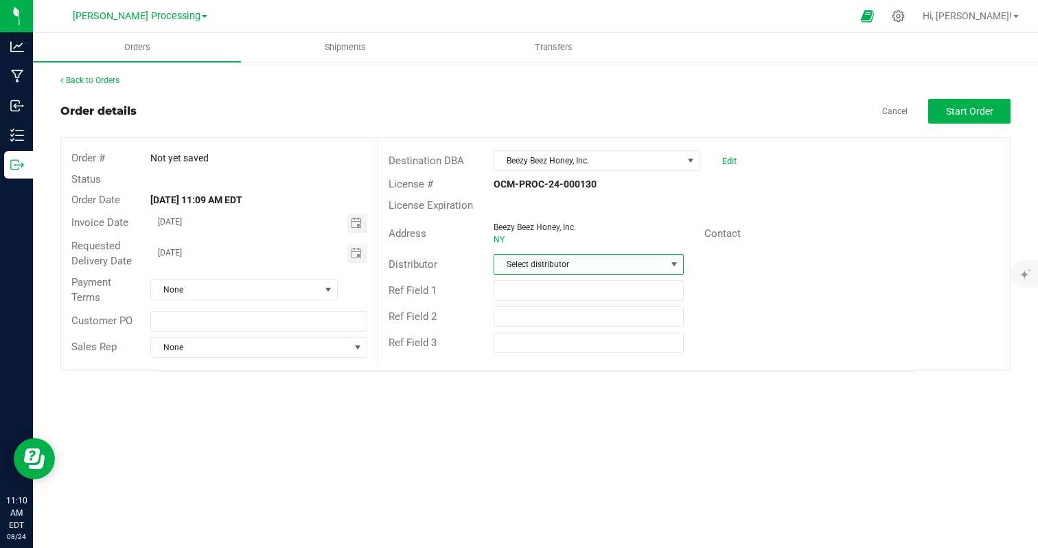
click at [530, 266] on span "Select distributor" at bounding box center [580, 264] width 172 height 19
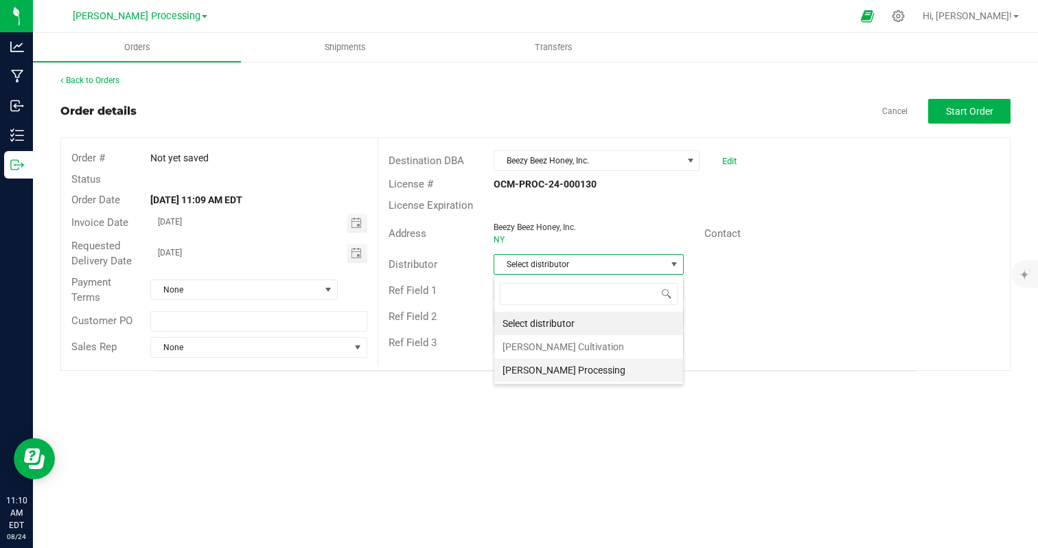
click at [536, 372] on li "[PERSON_NAME] Processing" at bounding box center [588, 370] width 189 height 23
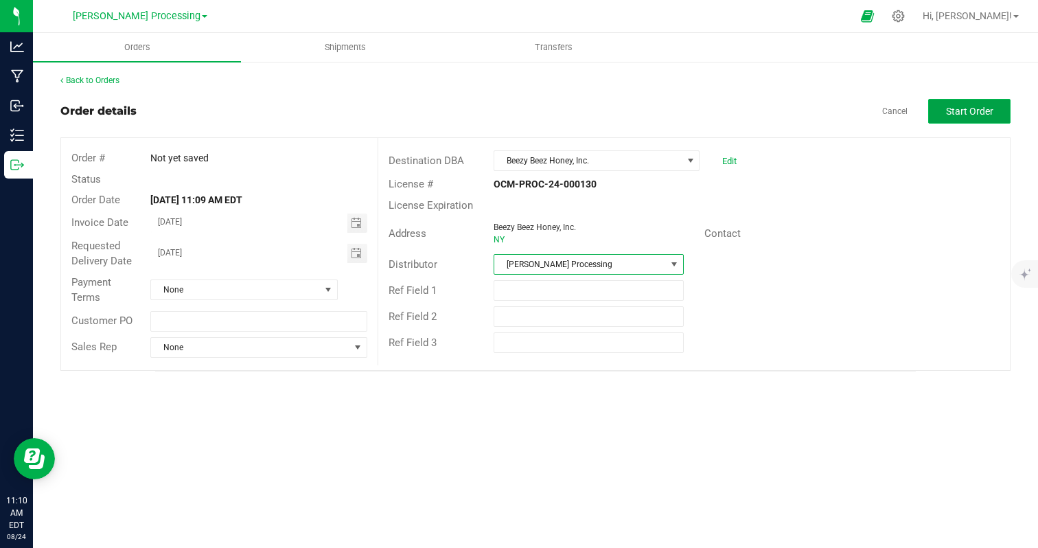
click at [956, 111] on span "Start Order" at bounding box center [969, 111] width 47 height 11
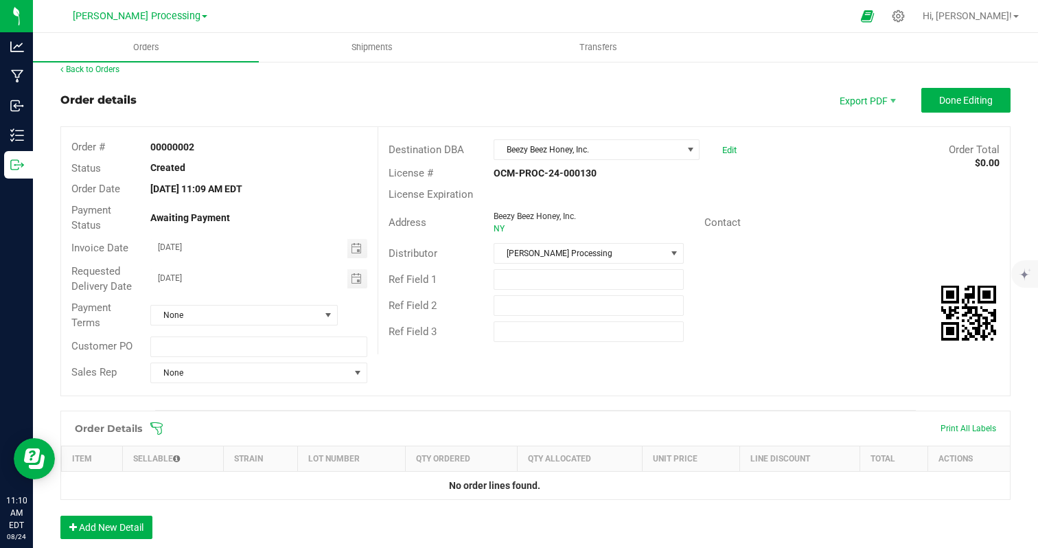
scroll to position [10, 0]
click at [965, 102] on span "Done Editing" at bounding box center [967, 101] width 54 height 11
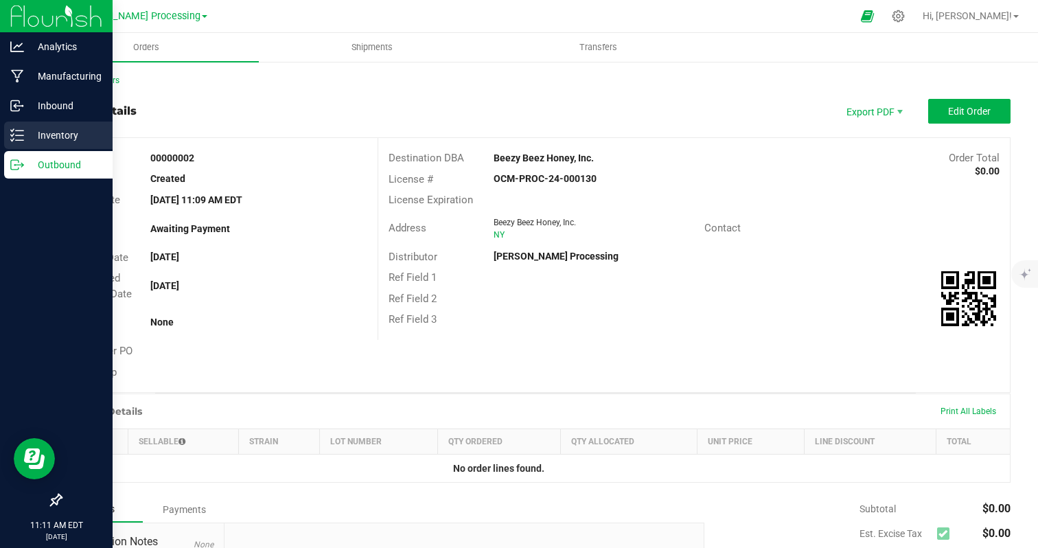
click at [49, 139] on p "Inventory" at bounding box center [65, 135] width 82 height 16
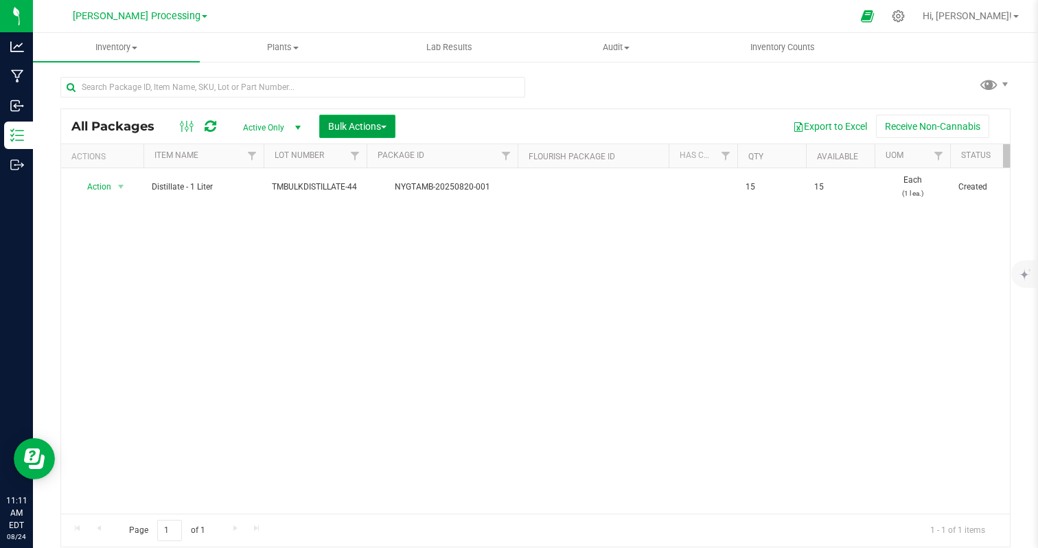
click at [354, 124] on span "Bulk Actions" at bounding box center [357, 126] width 58 height 11
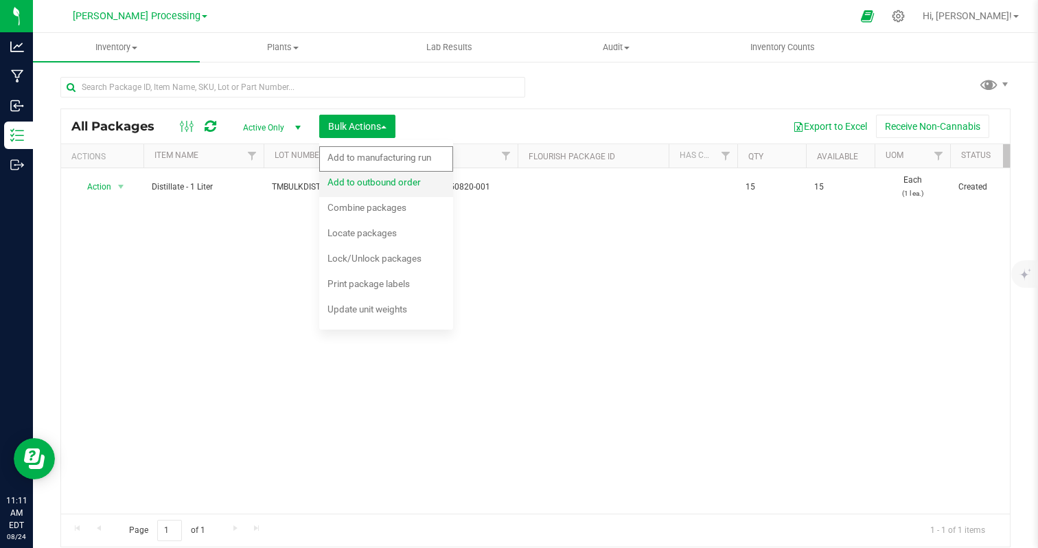
click at [375, 184] on span "Add to outbound order" at bounding box center [374, 182] width 93 height 11
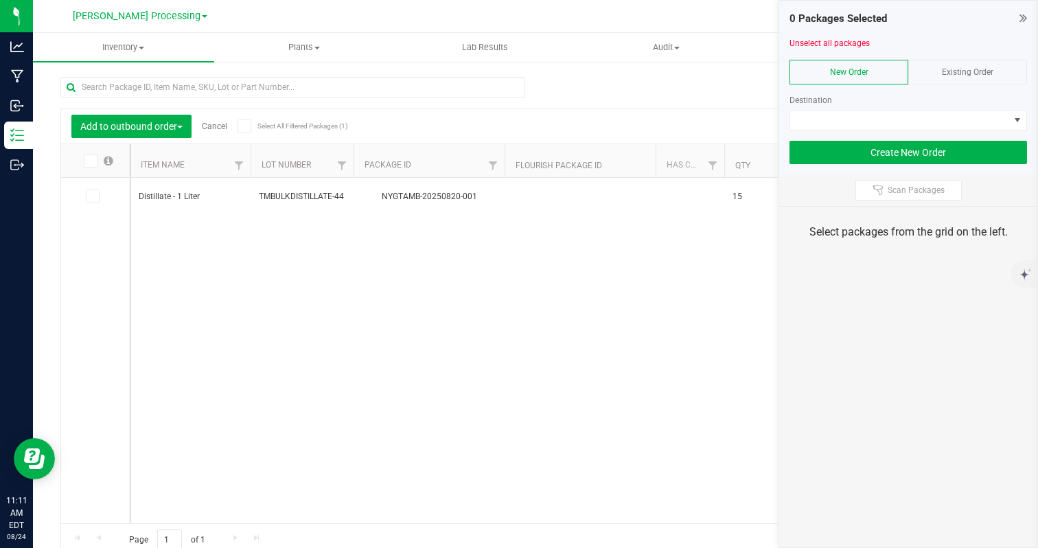
click at [223, 124] on link "Cancel" at bounding box center [214, 127] width 25 height 10
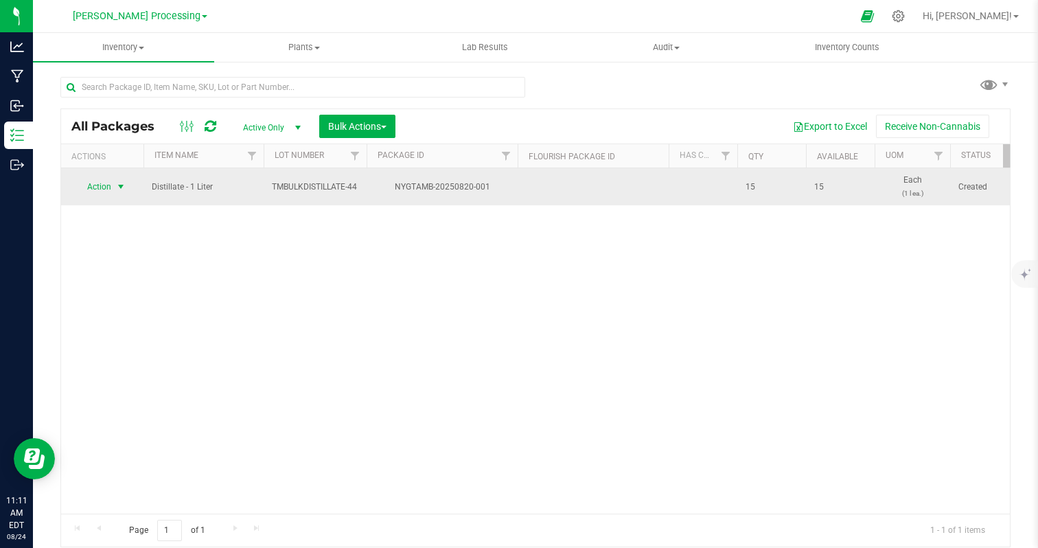
click at [106, 188] on span "Action" at bounding box center [93, 186] width 37 height 19
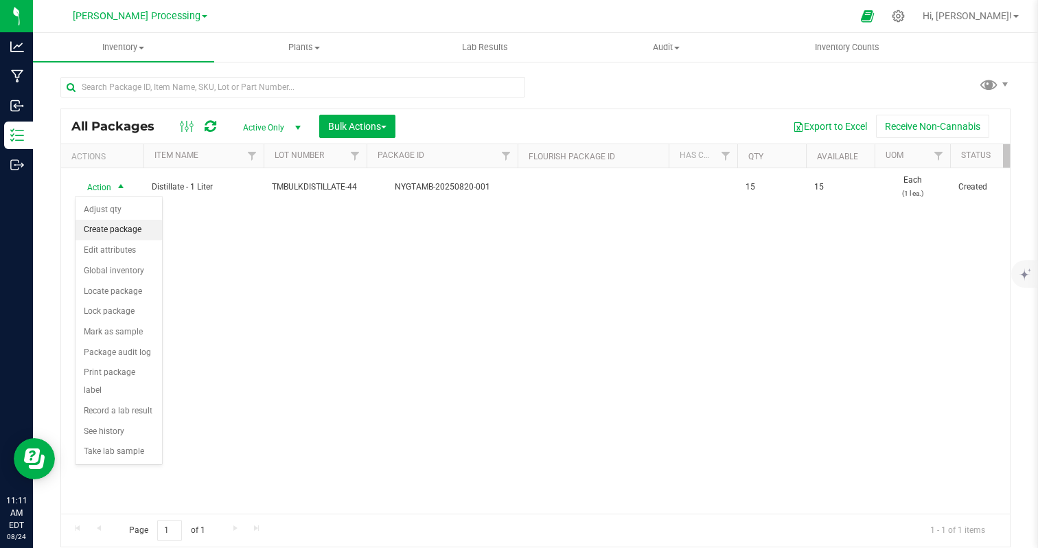
click at [106, 225] on li "Create package" at bounding box center [119, 230] width 87 height 21
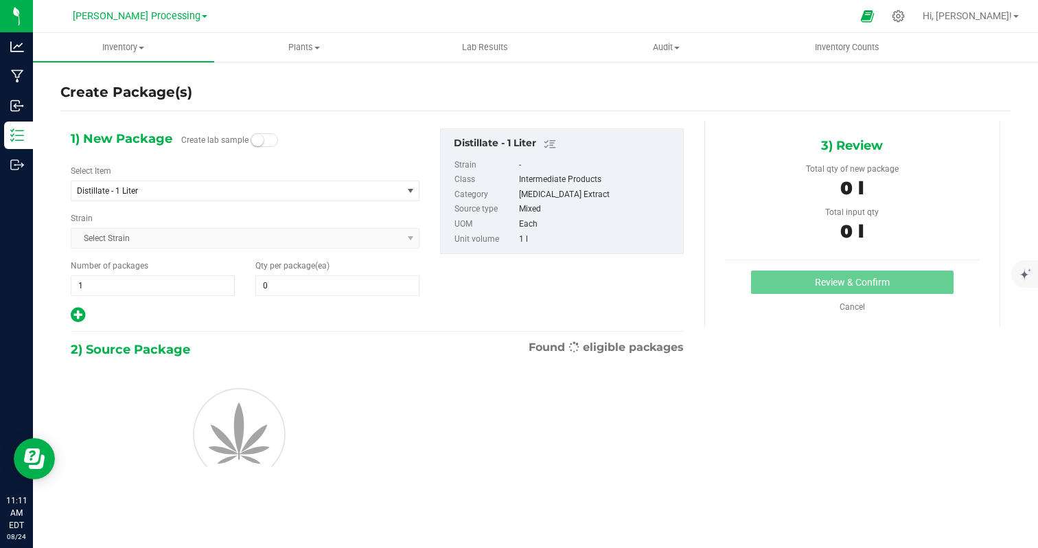
type input "0"
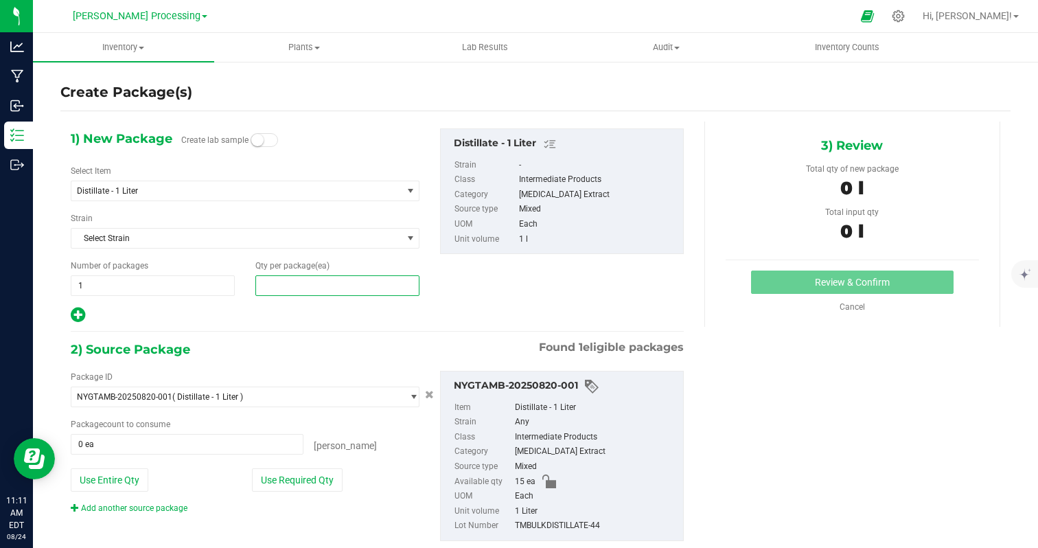
click at [311, 283] on span at bounding box center [337, 285] width 164 height 21
type input "1"
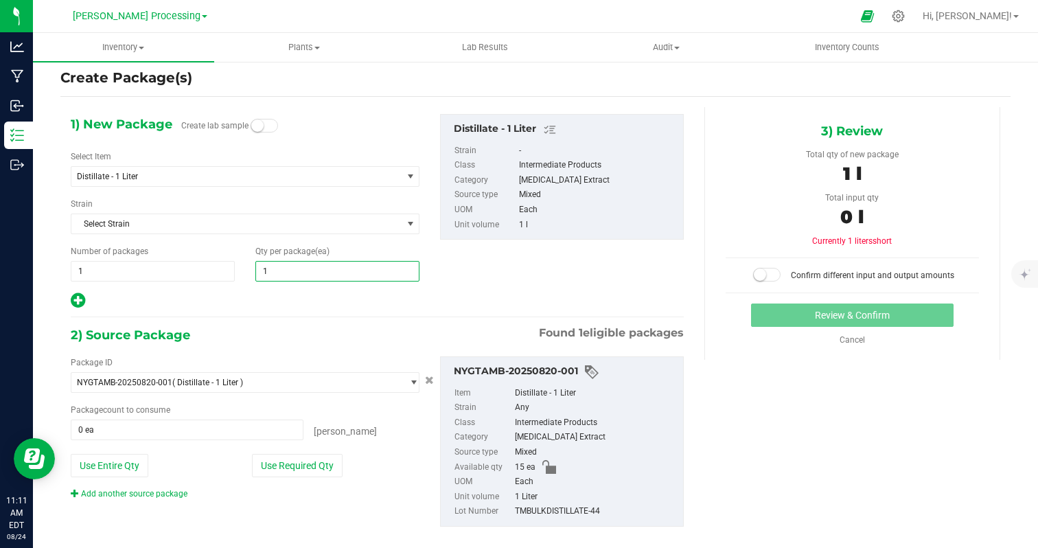
scroll to position [33, 0]
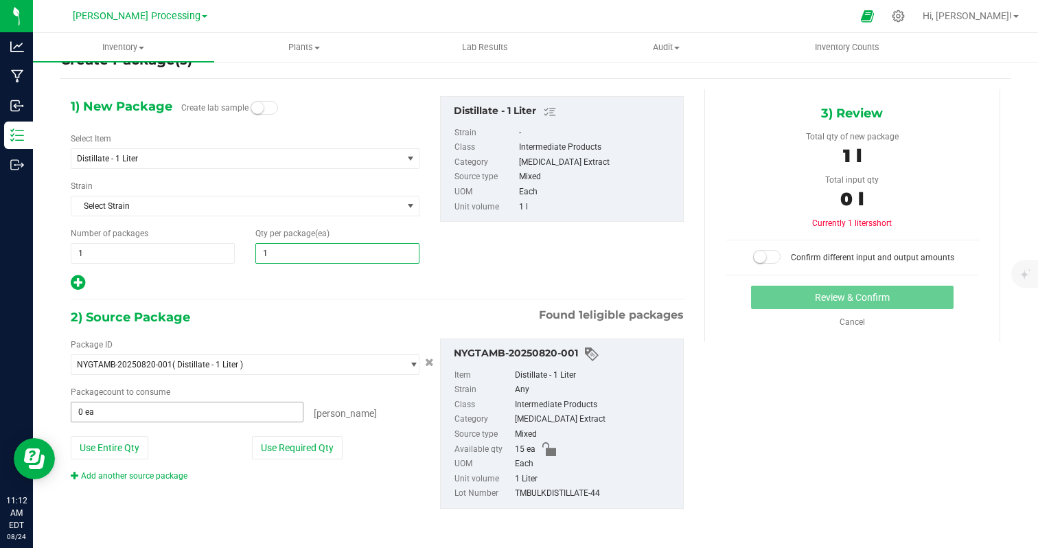
type input "1"
click at [254, 411] on span at bounding box center [187, 412] width 233 height 21
type input "1"
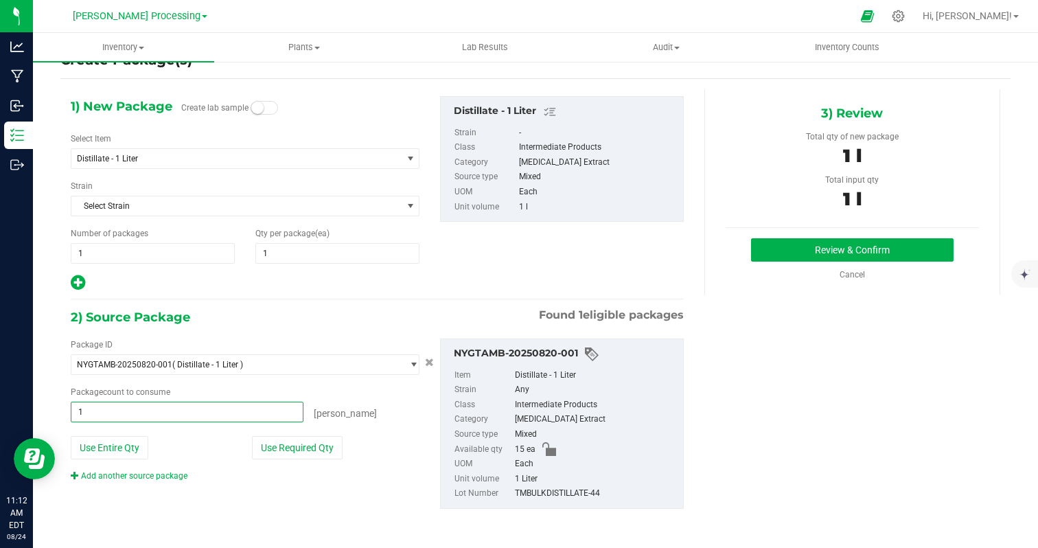
type input "1 ea"
click at [192, 455] on div "Use Entire Qty" at bounding box center [155, 447] width 168 height 23
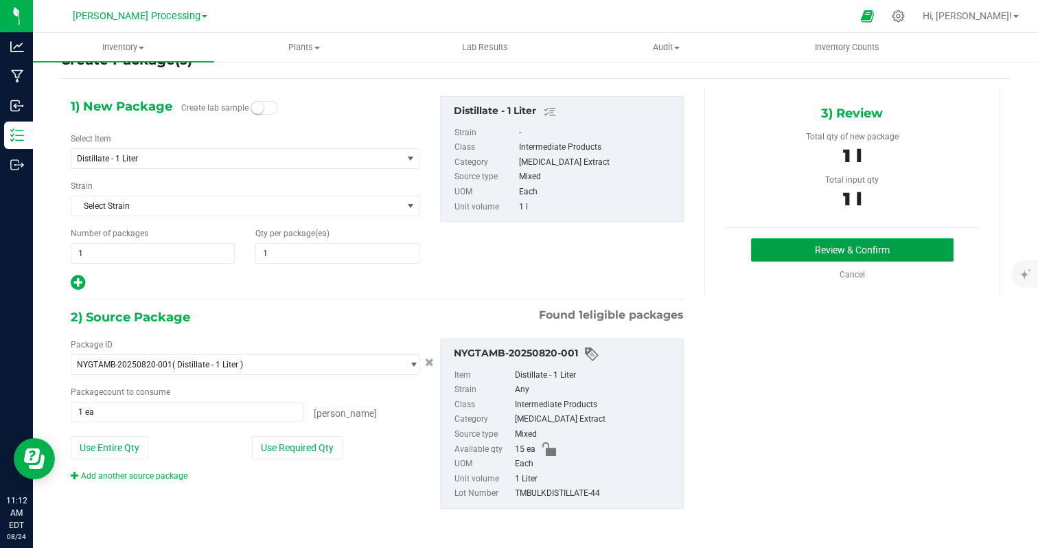
click at [800, 253] on button "Review & Confirm" at bounding box center [852, 249] width 203 height 23
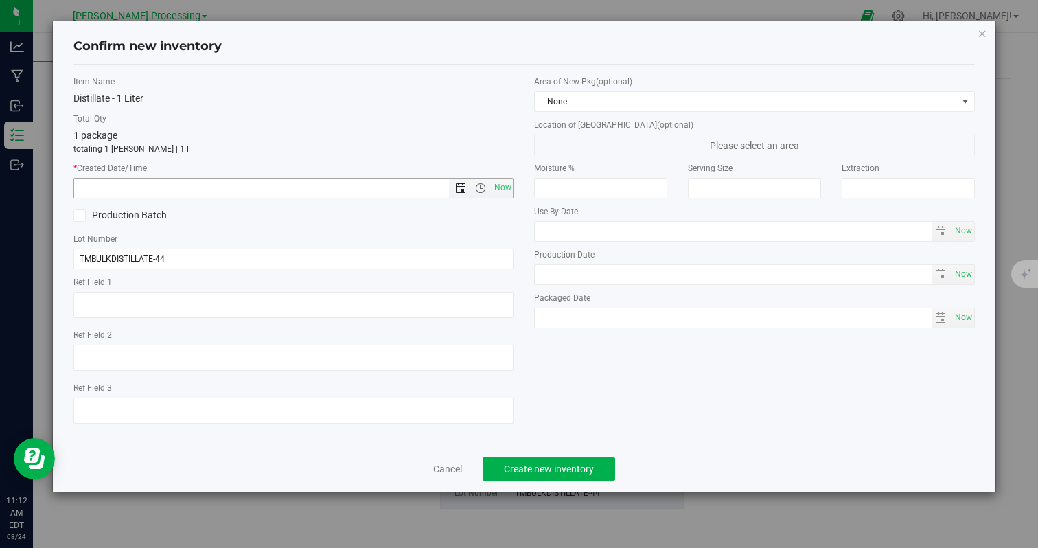
click at [462, 192] on span "Open the date view" at bounding box center [460, 188] width 11 height 11
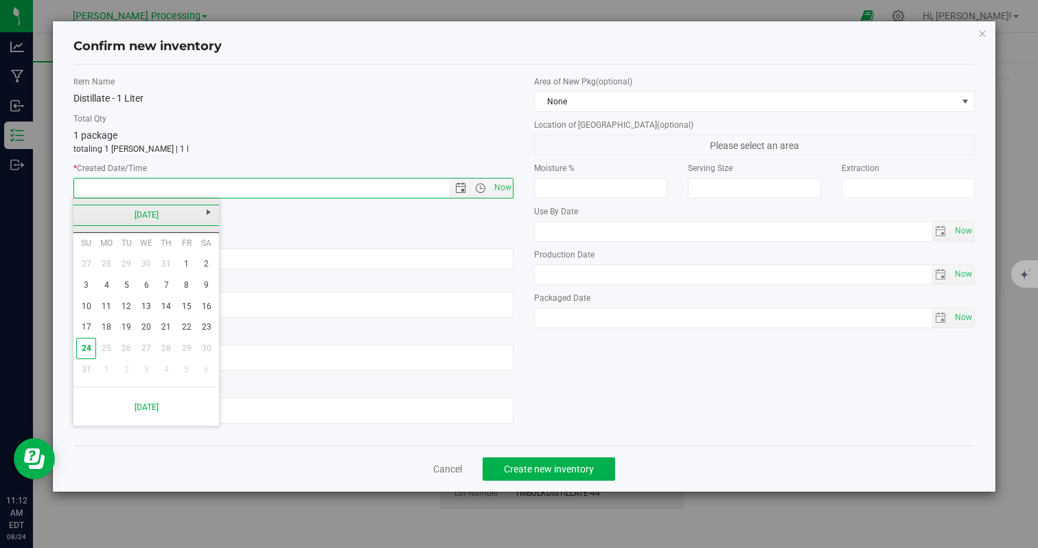
click at [83, 214] on link "[DATE]" at bounding box center [147, 215] width 148 height 21
click at [95, 291] on link "May" at bounding box center [93, 290] width 35 height 35
click at [146, 329] on link "21" at bounding box center [147, 327] width 20 height 21
type input "[DATE] 11:12 AM"
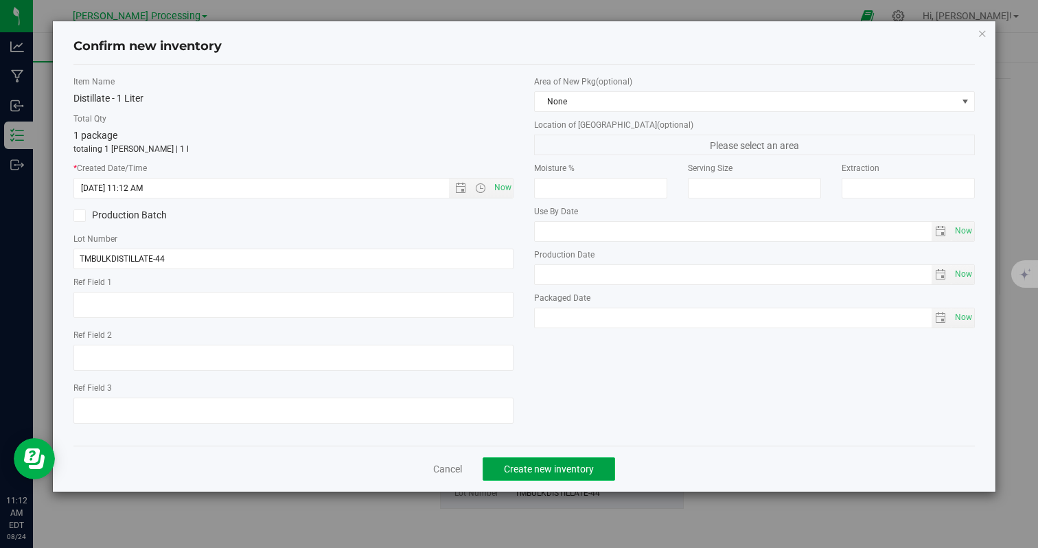
click at [512, 470] on span "Create new inventory" at bounding box center [549, 469] width 90 height 11
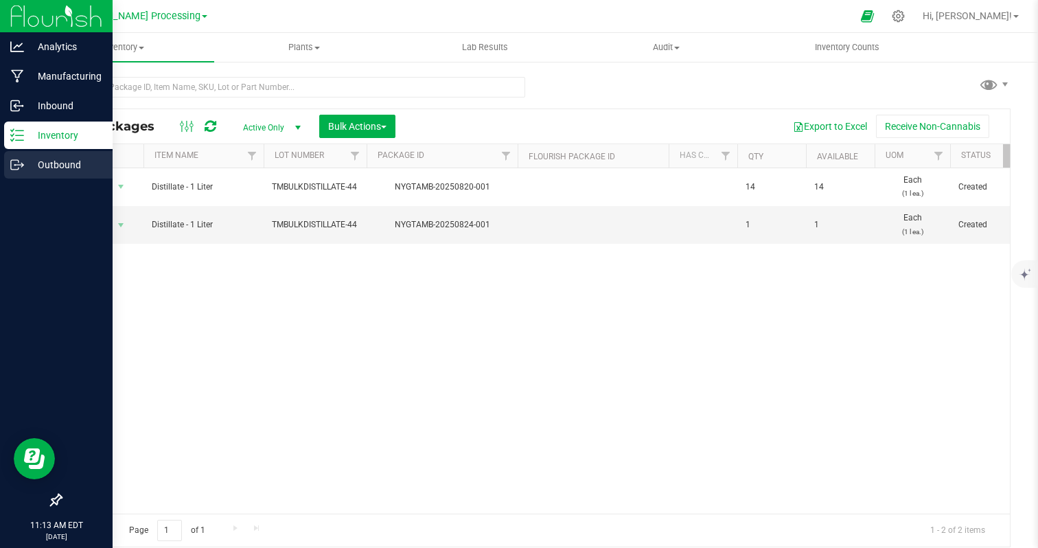
click at [47, 159] on p "Outbound" at bounding box center [65, 165] width 82 height 16
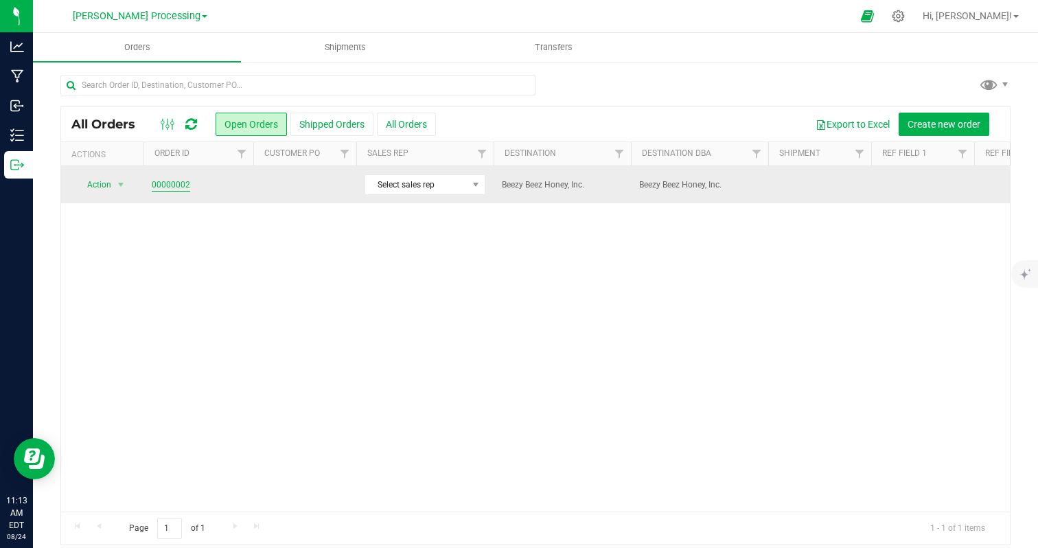
click at [161, 185] on link "00000002" at bounding box center [171, 185] width 38 height 13
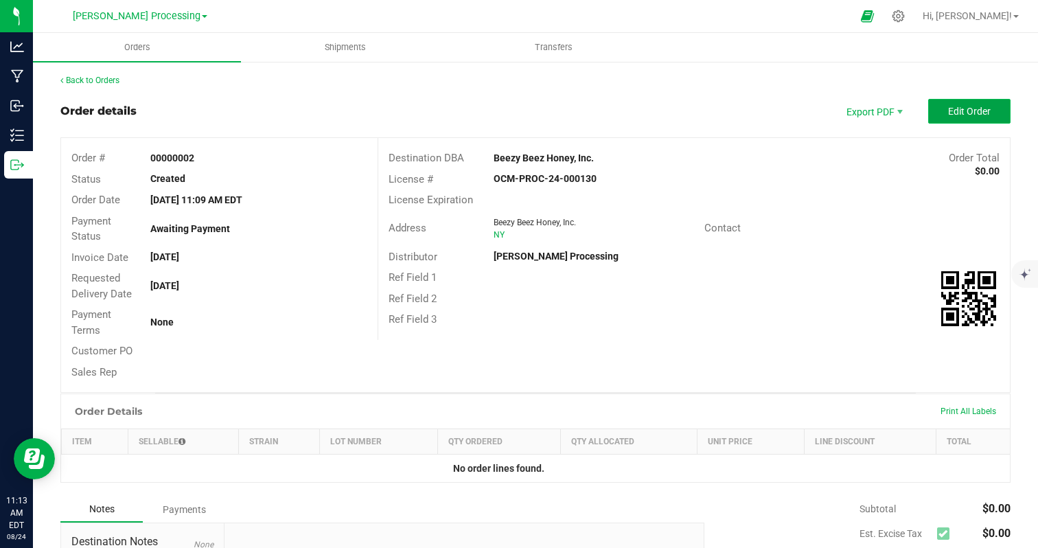
click at [969, 120] on button "Edit Order" at bounding box center [970, 111] width 82 height 25
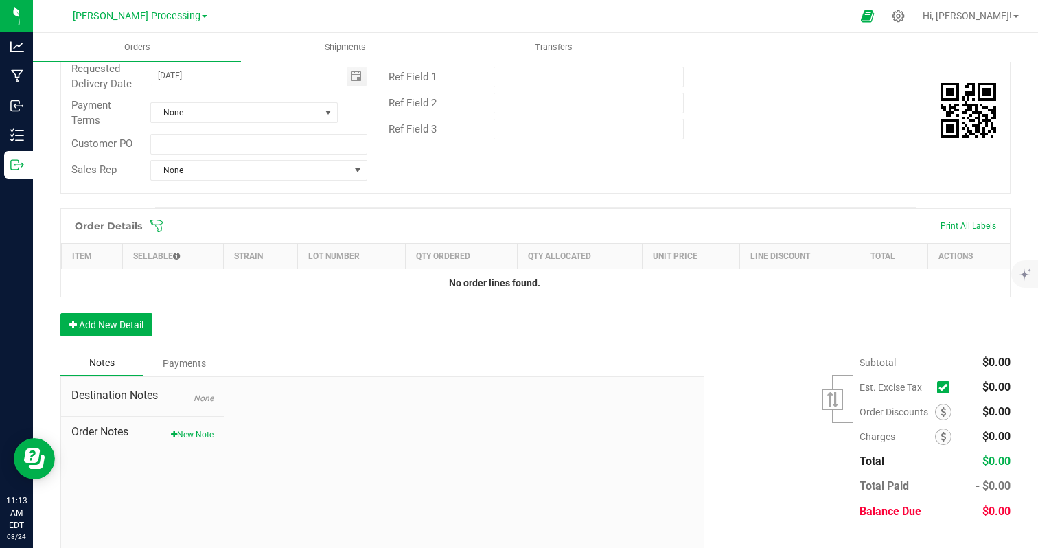
scroll to position [221, 0]
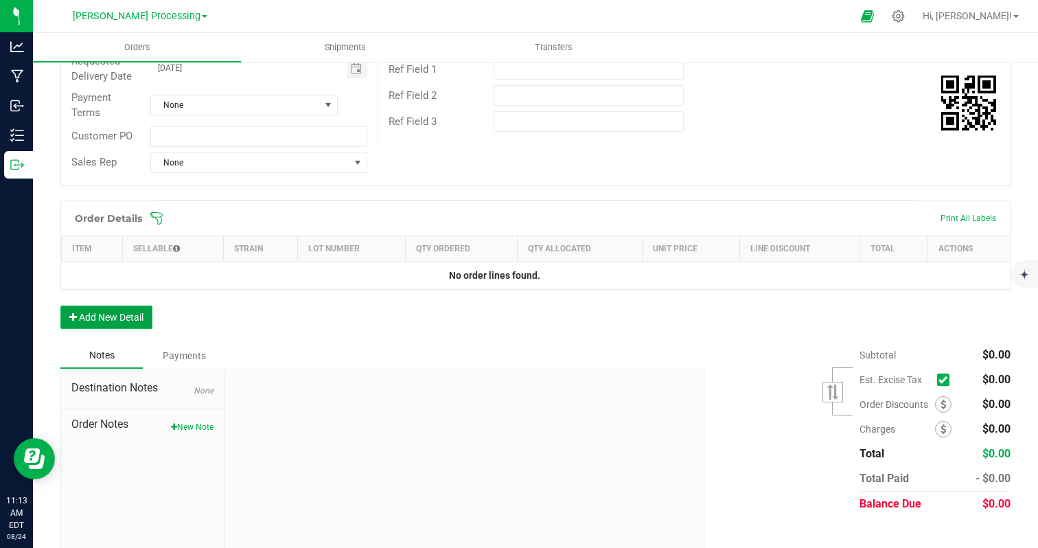
click at [126, 321] on button "Add New Detail" at bounding box center [106, 317] width 92 height 23
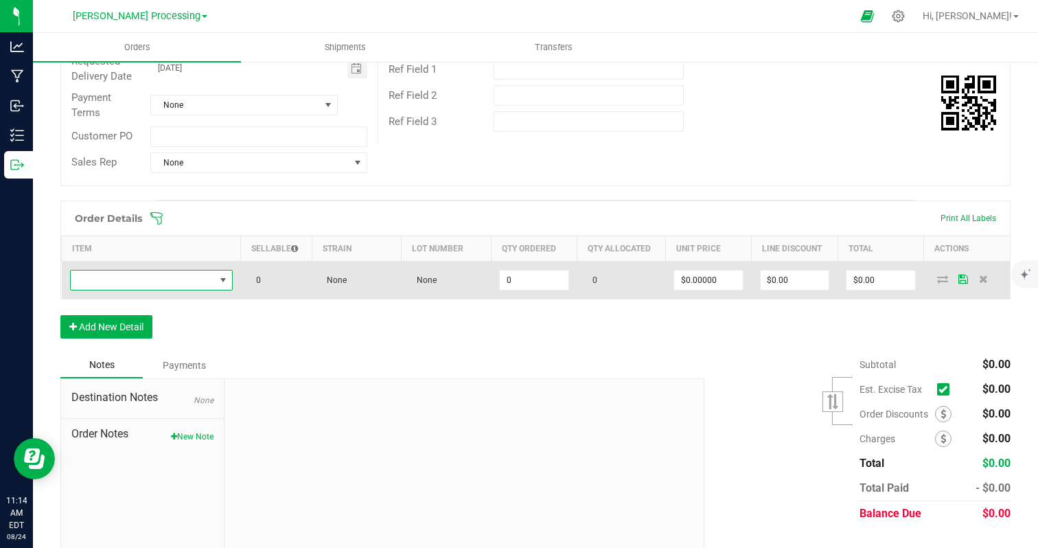
click at [226, 276] on span "NO DATA FOUND" at bounding box center [223, 280] width 11 height 11
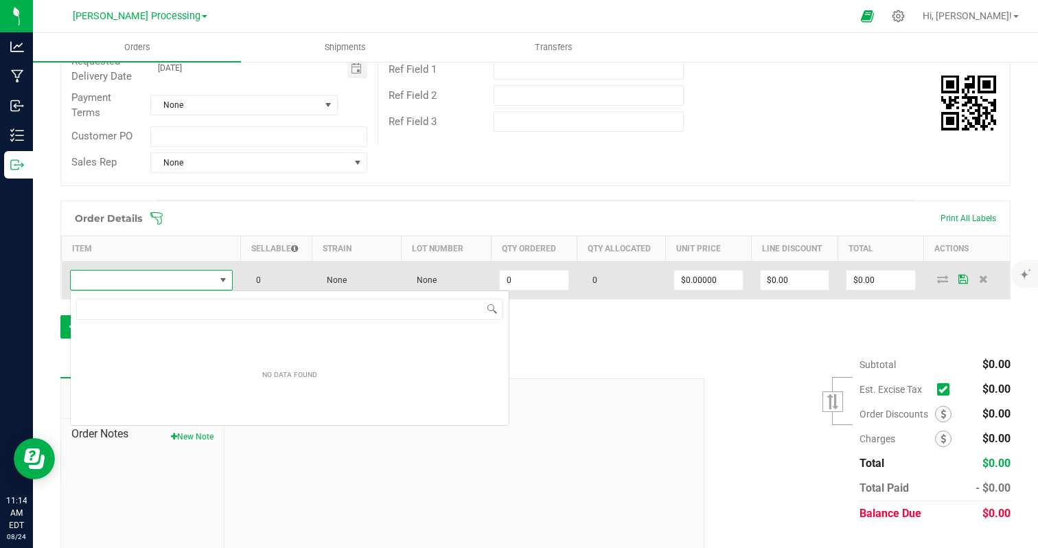
scroll to position [21, 163]
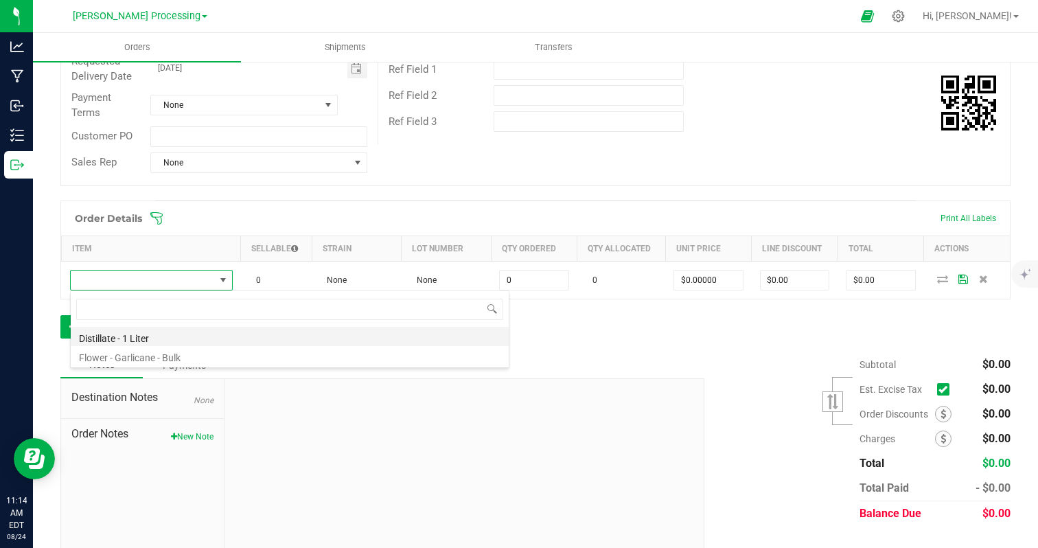
click at [179, 338] on li "Distillate - 1 Liter" at bounding box center [290, 336] width 438 height 19
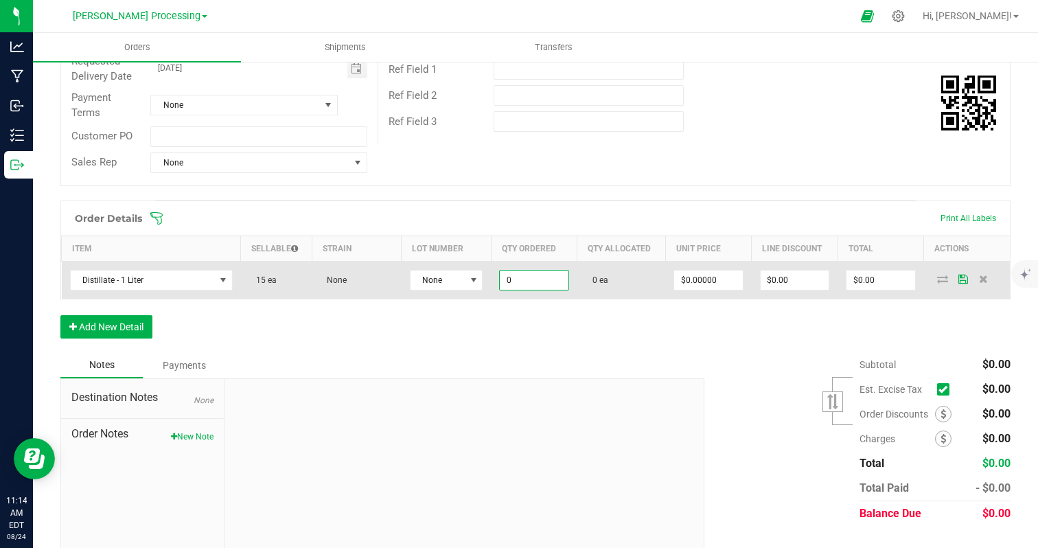
click at [516, 282] on input "0" at bounding box center [534, 280] width 68 height 19
type input "1 ea"
type input "0"
click at [701, 274] on input "0" at bounding box center [708, 280] width 68 height 19
type input "0"
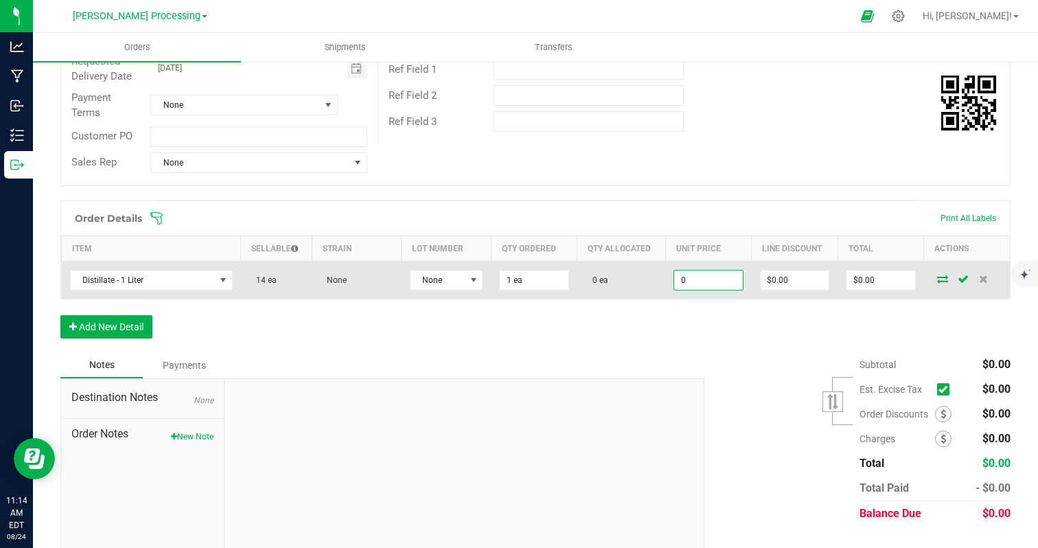
drag, startPoint x: 727, startPoint y: 280, endPoint x: 665, endPoint y: 279, distance: 61.8
click at [665, 279] on outbound-order-line-row "Distillate - 1 Liter 14 ea None None 1 ea 0 ea 0 $0.00 $0.00" at bounding box center [536, 280] width 949 height 38
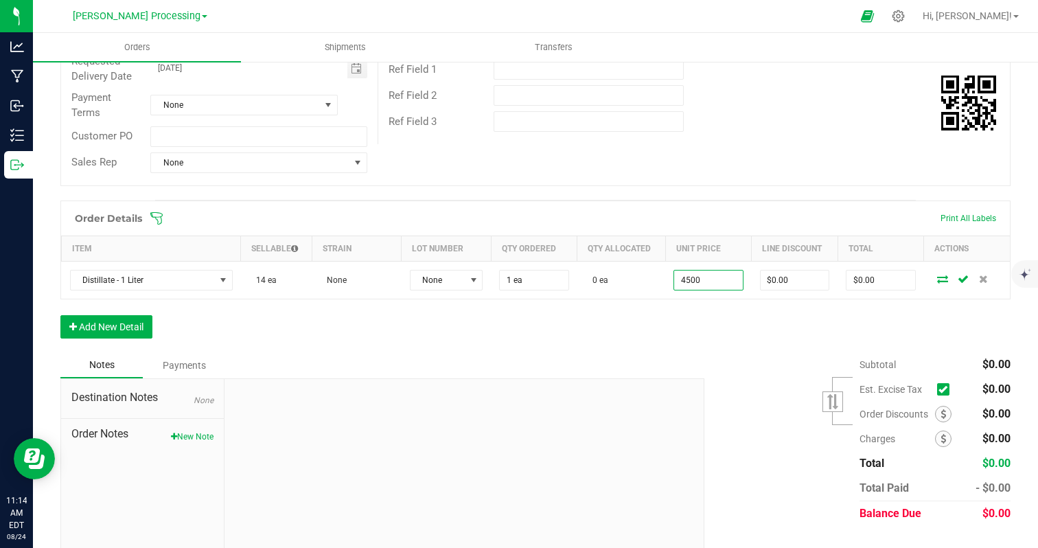
type input "$4,500.00000"
type input "$4,500.00"
click at [942, 389] on icon at bounding box center [943, 389] width 9 height 0
click at [0, 0] on input "checkbox" at bounding box center [0, 0] width 0 height 0
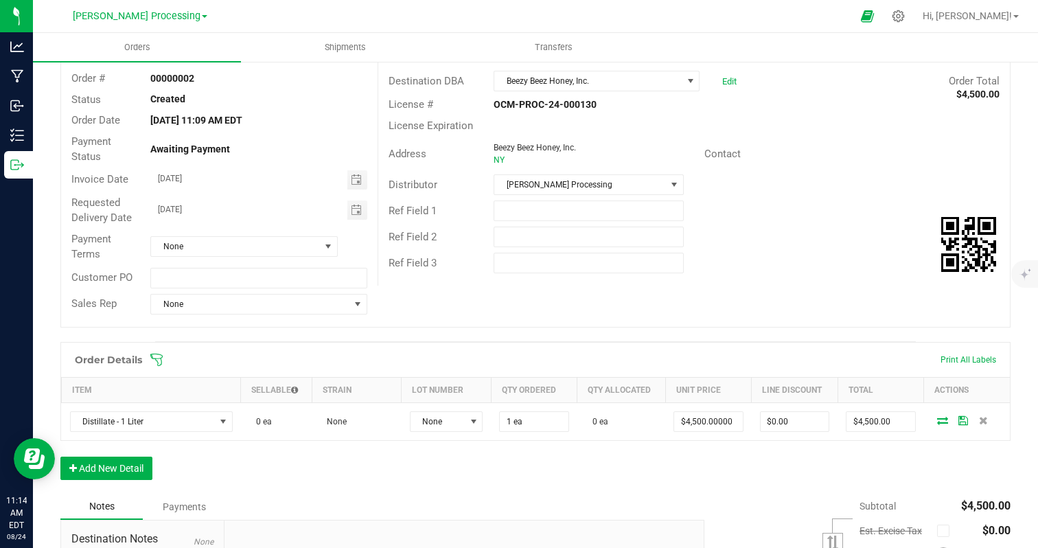
scroll to position [0, 0]
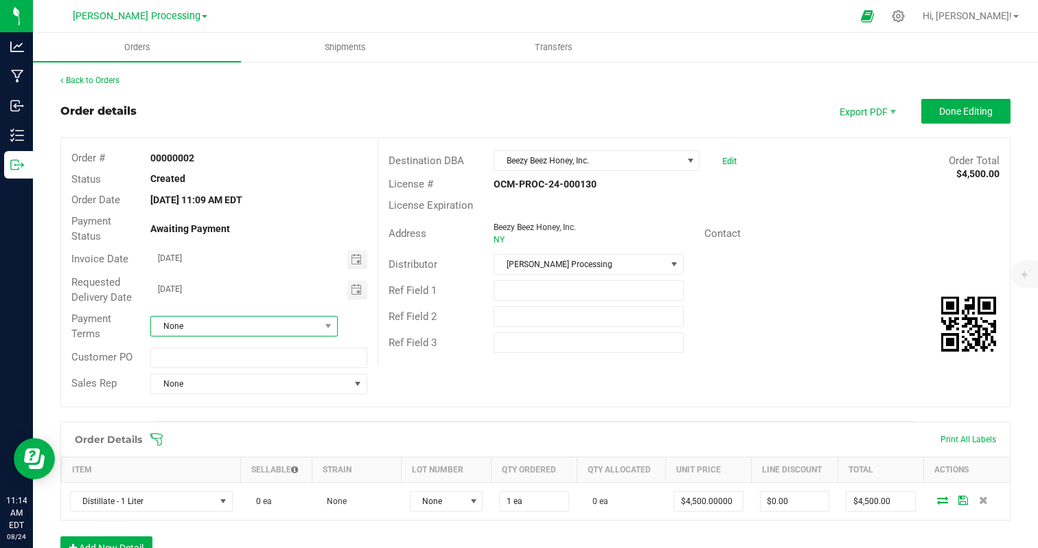
click at [196, 330] on span "None" at bounding box center [235, 326] width 169 height 19
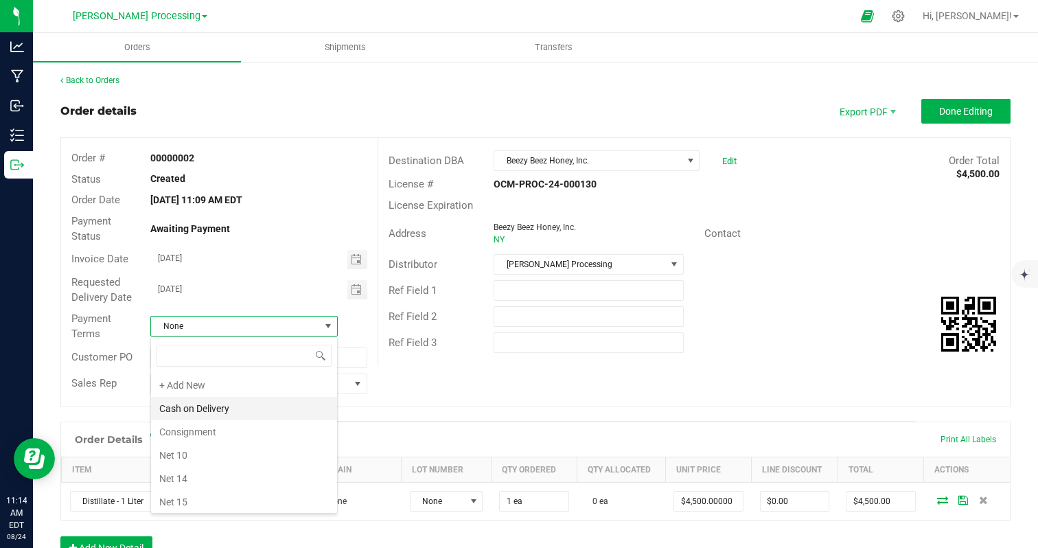
click at [177, 408] on li "Cash on Delivery" at bounding box center [244, 408] width 186 height 23
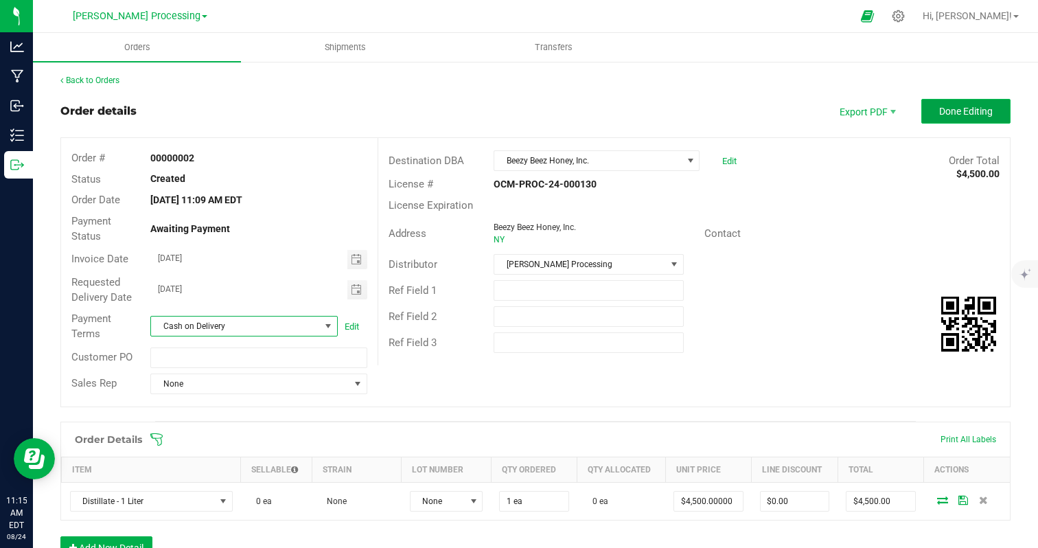
click at [972, 106] on span "Done Editing" at bounding box center [967, 111] width 54 height 11
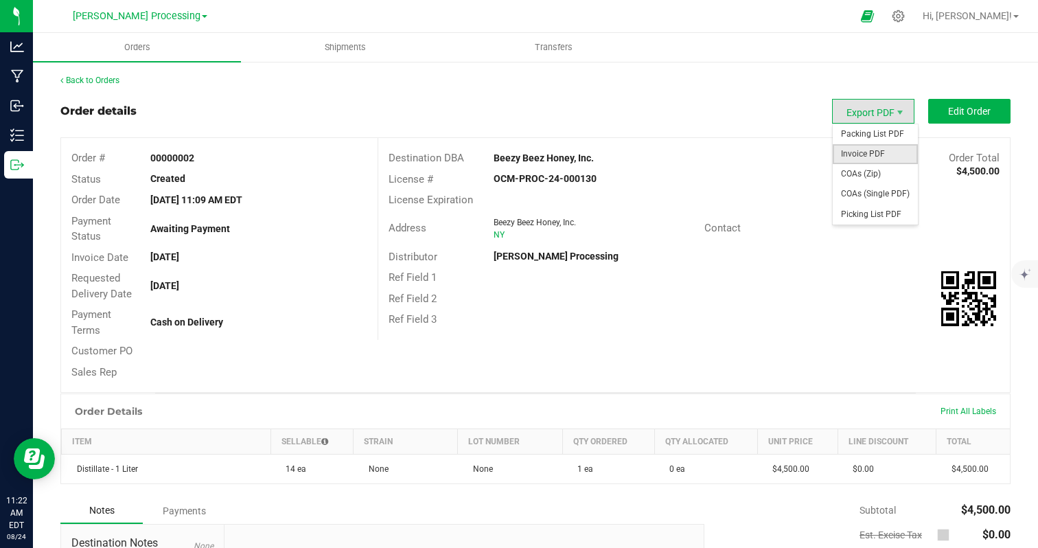
click at [889, 156] on span "Invoice PDF" at bounding box center [875, 154] width 85 height 20
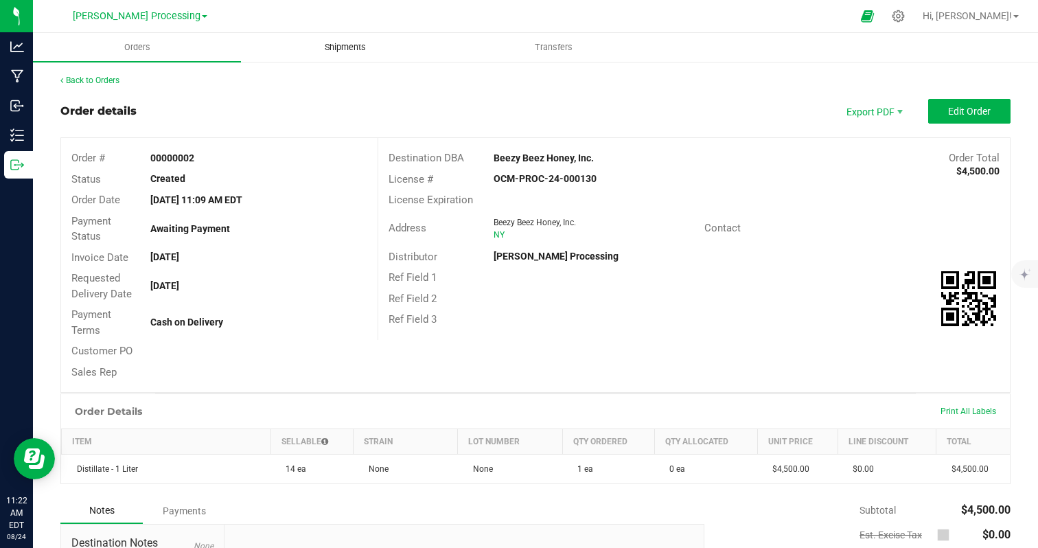
click at [339, 51] on span "Shipments" at bounding box center [345, 47] width 78 height 12
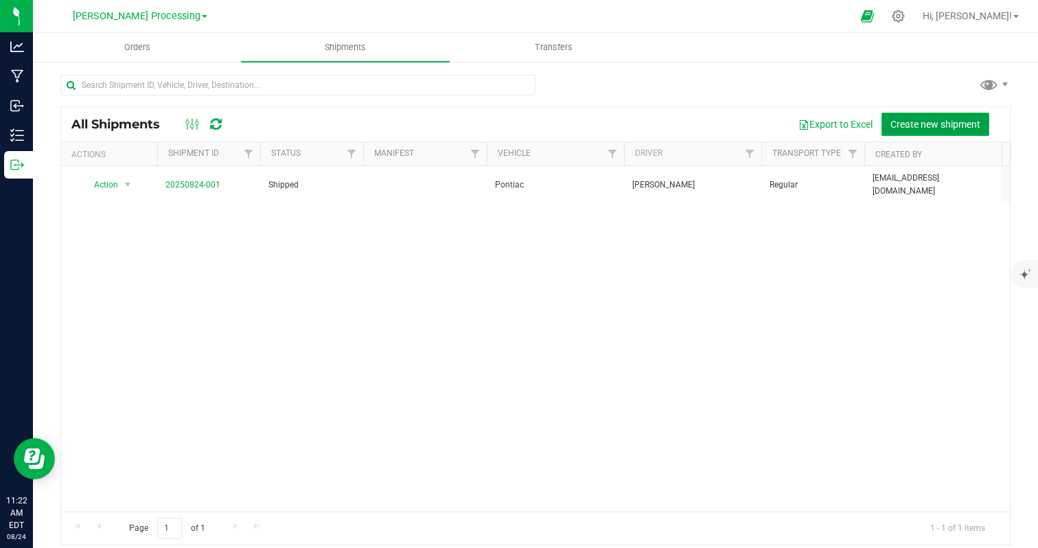
click at [932, 126] on span "Create new shipment" at bounding box center [936, 124] width 90 height 11
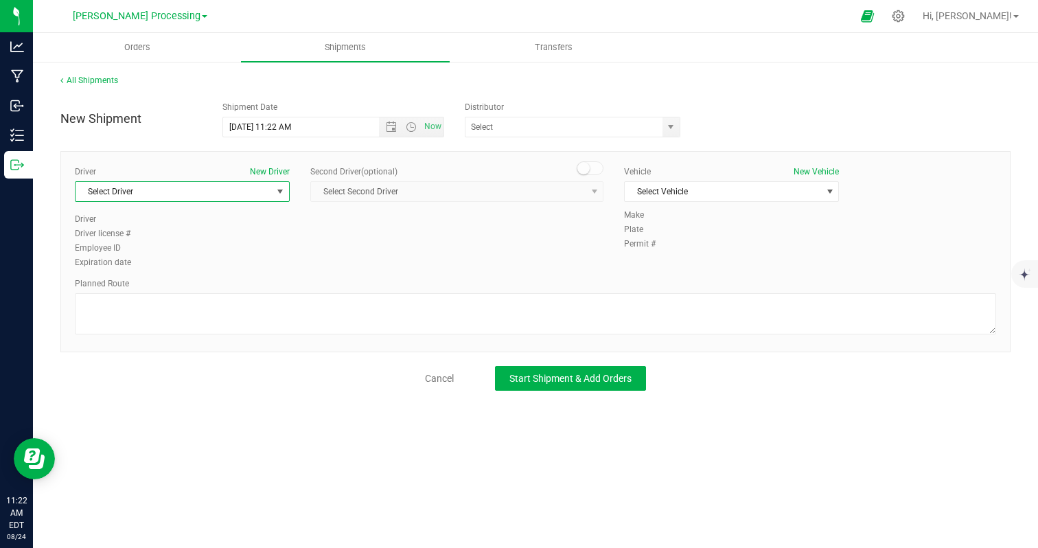
click at [280, 190] on span "select" at bounding box center [280, 191] width 11 height 11
click at [260, 248] on li "[PERSON_NAME]" at bounding box center [183, 249] width 214 height 21
click at [692, 188] on span "Select Vehicle" at bounding box center [723, 191] width 196 height 19
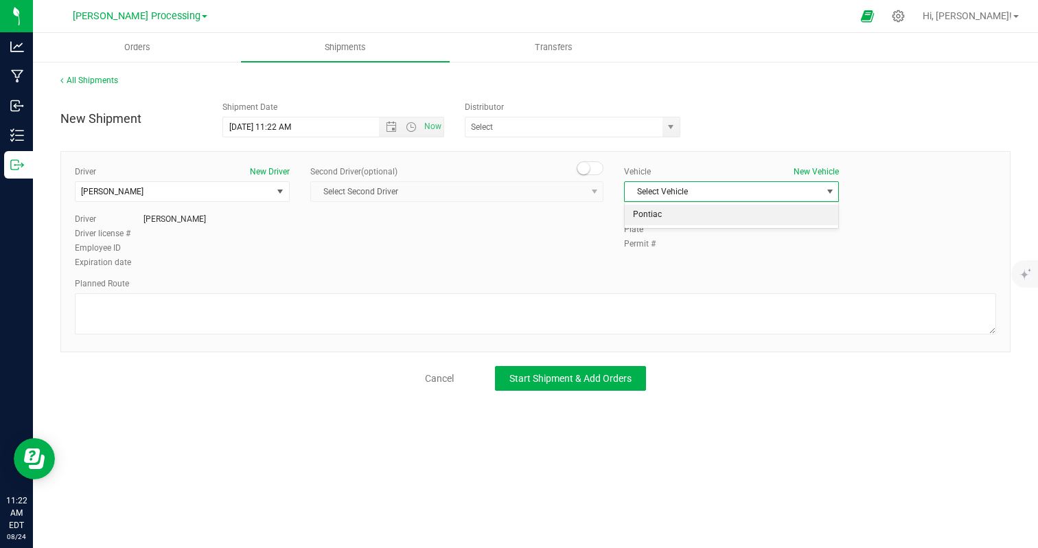
click at [671, 216] on li "Pontiac" at bounding box center [732, 215] width 214 height 21
click at [330, 126] on input "[DATE] 11:22 AM" at bounding box center [313, 126] width 180 height 19
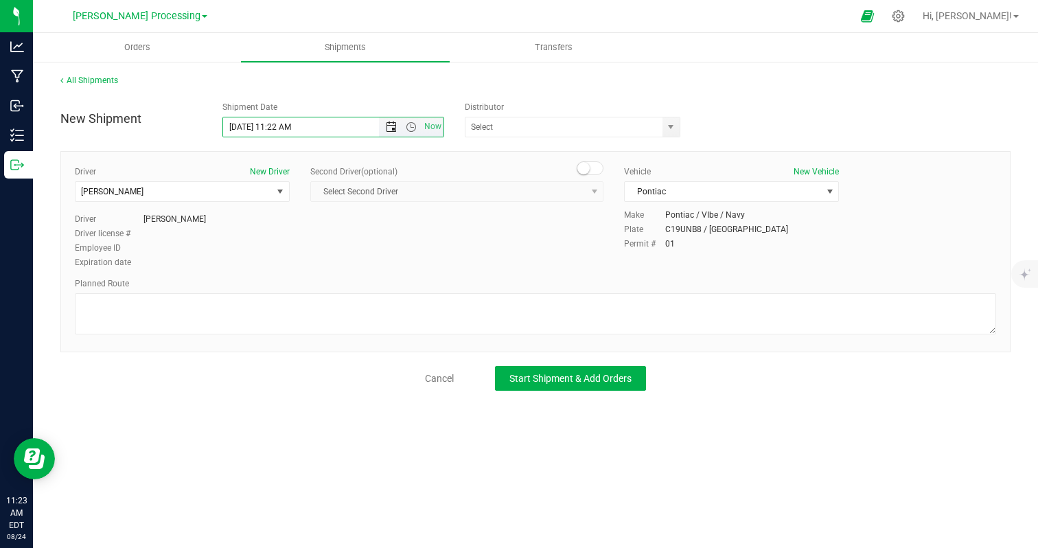
click at [386, 132] on span "Open the date view" at bounding box center [391, 127] width 11 height 11
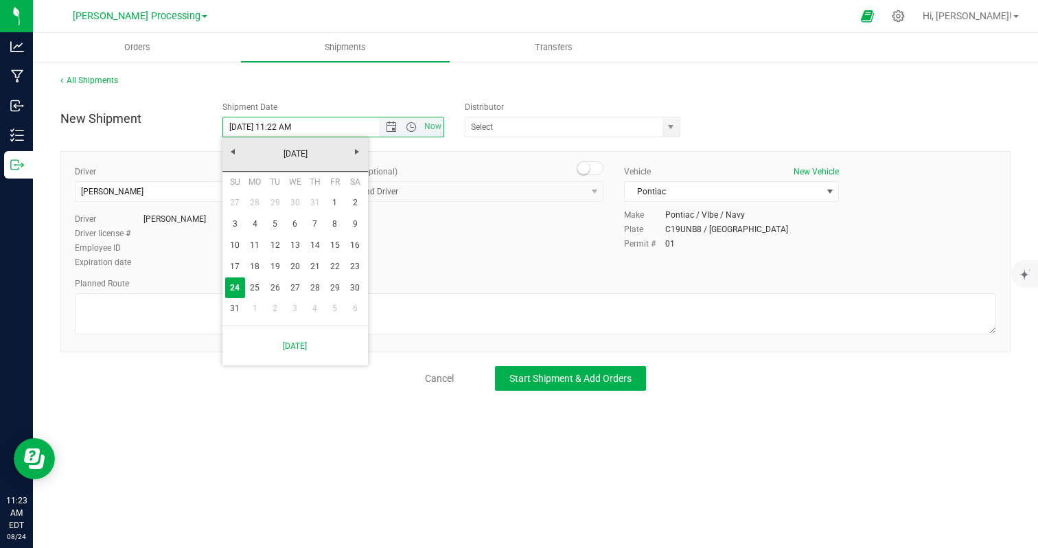
click at [385, 133] on span "Now" at bounding box center [411, 126] width 65 height 19
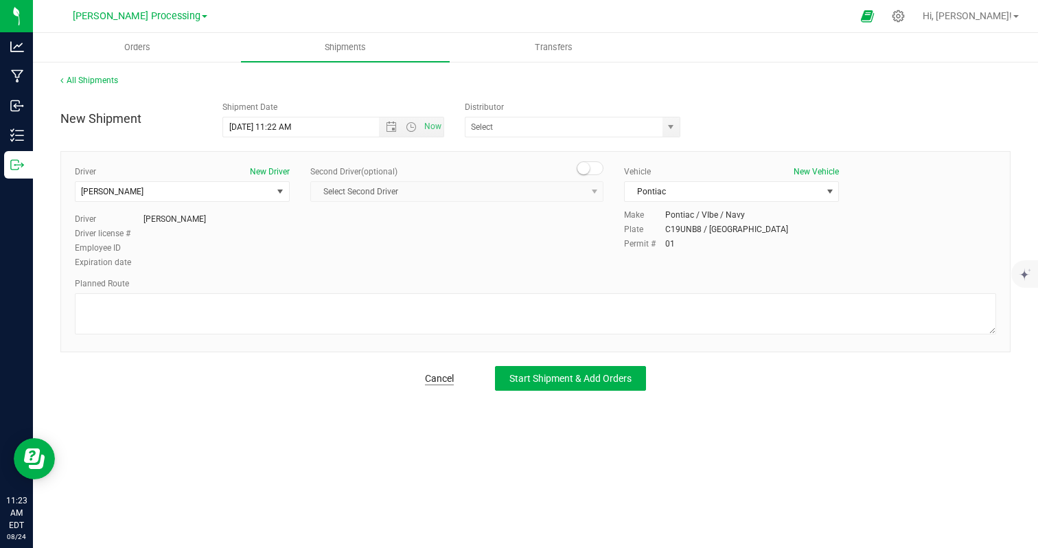
click at [444, 380] on link "Cancel" at bounding box center [439, 379] width 29 height 14
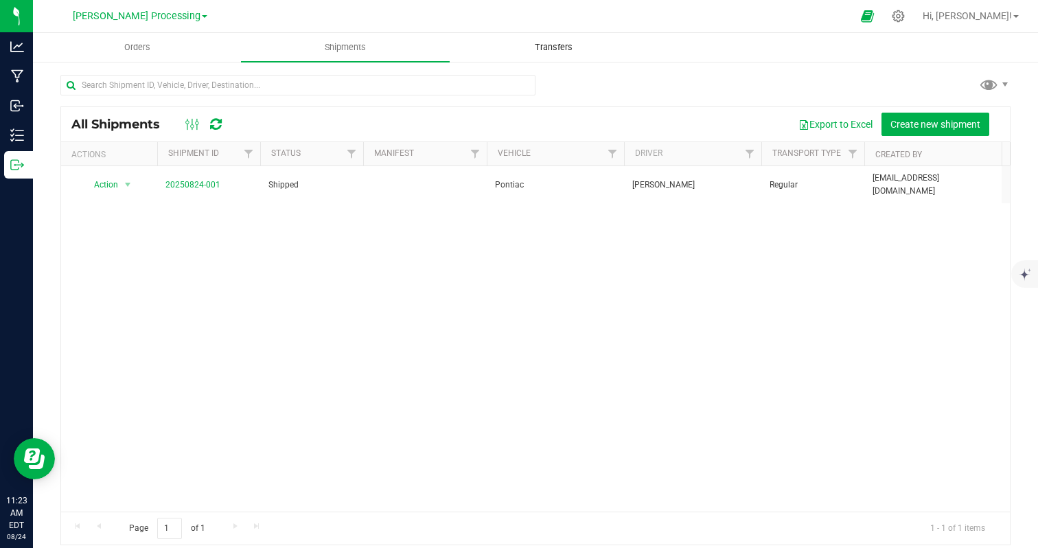
click at [520, 39] on uib-tab-heading "Transfers" at bounding box center [554, 47] width 207 height 27
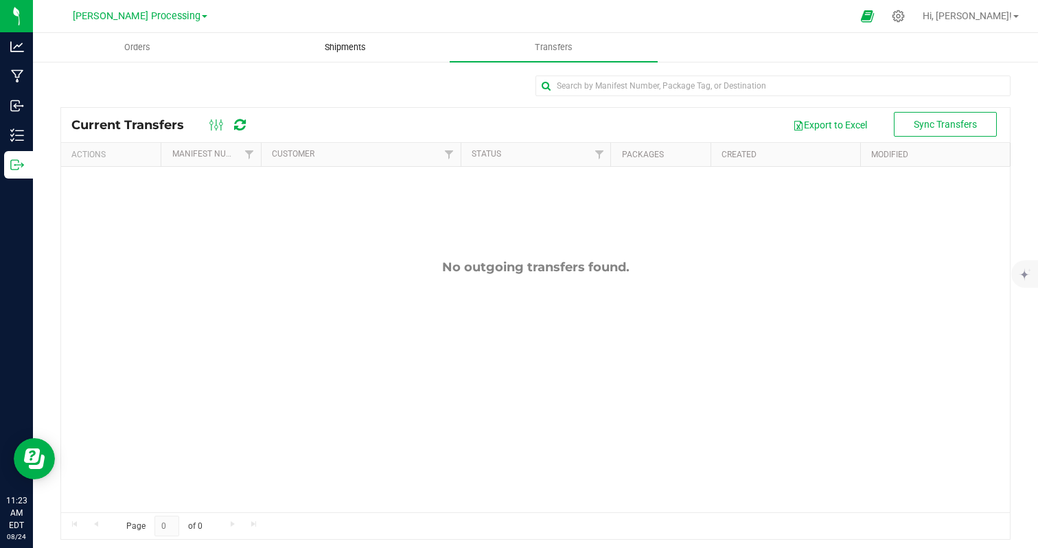
click at [349, 45] on span "Shipments" at bounding box center [345, 47] width 78 height 12
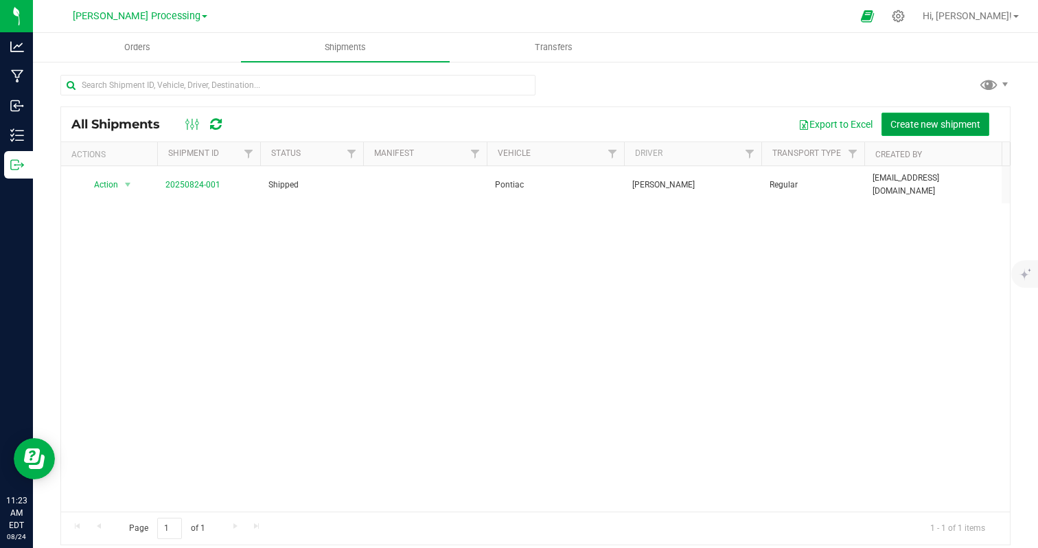
click at [970, 128] on span "Create new shipment" at bounding box center [936, 124] width 90 height 11
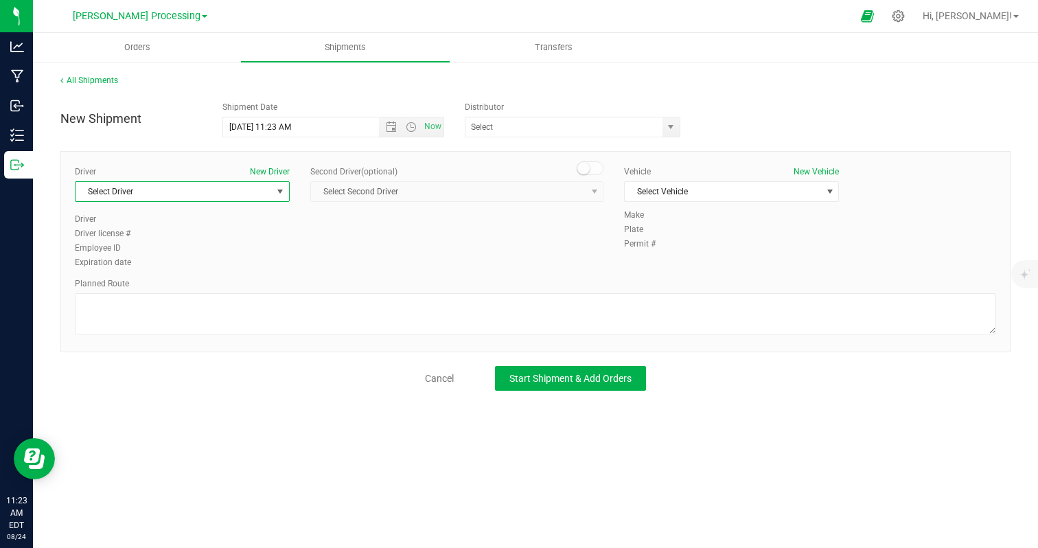
click at [240, 190] on span "Select Driver" at bounding box center [174, 191] width 196 height 19
click at [129, 242] on li "[PERSON_NAME]" at bounding box center [183, 249] width 214 height 21
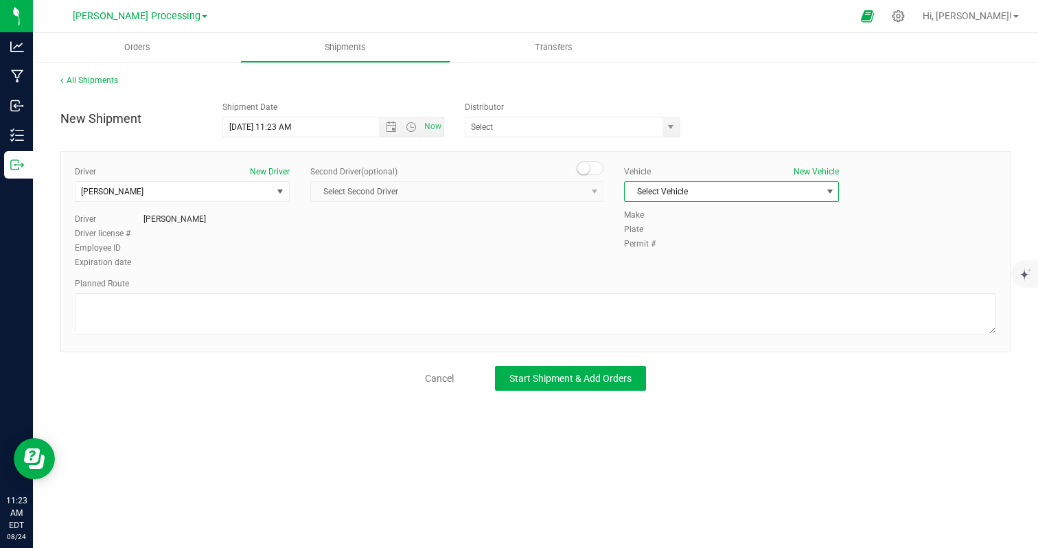
click at [663, 194] on span "Select Vehicle" at bounding box center [723, 191] width 196 height 19
click at [655, 214] on li "Pontiac" at bounding box center [732, 215] width 214 height 21
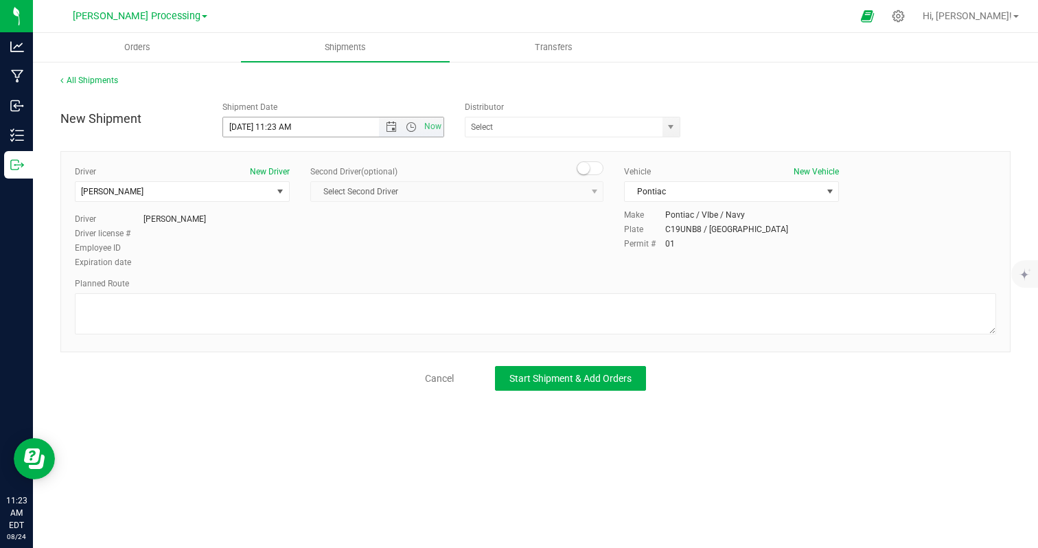
click at [386, 121] on span "Now" at bounding box center [411, 126] width 65 height 19
click at [392, 127] on span "Open the date view" at bounding box center [391, 127] width 11 height 11
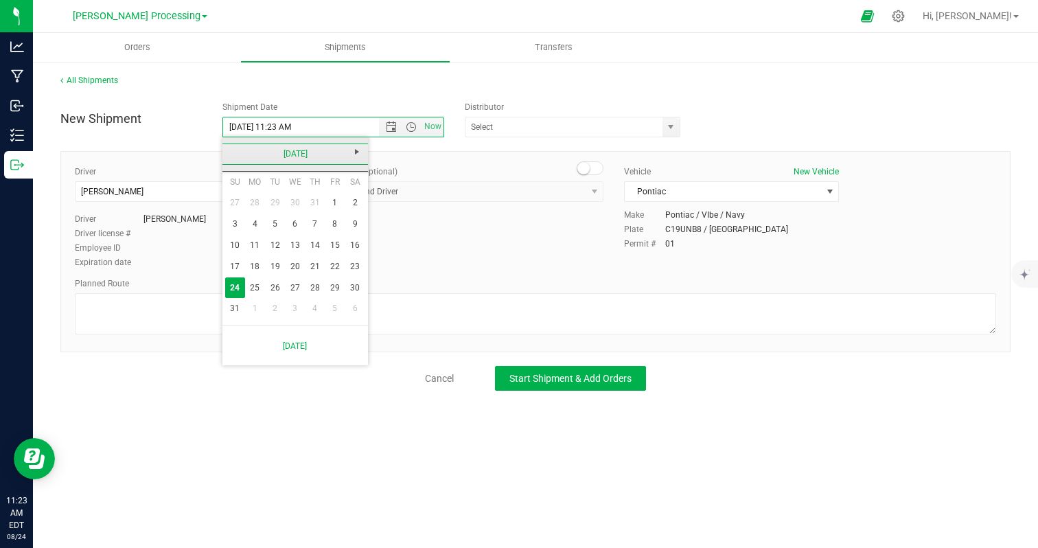
click at [316, 158] on link "[DATE]" at bounding box center [296, 154] width 148 height 21
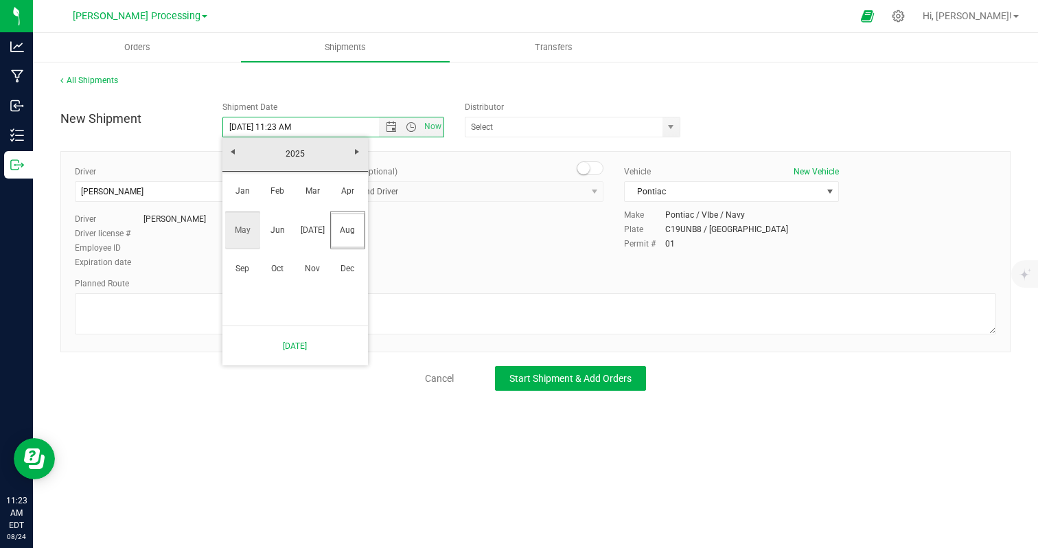
click at [244, 232] on link "May" at bounding box center [242, 230] width 35 height 35
click at [295, 271] on link "21" at bounding box center [295, 266] width 20 height 21
type input "[DATE] 11:23 AM"
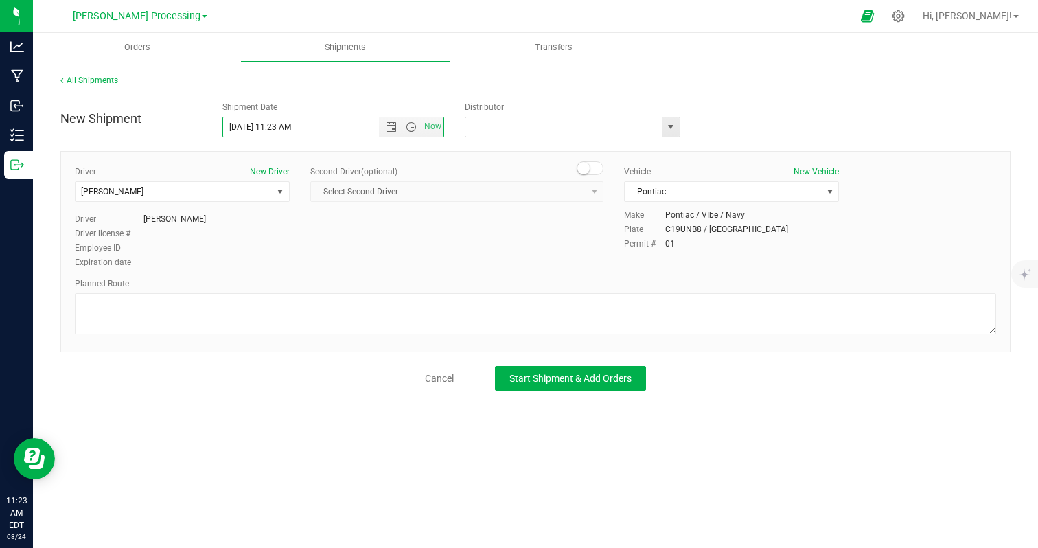
click at [497, 128] on input "text" at bounding box center [561, 126] width 191 height 19
click at [666, 135] on span "select" at bounding box center [671, 126] width 17 height 19
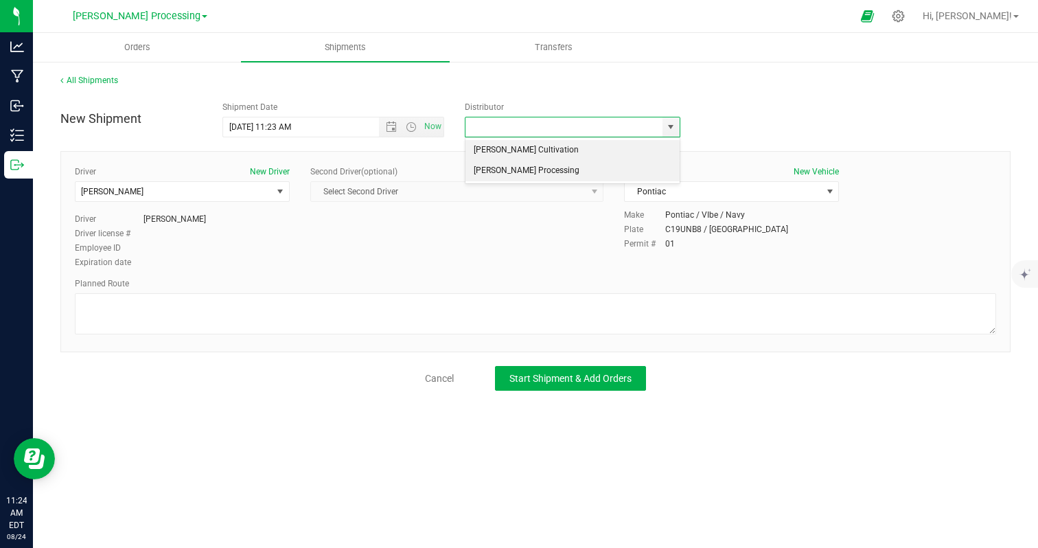
click at [619, 170] on li "[PERSON_NAME] Processing" at bounding box center [573, 171] width 214 height 21
type input "[PERSON_NAME] Processing"
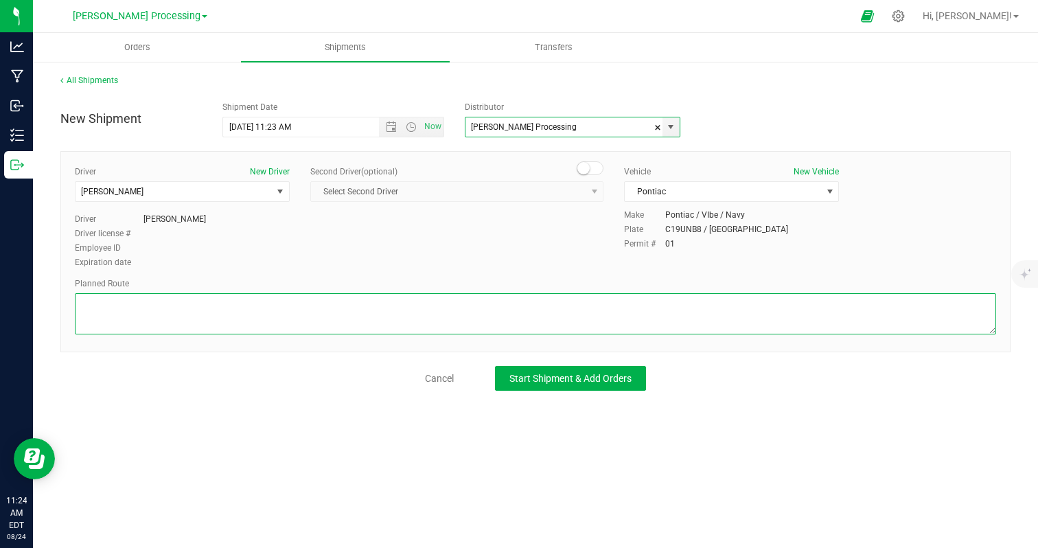
click at [125, 303] on textarea at bounding box center [536, 313] width 922 height 41
click at [253, 310] on textarea at bounding box center [536, 313] width 922 height 41
paste textarea "[STREET_ADDRESS]"
type textarea "Picked up at facility: [STREET_ADDRESS]"
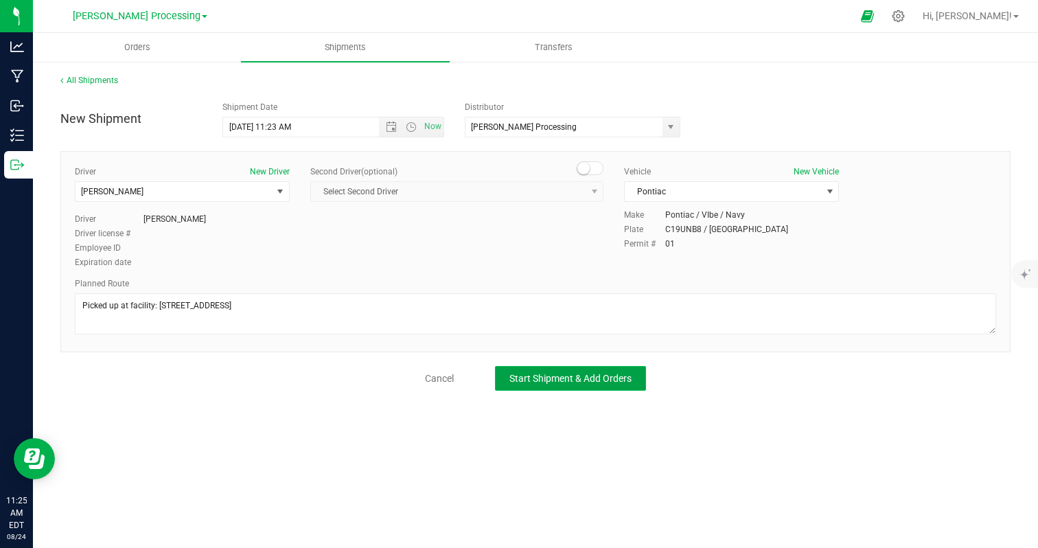
click at [516, 378] on span "Start Shipment & Add Orders" at bounding box center [571, 378] width 122 height 11
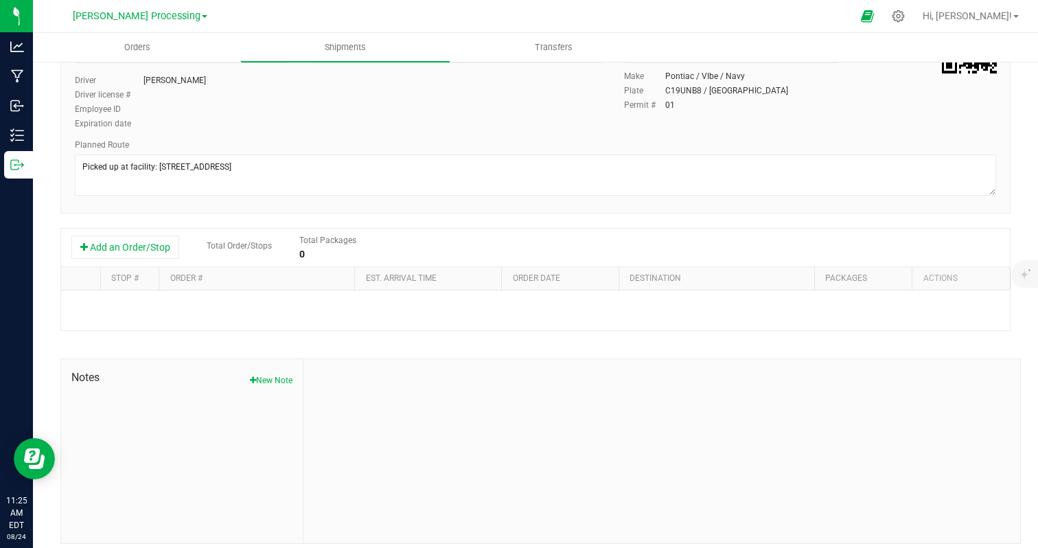
scroll to position [153, 0]
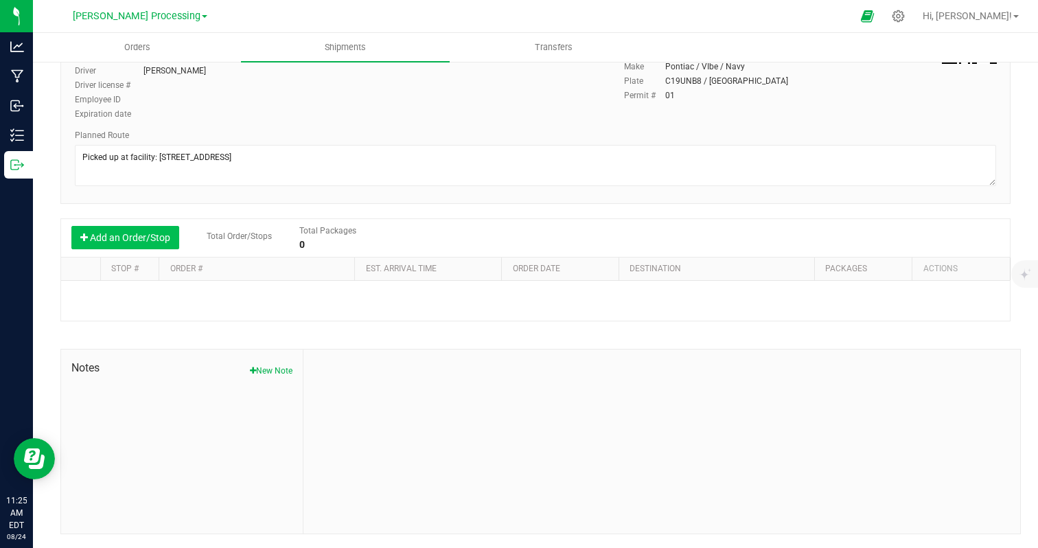
click at [134, 239] on button "Add an Order/Stop" at bounding box center [125, 237] width 108 height 23
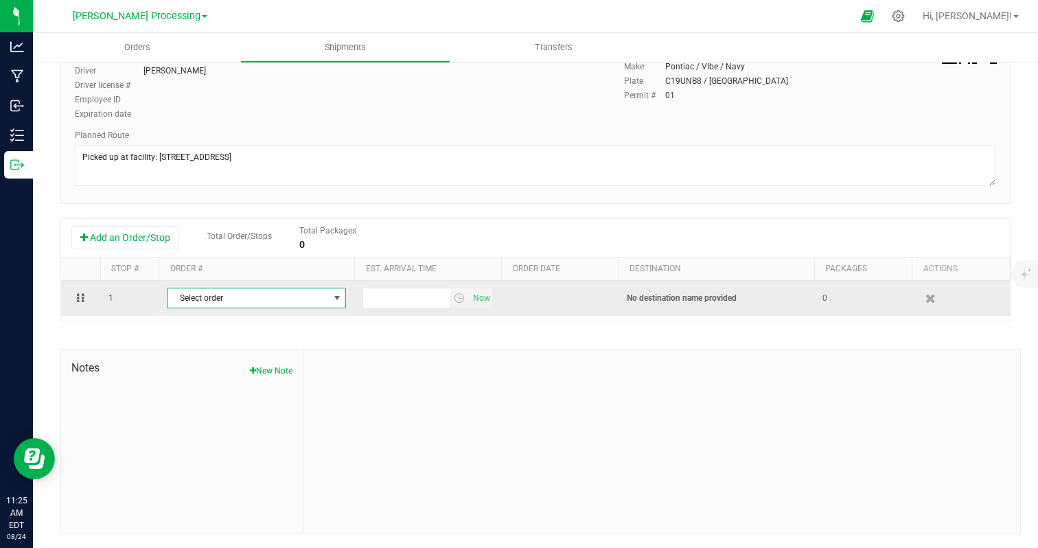
click at [247, 304] on span "Select order" at bounding box center [248, 297] width 161 height 19
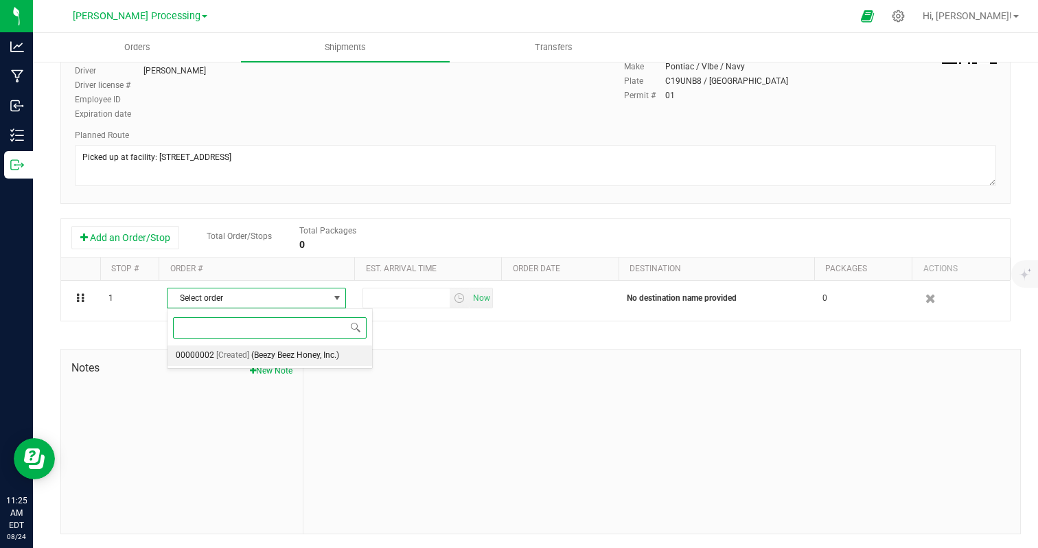
click at [242, 361] on span "[Created]" at bounding box center [232, 356] width 33 height 18
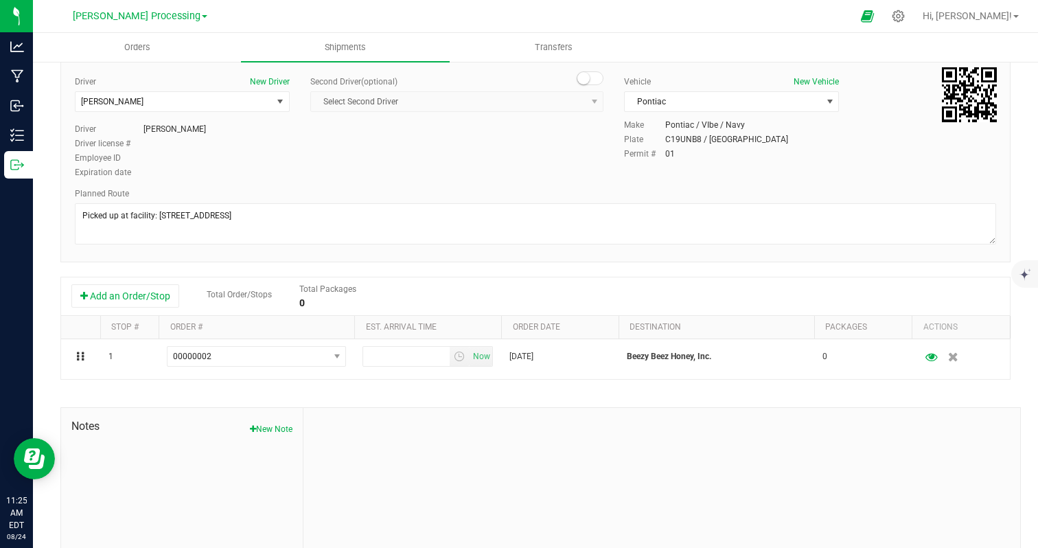
scroll to position [0, 0]
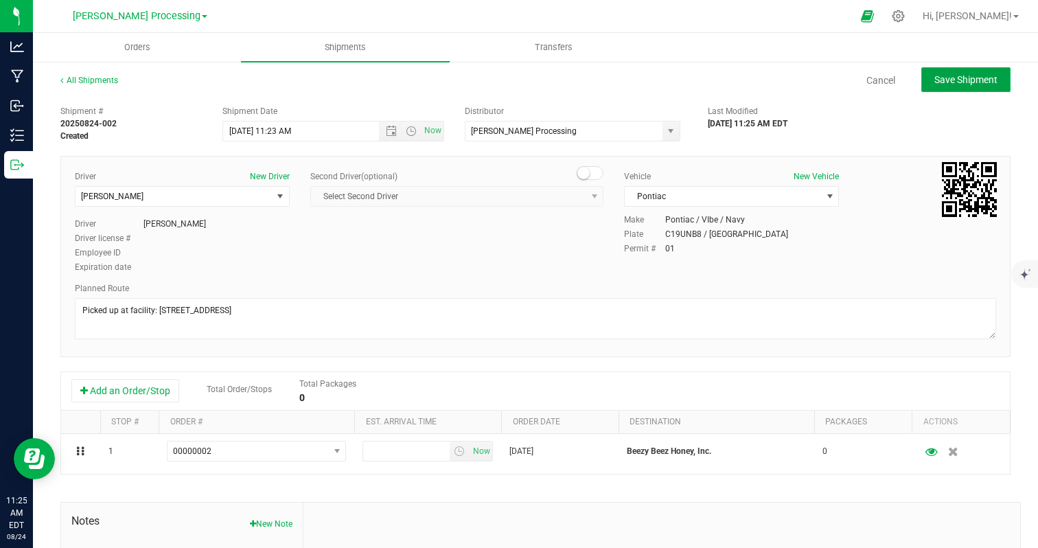
click at [968, 80] on span "Save Shipment" at bounding box center [966, 79] width 63 height 11
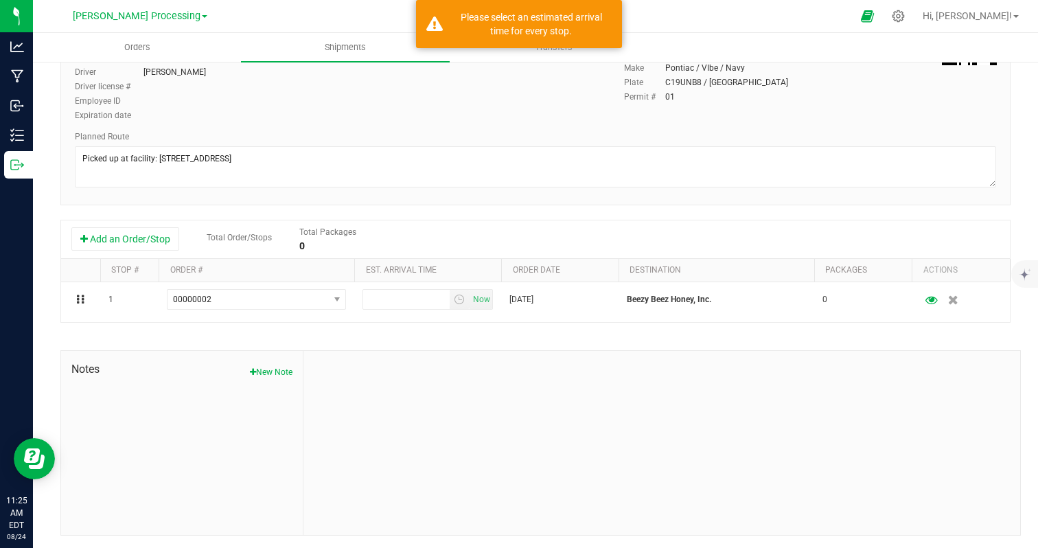
scroll to position [153, 0]
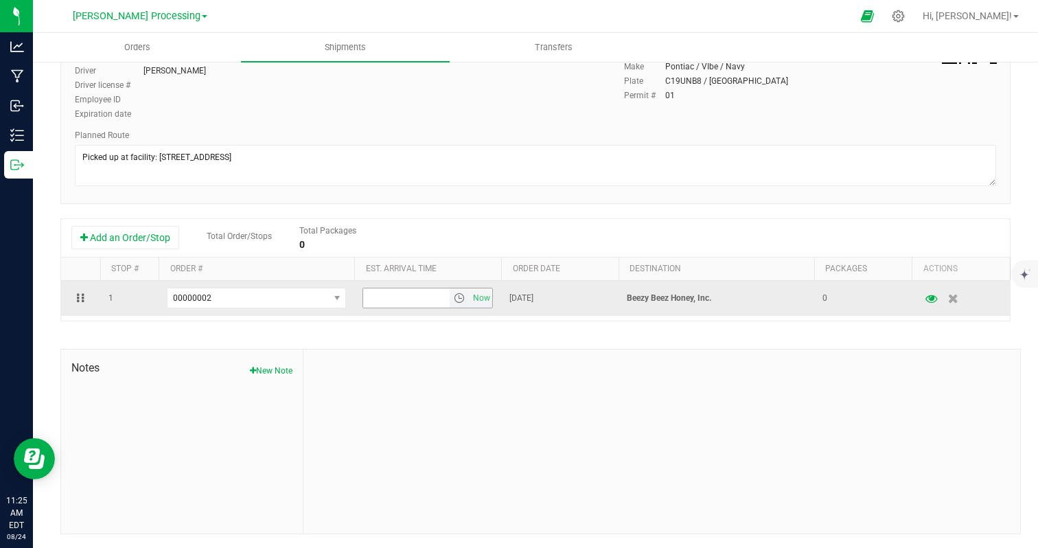
click at [459, 300] on span "select" at bounding box center [459, 298] width 11 height 11
click at [478, 300] on span "Now" at bounding box center [481, 298] width 23 height 20
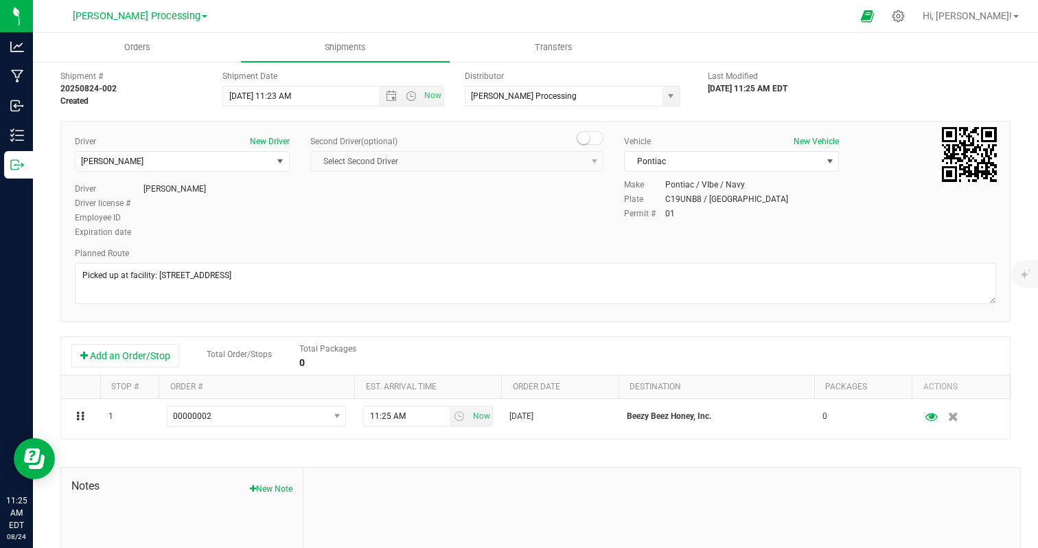
scroll to position [0, 0]
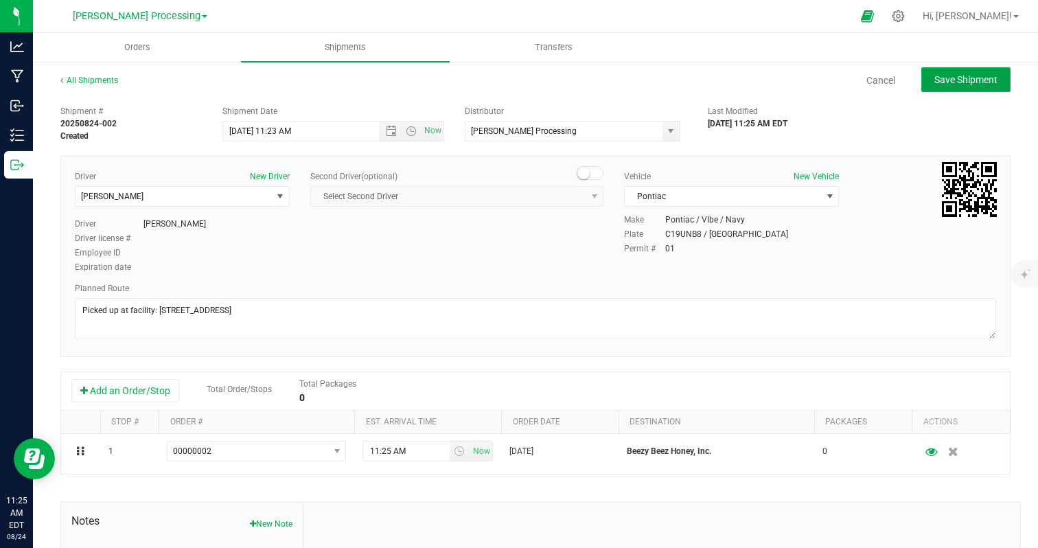
click at [953, 86] on button "Save Shipment" at bounding box center [966, 79] width 89 height 25
type input "[DATE] 3:23 PM"
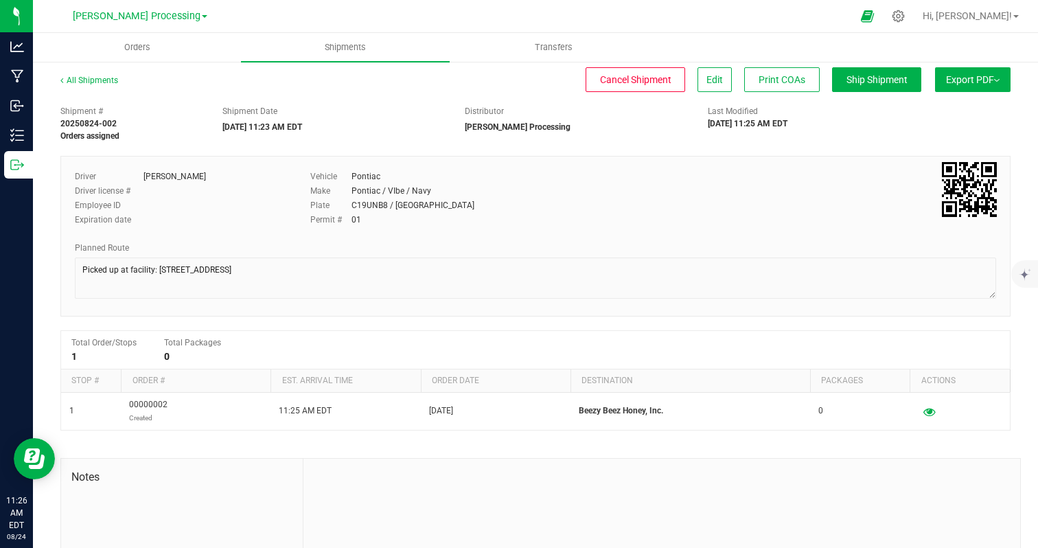
click at [953, 86] on button "Export PDF" at bounding box center [973, 79] width 76 height 25
click at [940, 149] on span "NY Manifest" at bounding box center [931, 151] width 45 height 10
click at [964, 80] on button "Export PDF" at bounding box center [973, 79] width 76 height 25
click at [219, 71] on div "Cancel Shipment Edit Print COAs Ship Shipment" at bounding box center [532, 79] width 779 height 25
click at [948, 156] on li "NY Manifest" at bounding box center [969, 151] width 139 height 21
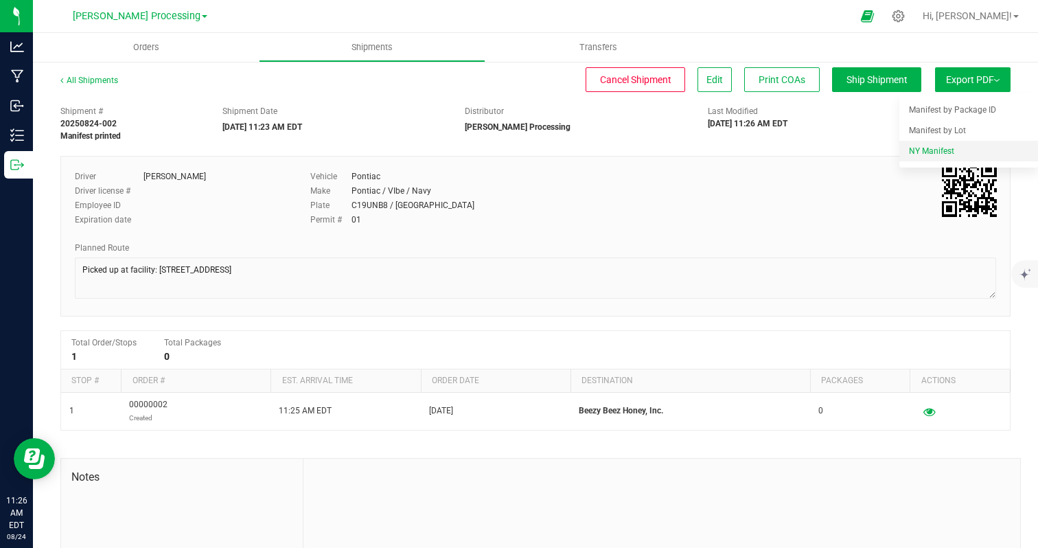
click at [939, 151] on span "NY Manifest" at bounding box center [931, 151] width 45 height 10
click at [870, 85] on button "Ship Shipment" at bounding box center [876, 79] width 89 height 25
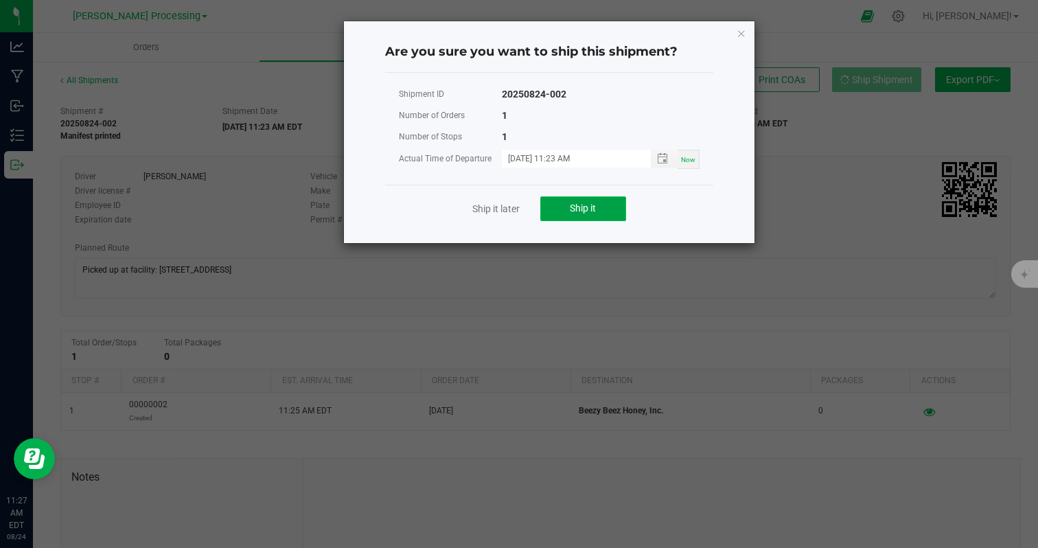
click at [611, 203] on button "Ship it" at bounding box center [584, 208] width 86 height 25
click at [509, 205] on link "Ship it later" at bounding box center [496, 209] width 47 height 14
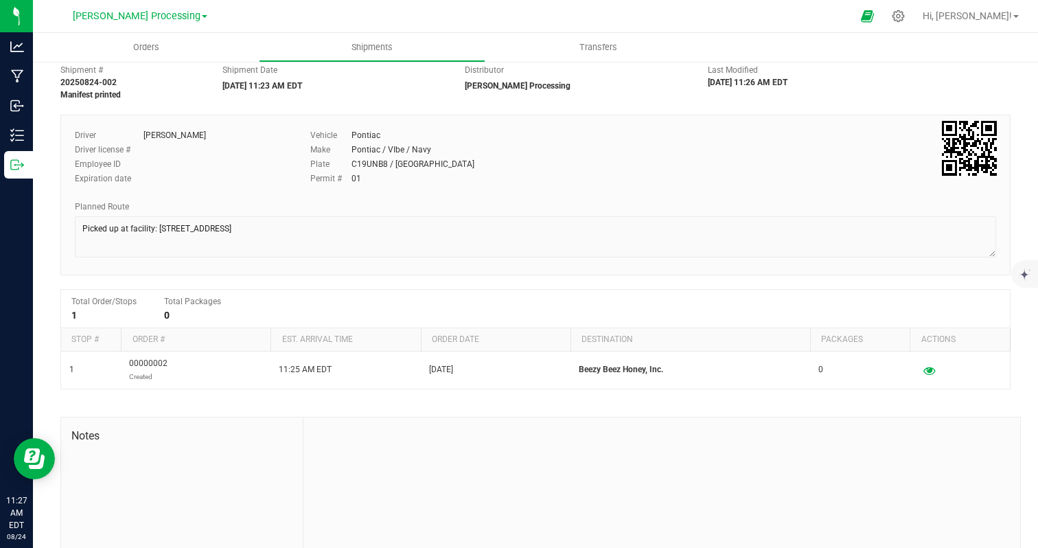
scroll to position [40, 0]
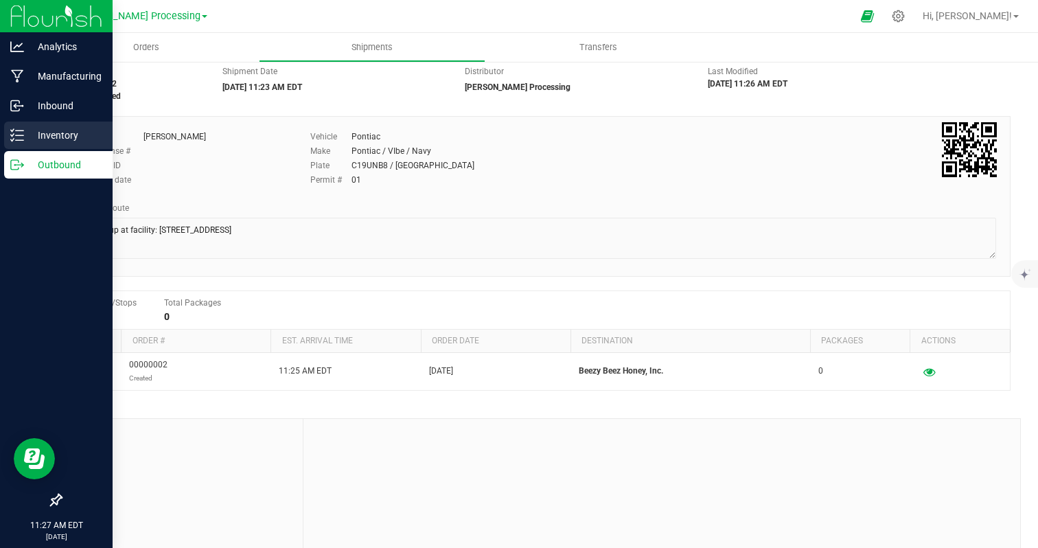
click at [60, 140] on p "Inventory" at bounding box center [65, 135] width 82 height 16
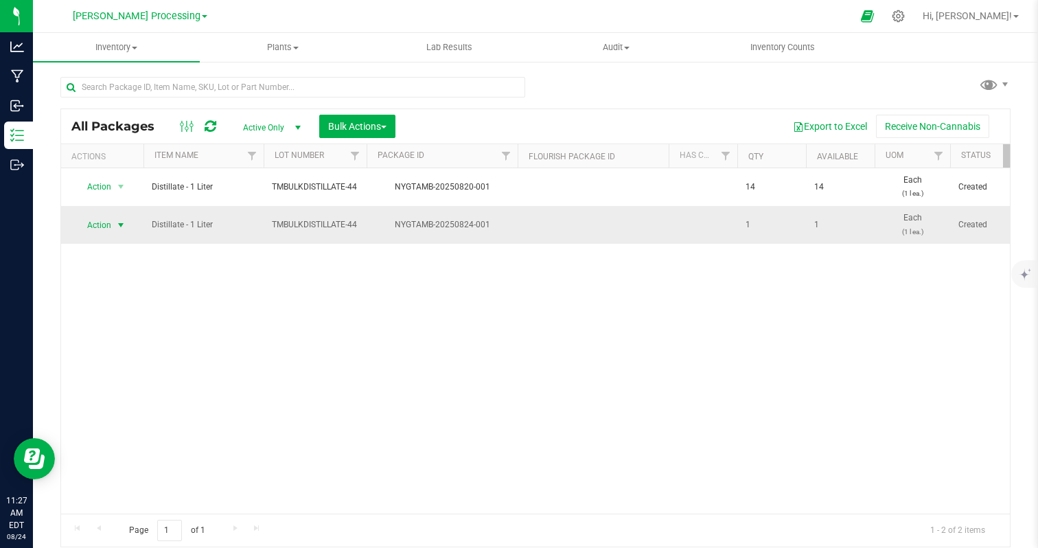
click at [122, 223] on span "select" at bounding box center [120, 225] width 11 height 11
click at [348, 126] on span "Bulk Actions" at bounding box center [357, 126] width 58 height 11
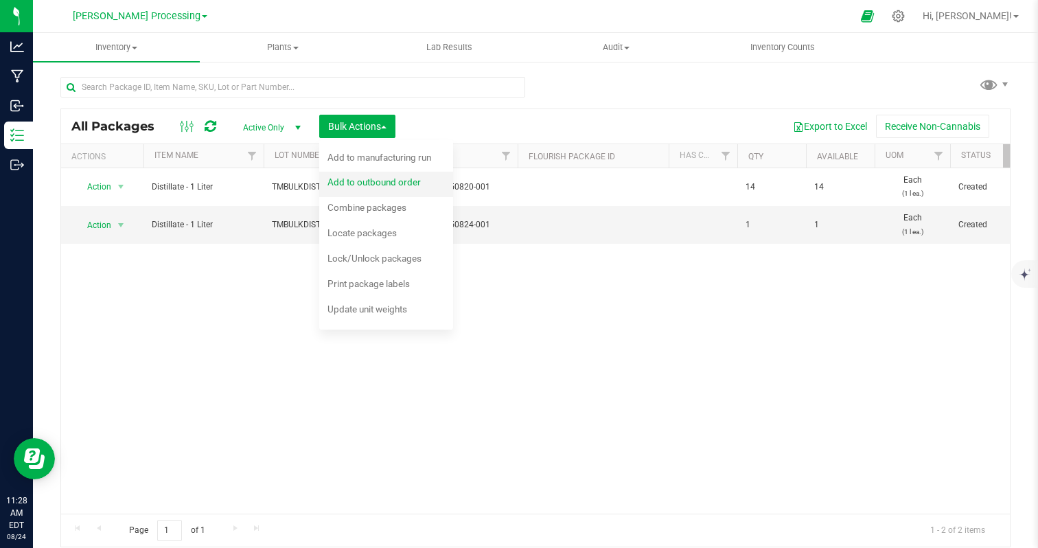
click at [356, 185] on span "Add to outbound order" at bounding box center [374, 182] width 93 height 11
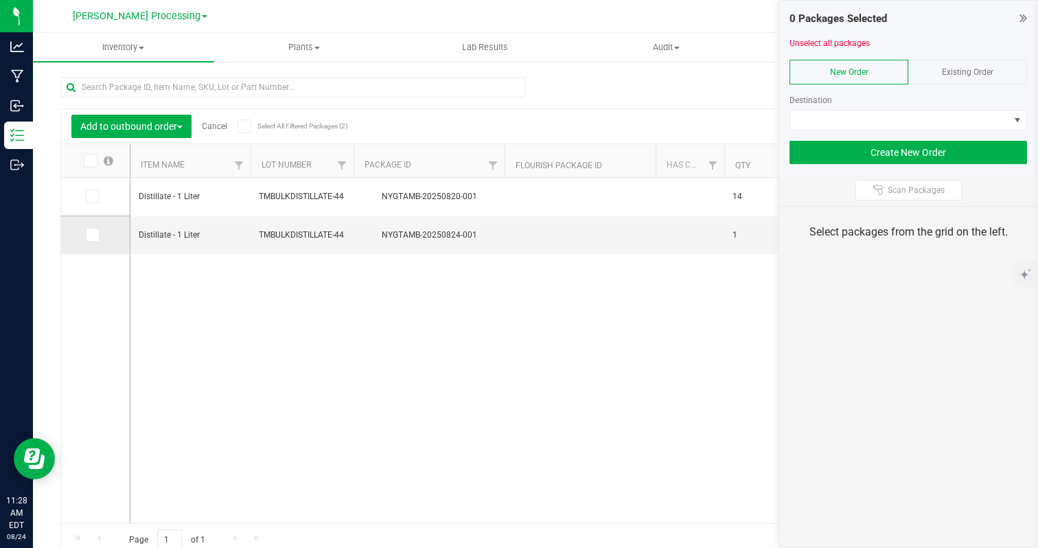
click at [88, 235] on icon at bounding box center [91, 235] width 9 height 0
click at [0, 0] on input "checkbox" at bounding box center [0, 0] width 0 height 0
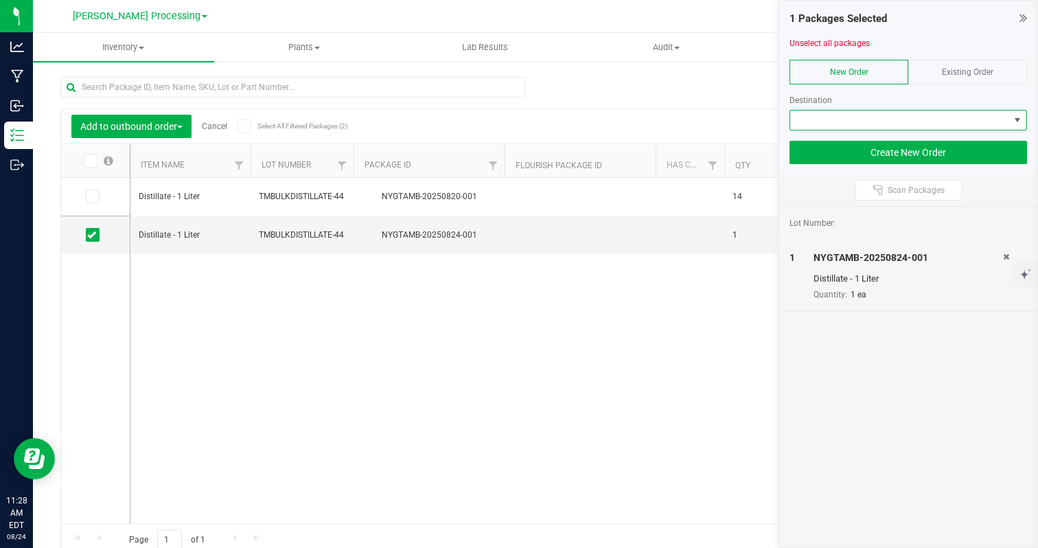
click at [955, 123] on span at bounding box center [899, 120] width 219 height 19
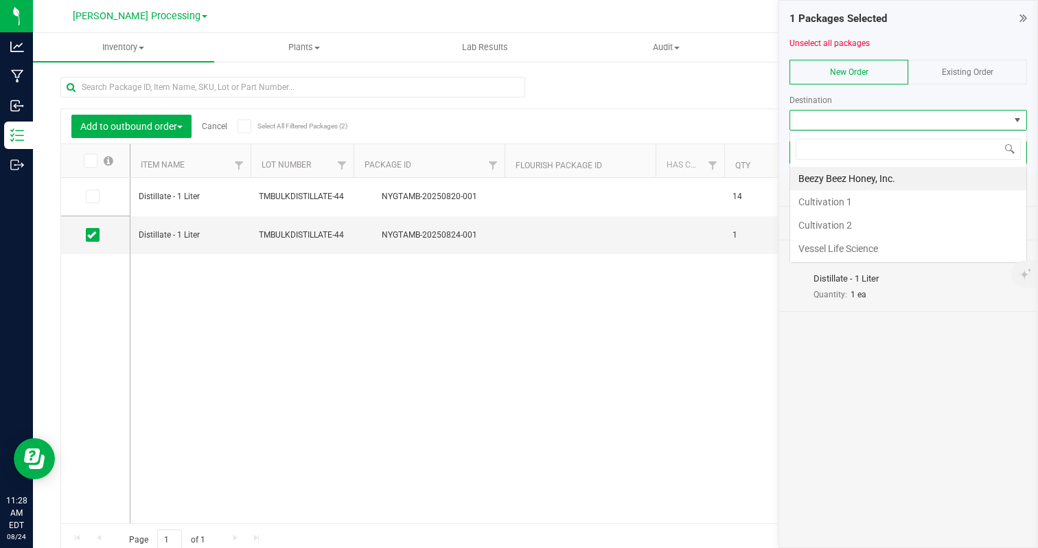
scroll to position [21, 238]
click at [916, 175] on li "Beezy Beez Honey, Inc." at bounding box center [908, 178] width 236 height 23
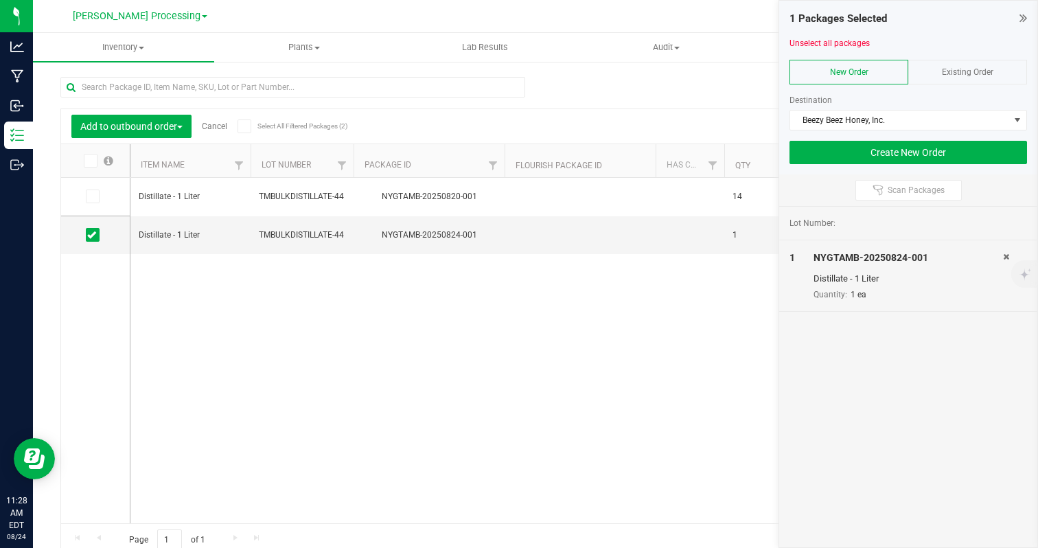
click at [951, 74] on span "Existing Order" at bounding box center [968, 72] width 52 height 10
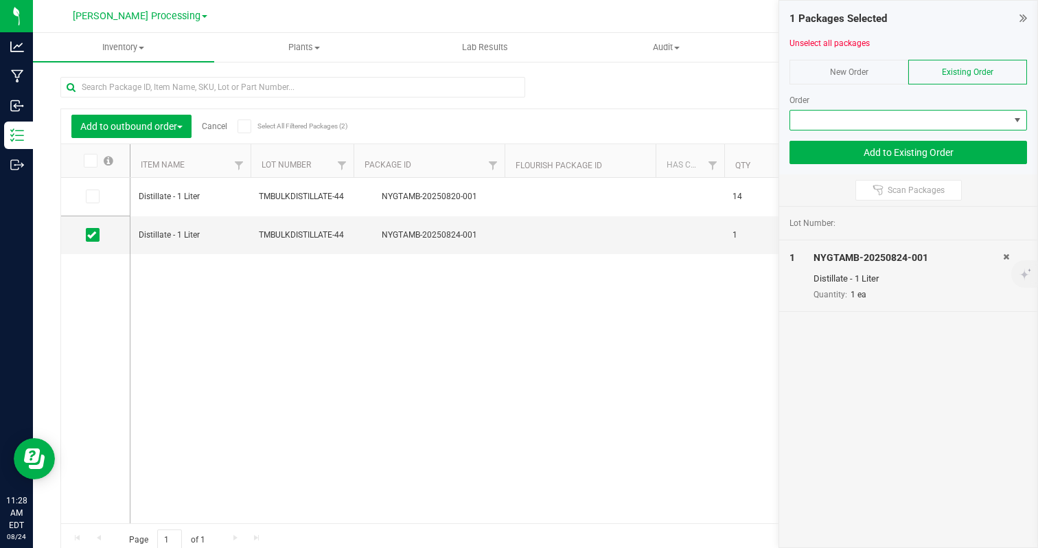
click at [948, 125] on span at bounding box center [899, 120] width 219 height 19
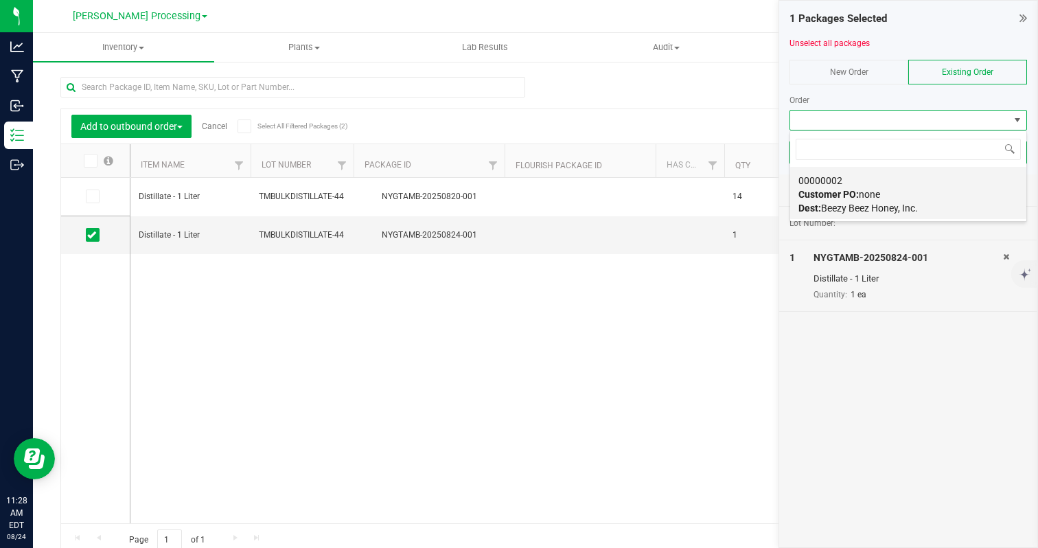
click at [909, 209] on span "Dest: Beezy Beez Honey, Inc." at bounding box center [859, 208] width 120 height 11
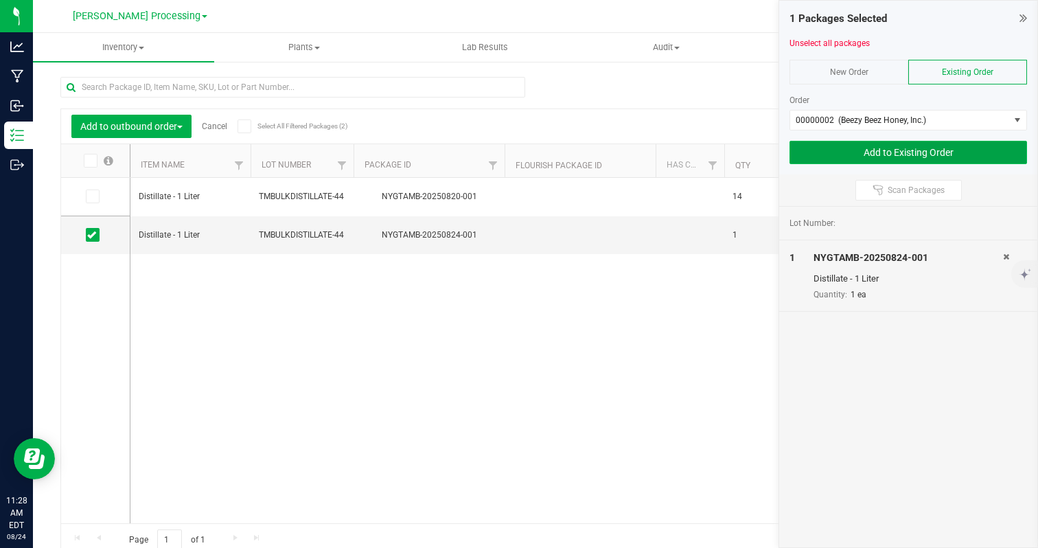
click at [899, 152] on button "Add to Existing Order" at bounding box center [909, 152] width 238 height 23
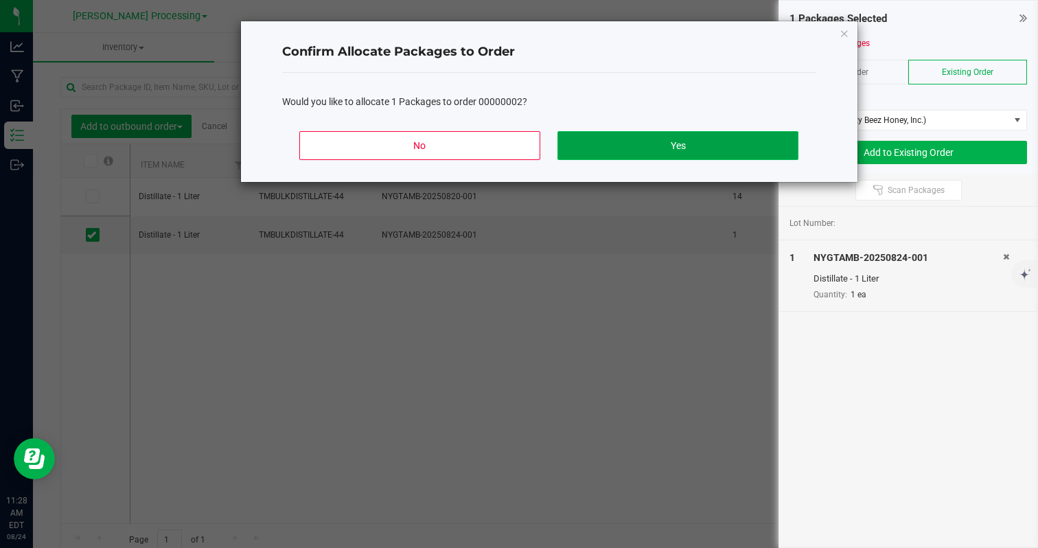
click at [667, 147] on button "Yes" at bounding box center [678, 145] width 240 height 29
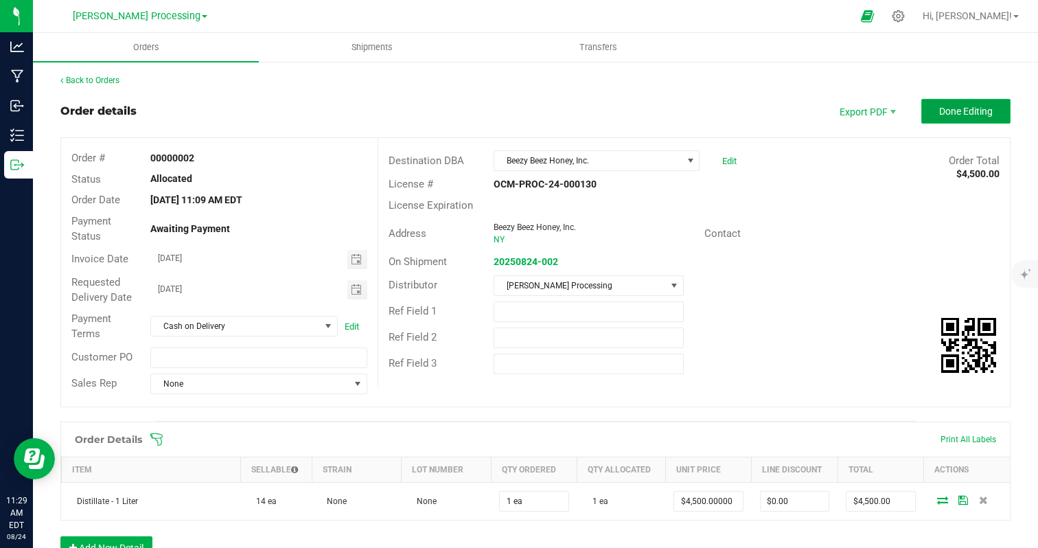
click at [966, 114] on span "Done Editing" at bounding box center [967, 111] width 54 height 11
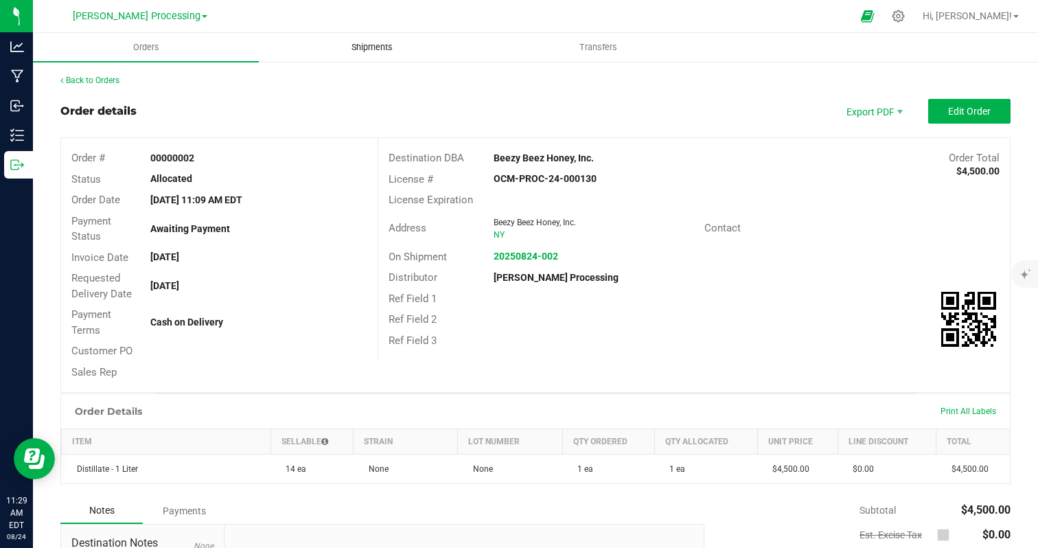
click at [419, 46] on uib-tab-heading "Shipments" at bounding box center [372, 47] width 225 height 27
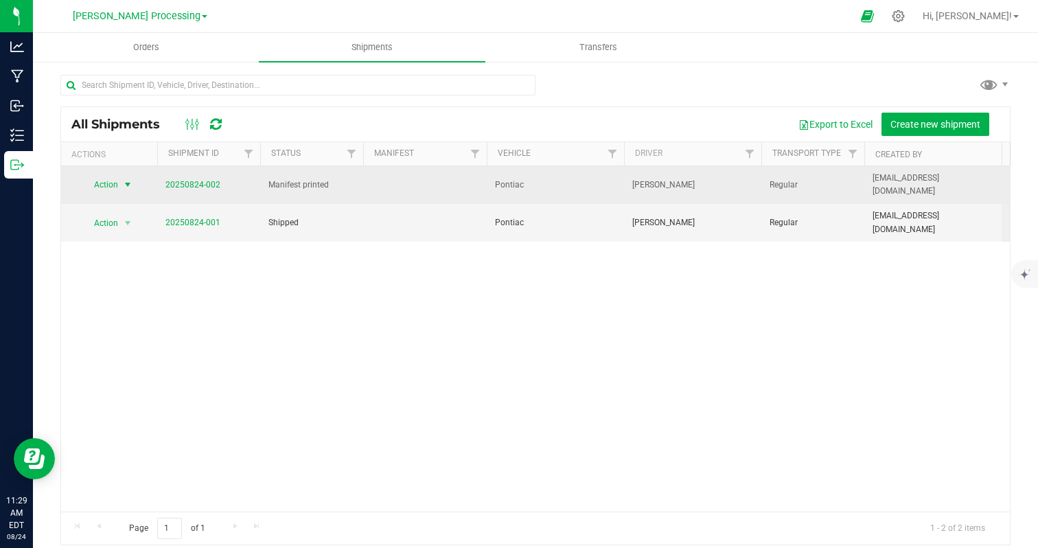
click at [110, 184] on span "Action" at bounding box center [100, 184] width 37 height 19
click at [110, 184] on span "Action" at bounding box center [100, 185] width 37 height 19
click at [213, 185] on link "20250824-002" at bounding box center [193, 185] width 55 height 10
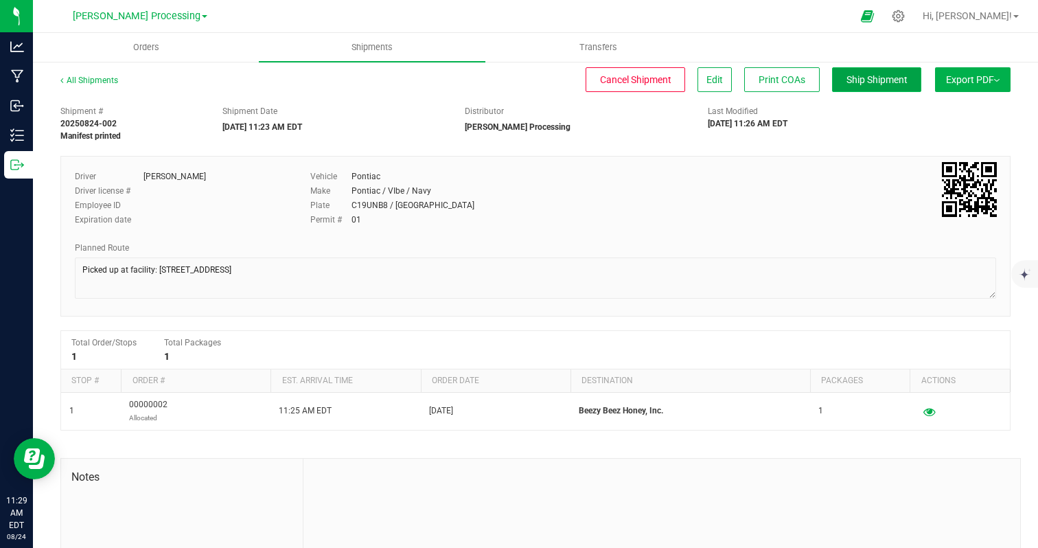
click at [843, 80] on button "Ship Shipment" at bounding box center [876, 79] width 89 height 25
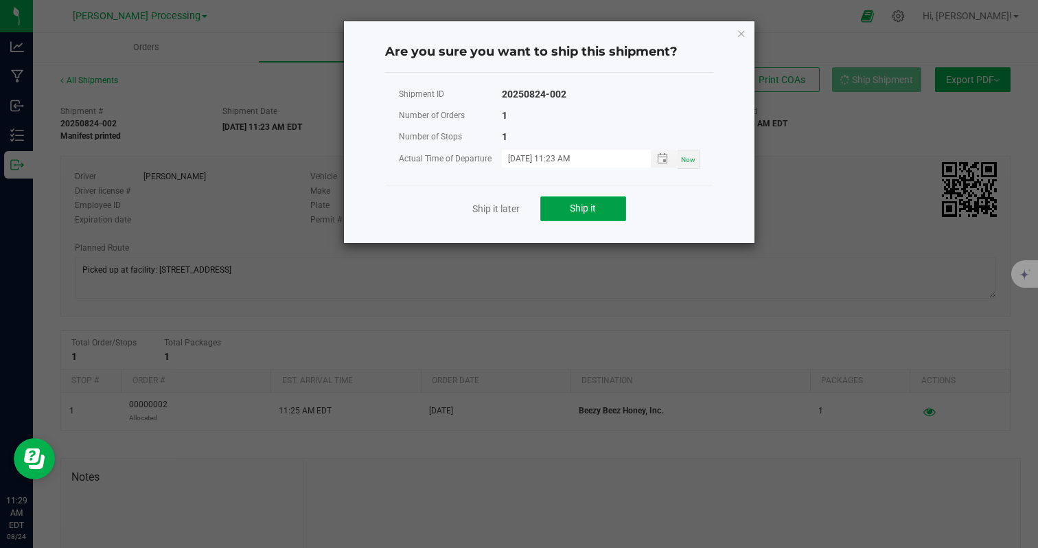
click at [559, 214] on button "Ship it" at bounding box center [584, 208] width 86 height 25
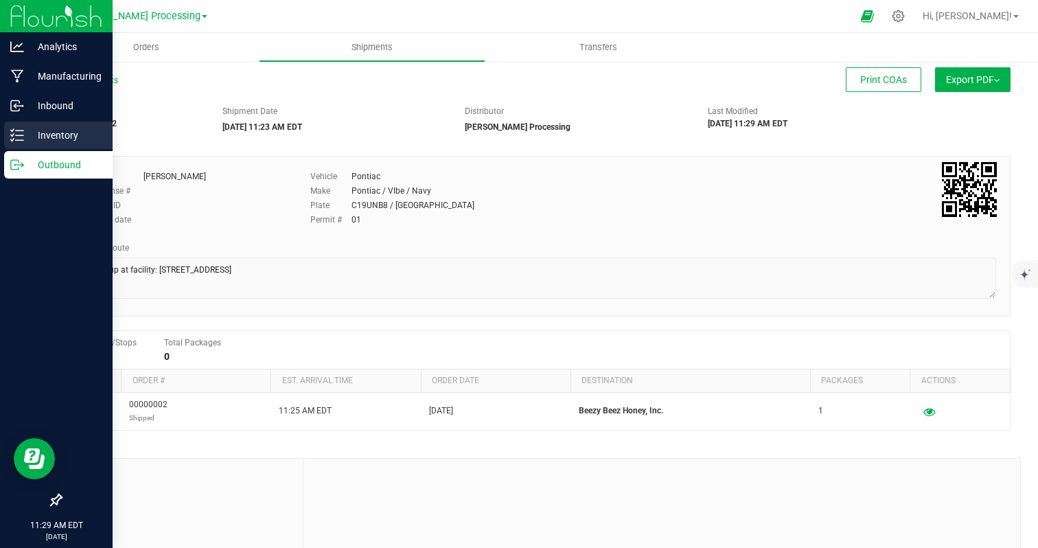
click at [60, 138] on p "Inventory" at bounding box center [65, 135] width 82 height 16
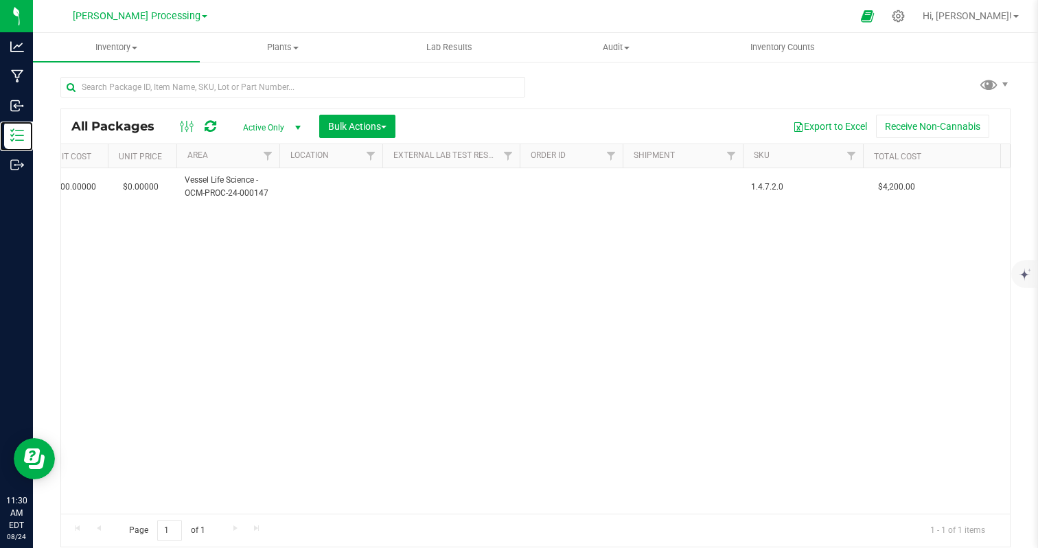
scroll to position [0, 1103]
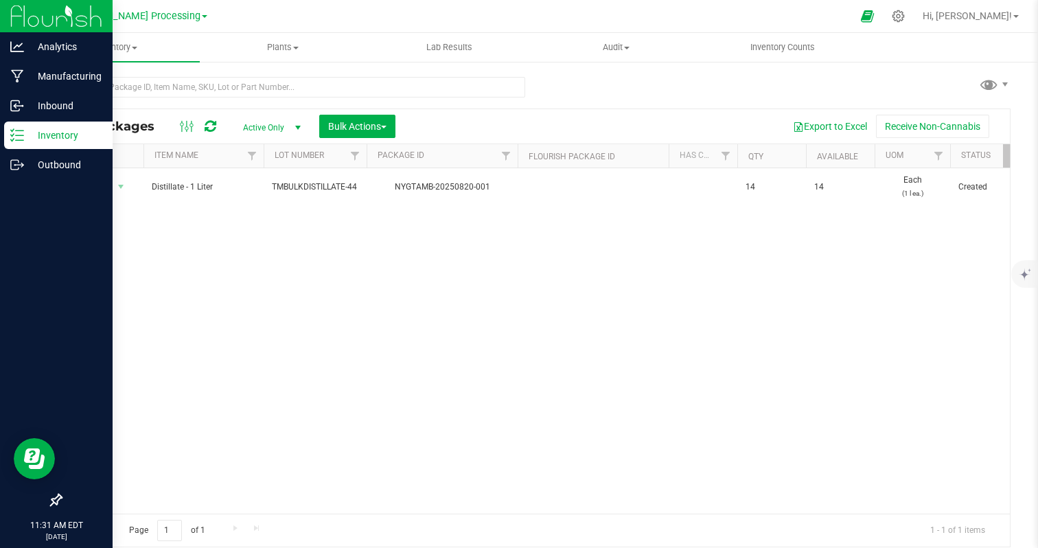
click at [62, 128] on p "Inventory" at bounding box center [65, 135] width 82 height 16
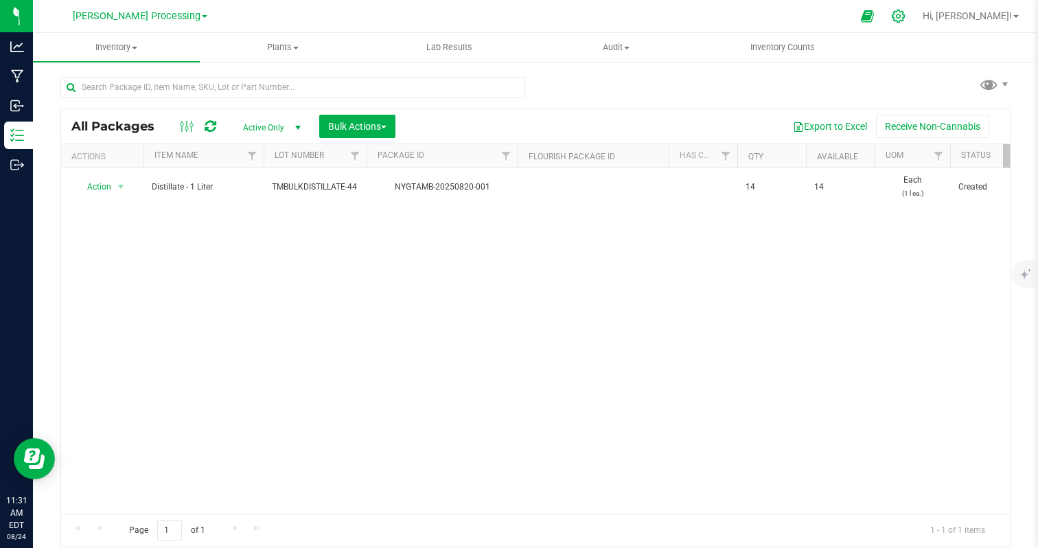
click at [906, 15] on icon at bounding box center [898, 16] width 14 height 14
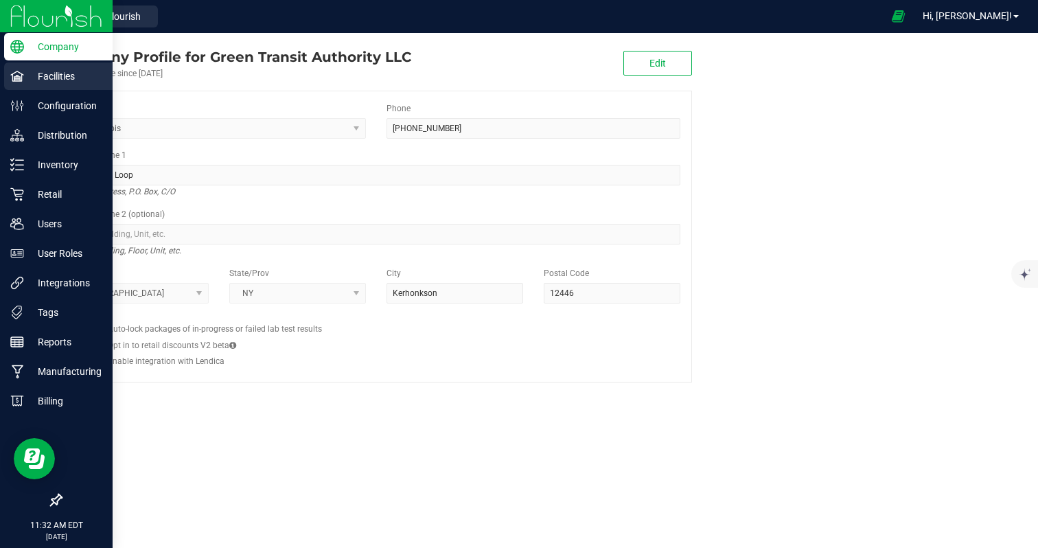
click at [55, 76] on p "Facilities" at bounding box center [65, 76] width 82 height 16
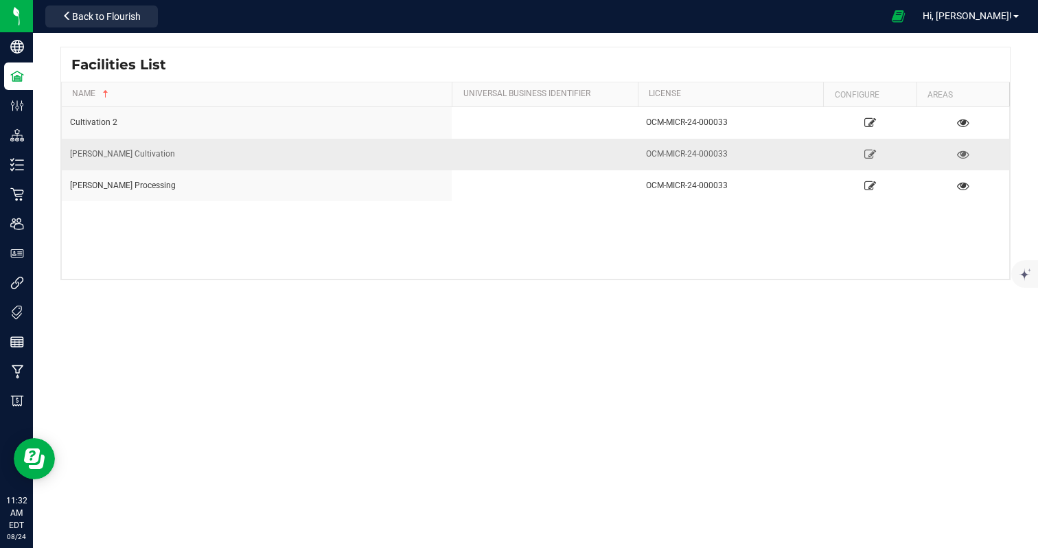
click at [133, 155] on div "[PERSON_NAME] Cultivation" at bounding box center [257, 154] width 374 height 13
click at [69, 152] on td "[PERSON_NAME] Cultivation" at bounding box center [257, 155] width 390 height 32
click at [68, 11] on icon at bounding box center [67, 16] width 10 height 10
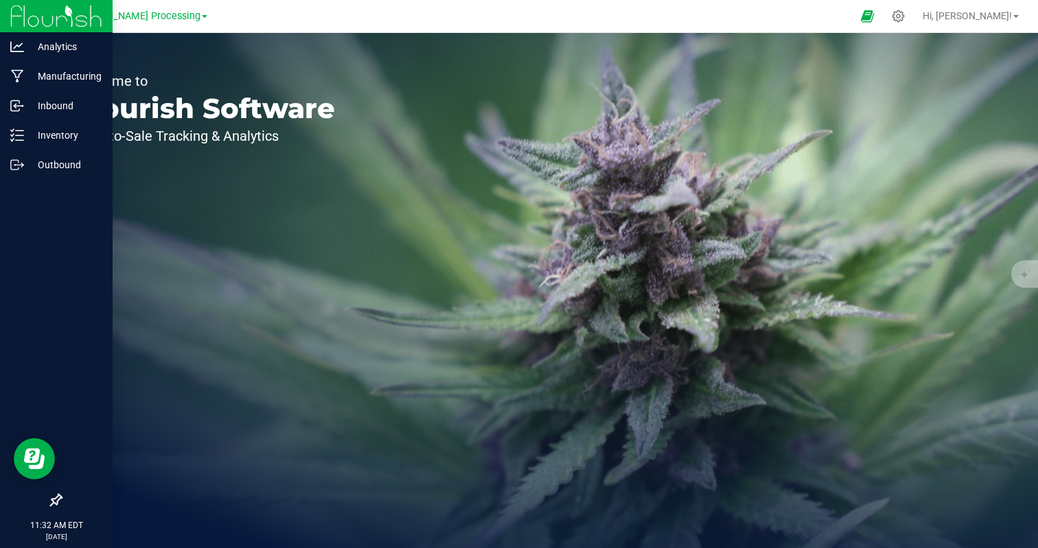
click at [48, 16] on img at bounding box center [56, 16] width 92 height 32
click at [76, 16] on img at bounding box center [56, 16] width 92 height 32
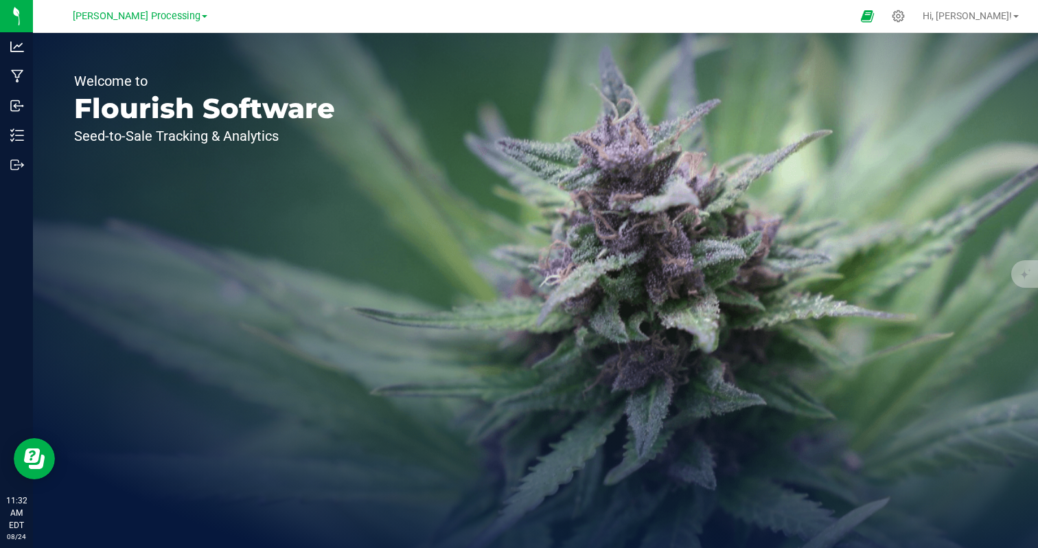
click at [192, 21] on link "[PERSON_NAME] Processing" at bounding box center [140, 15] width 135 height 13
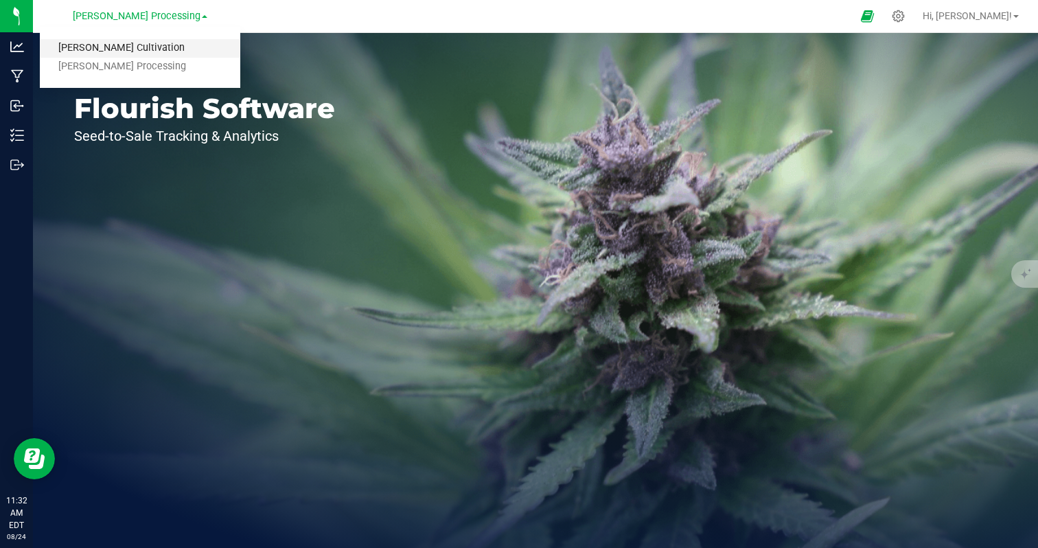
click at [148, 47] on link "[PERSON_NAME] Cultivation" at bounding box center [140, 48] width 201 height 19
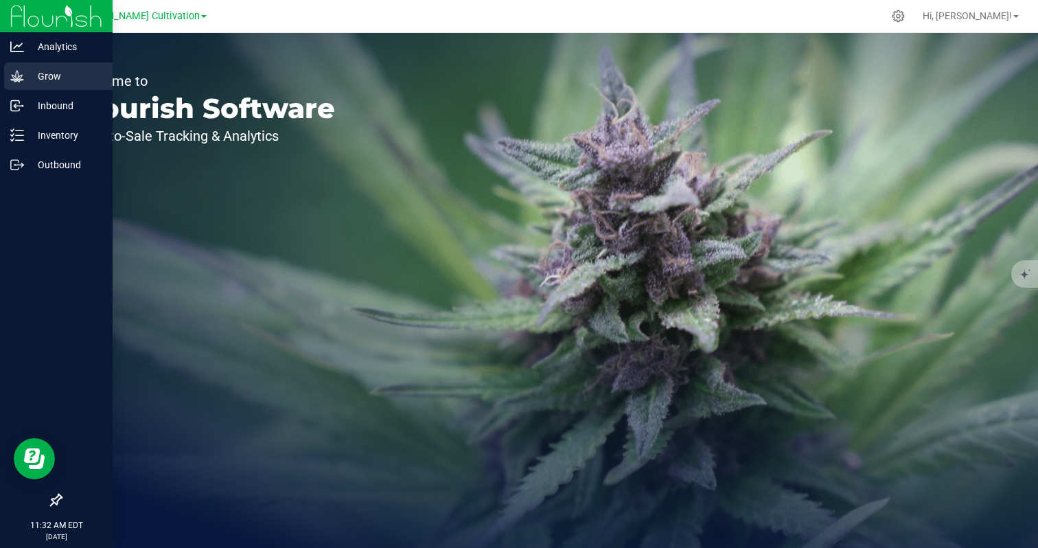
click at [42, 80] on p "Grow" at bounding box center [65, 76] width 82 height 16
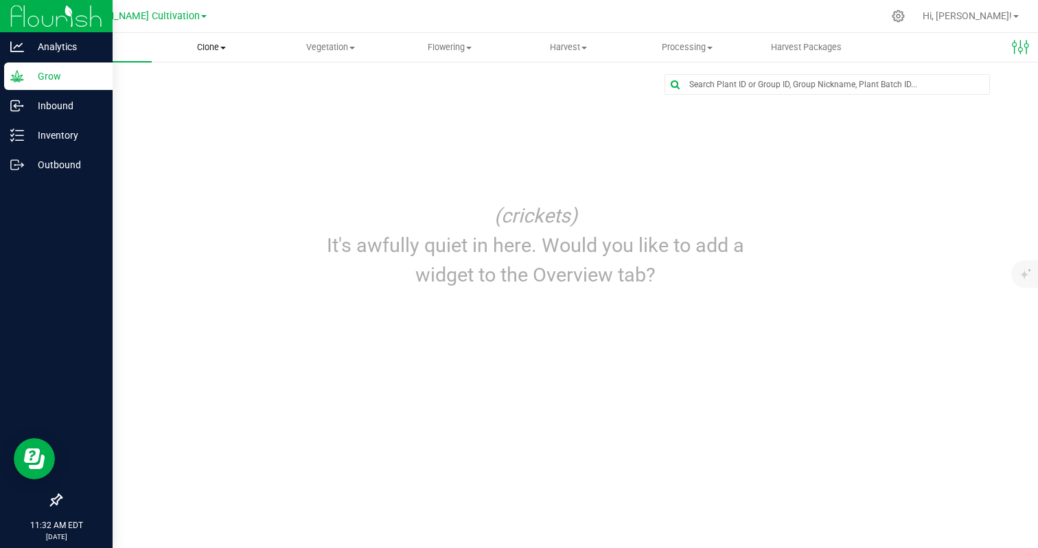
click at [225, 49] on span "Clone" at bounding box center [210, 47] width 117 height 12
click at [216, 81] on span "Create plants" at bounding box center [200, 83] width 97 height 12
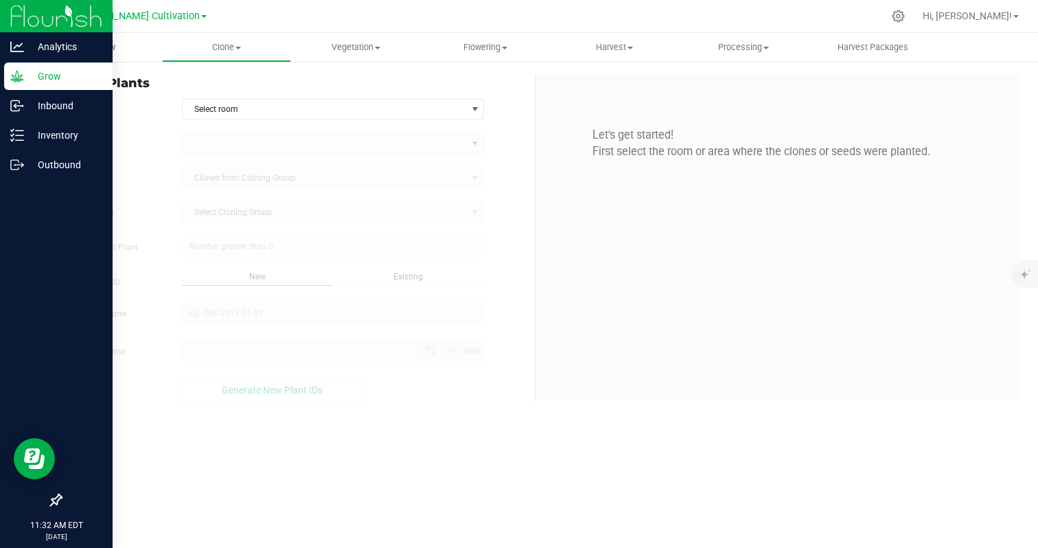
type input "[DATE] 11:33 AM"
click at [225, 113] on span "Select room" at bounding box center [325, 109] width 284 height 19
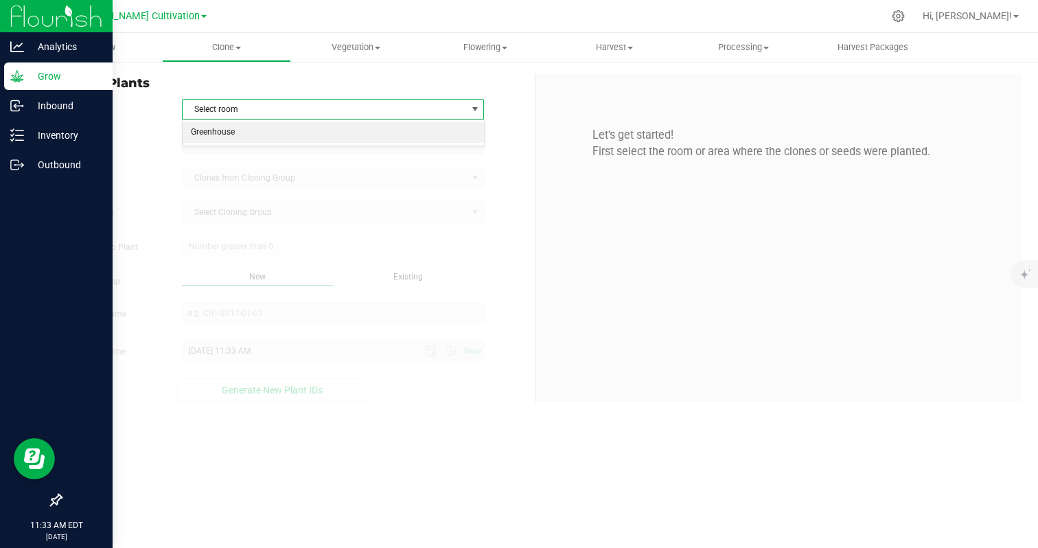
click at [226, 141] on li "Greenhouse" at bounding box center [334, 132] width 302 height 21
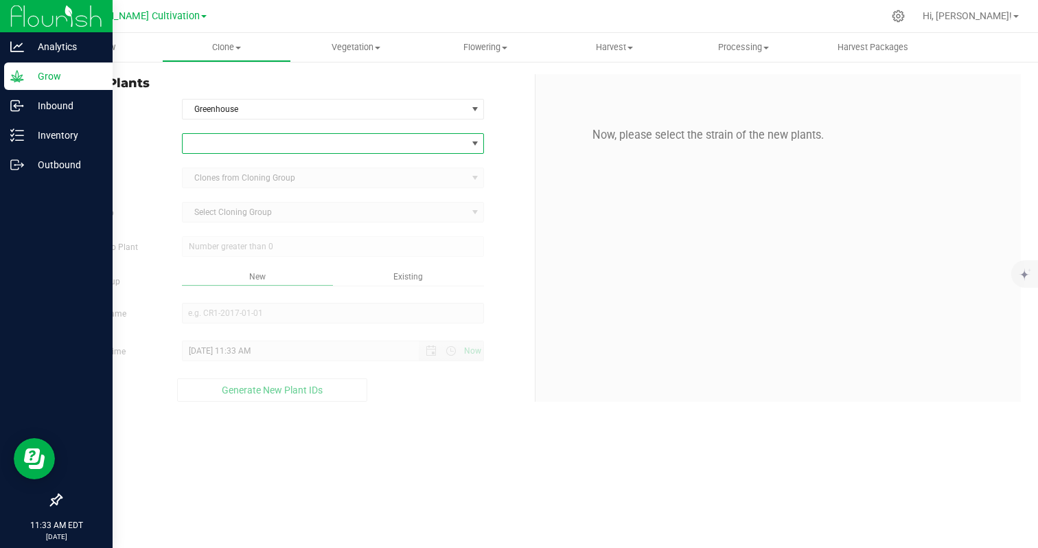
click at [226, 141] on span at bounding box center [325, 143] width 284 height 19
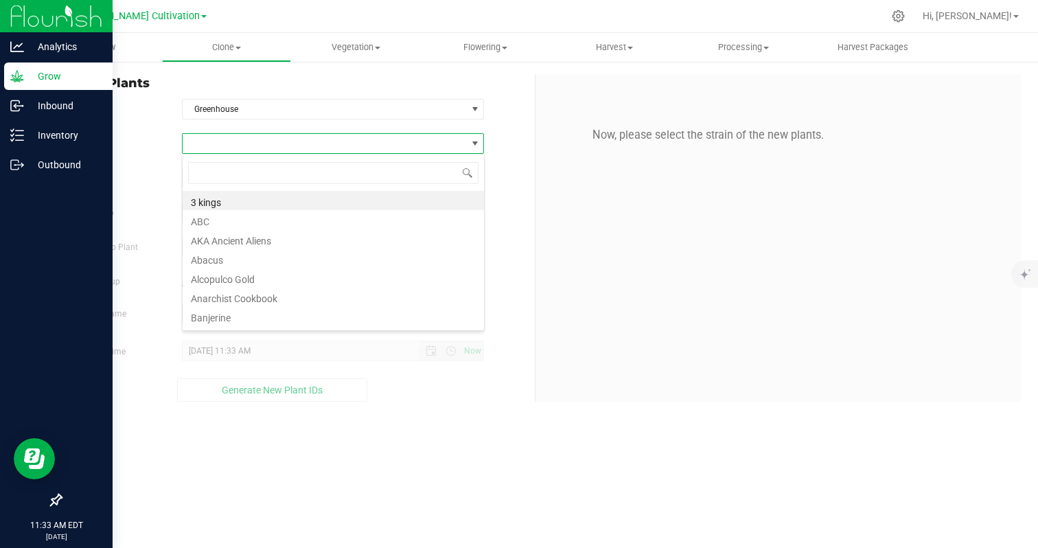
scroll to position [21, 303]
